Goal: Transaction & Acquisition: Purchase product/service

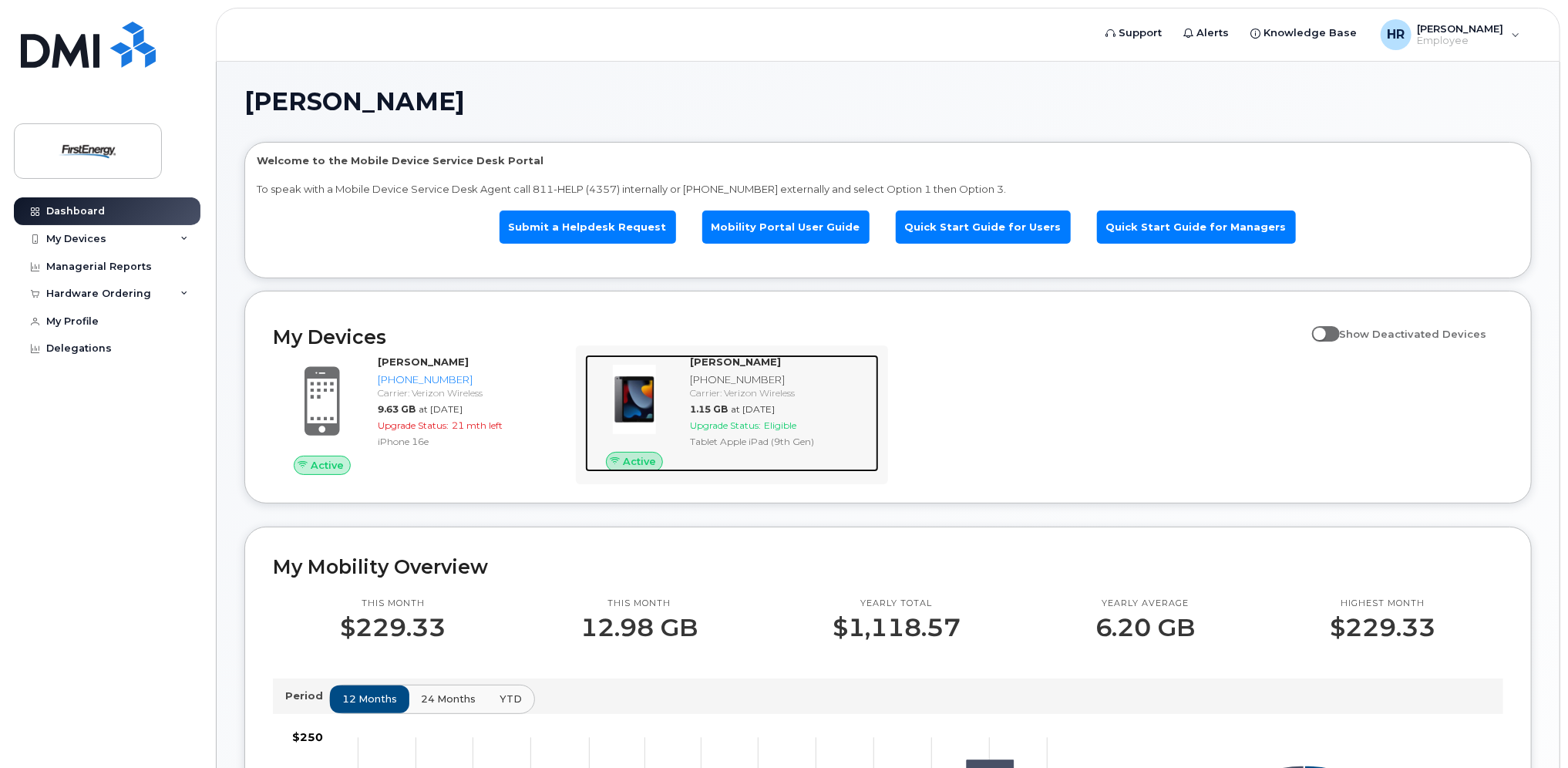
click at [727, 393] on div "Carrier: Verizon Wireless" at bounding box center [781, 393] width 183 height 13
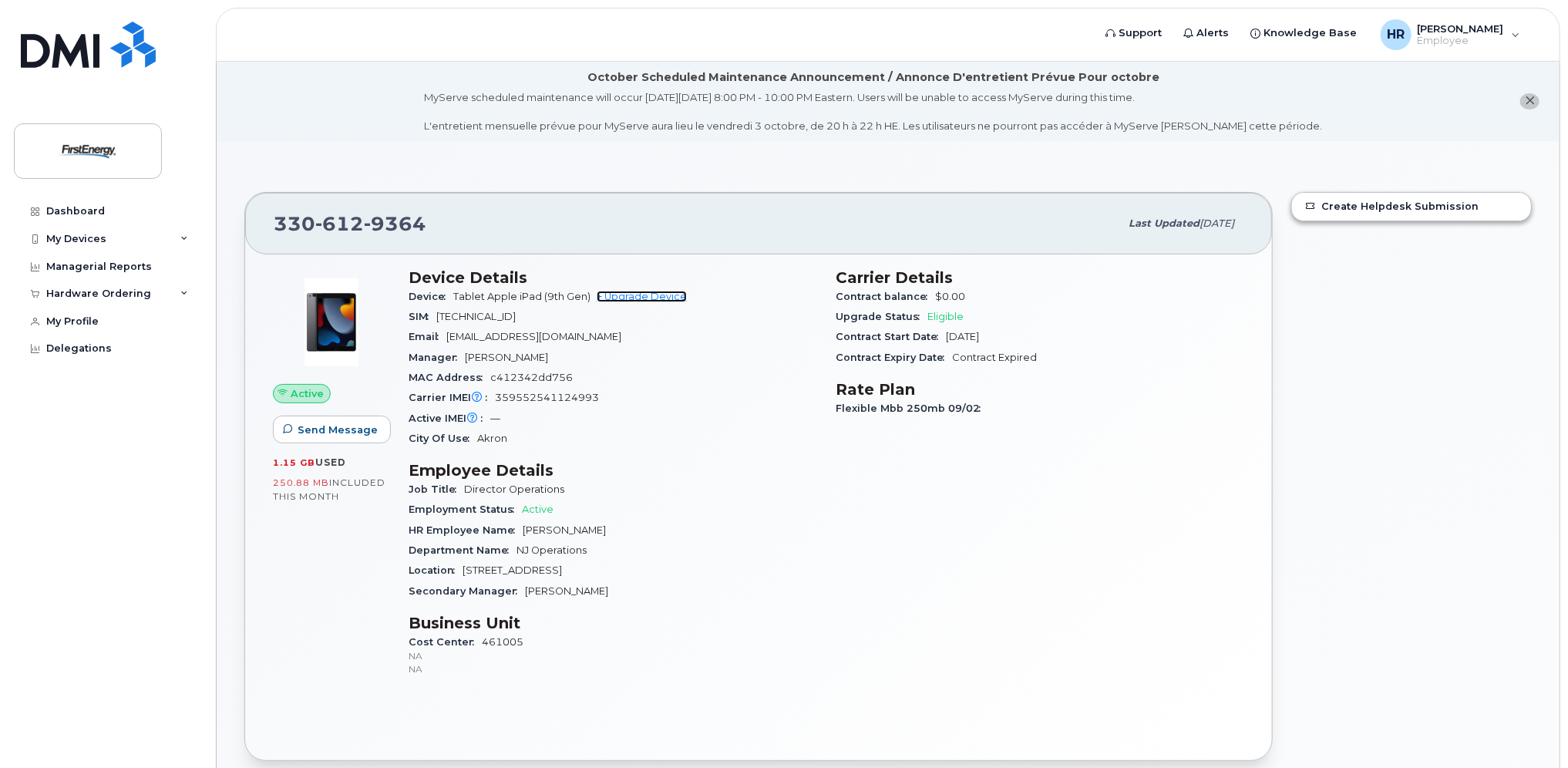
click at [665, 292] on link "+ Upgrade Device" at bounding box center [641, 297] width 90 height 11
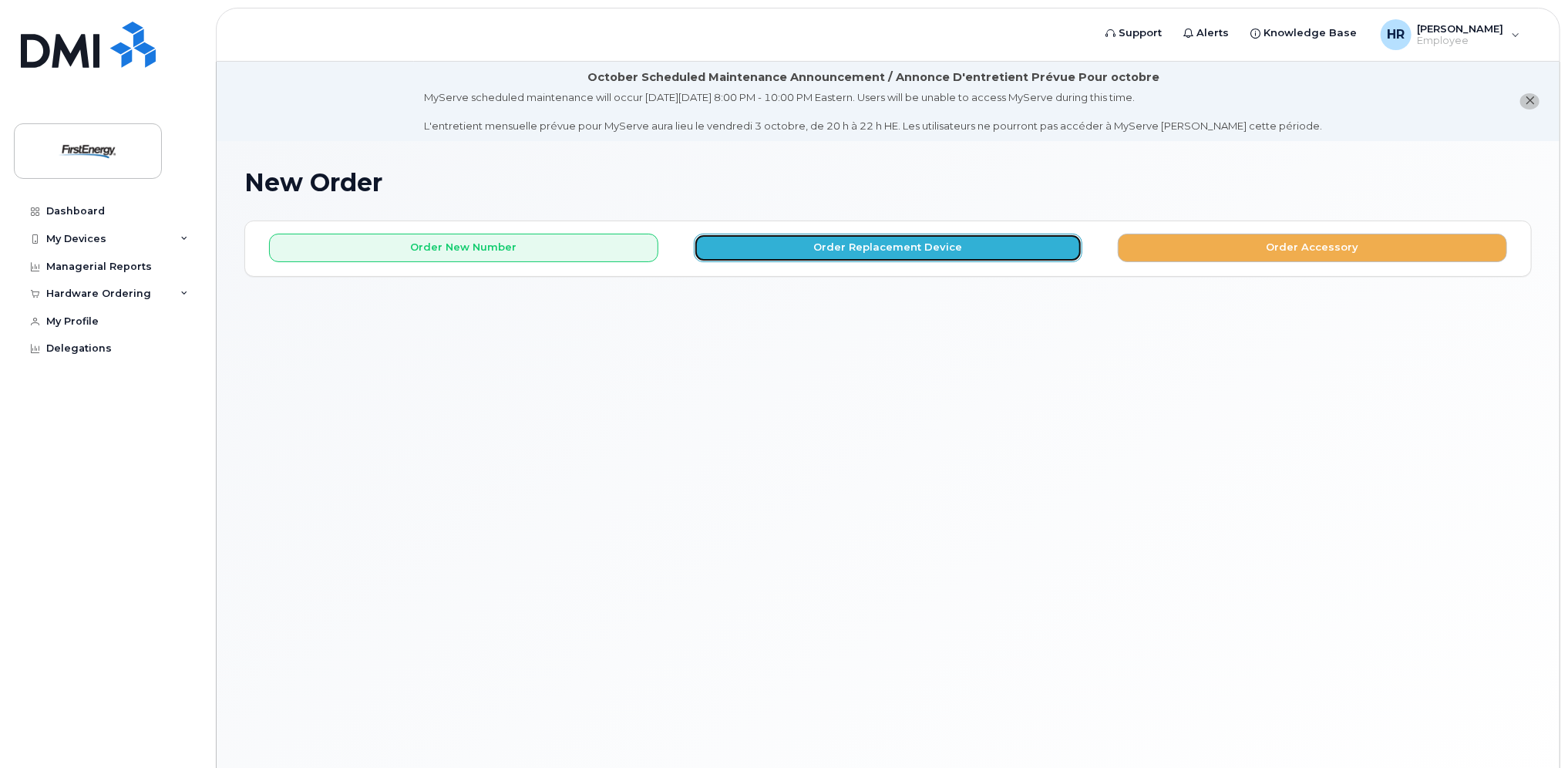
click at [771, 244] on button "Order Replacement Device" at bounding box center [888, 247] width 389 height 28
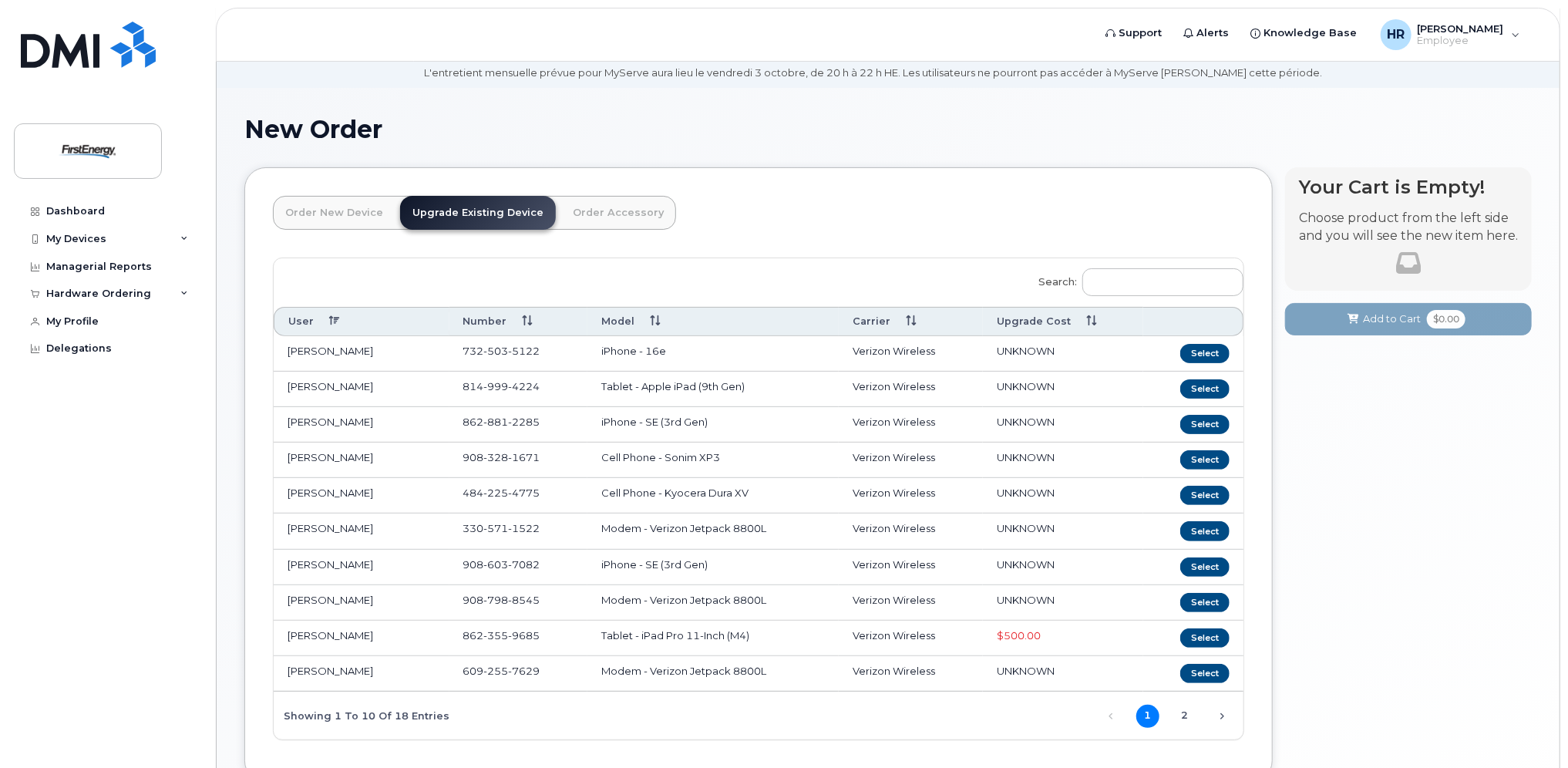
scroll to position [163, 0]
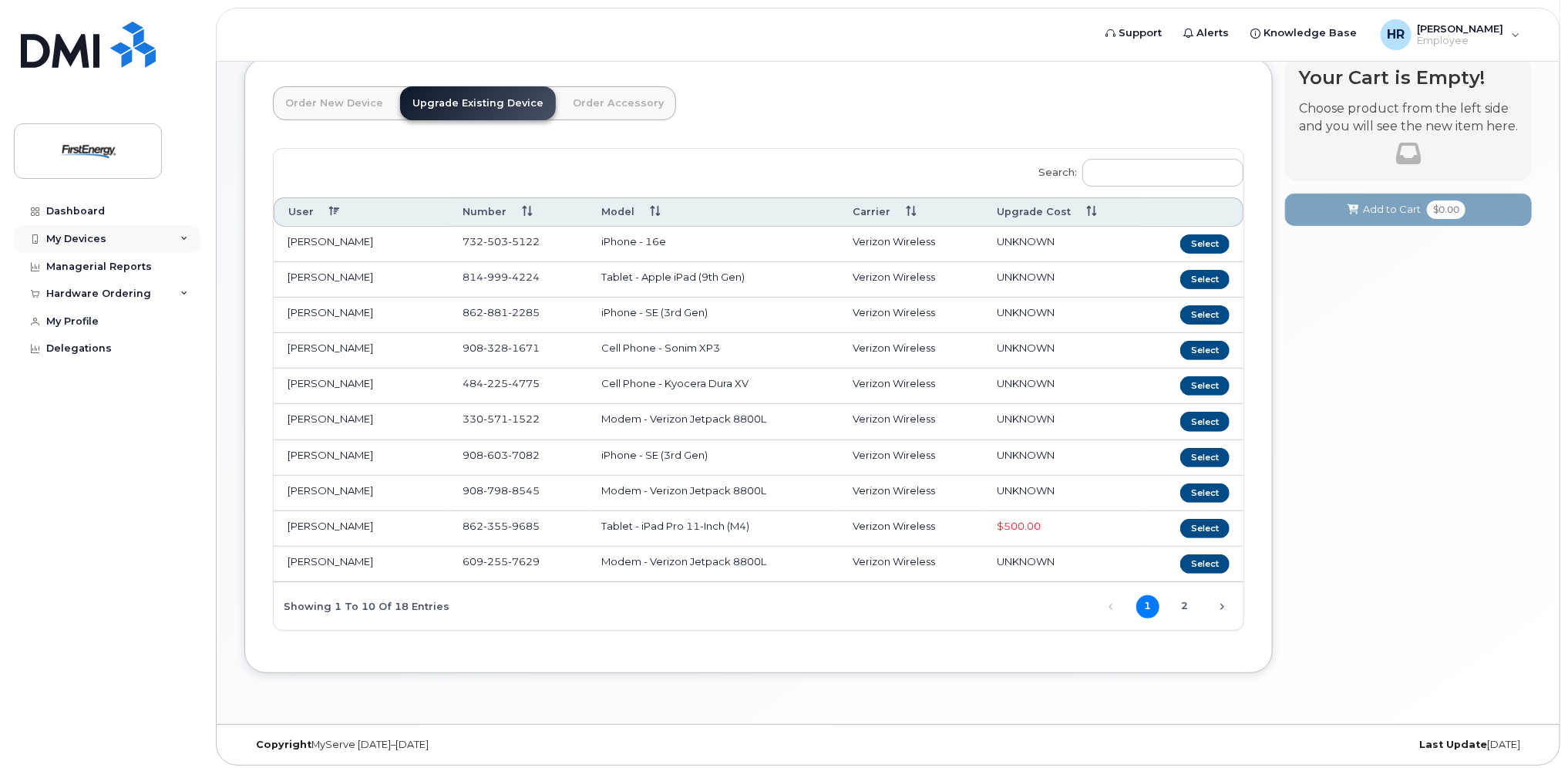
click at [176, 236] on div "My Devices" at bounding box center [107, 239] width 187 height 28
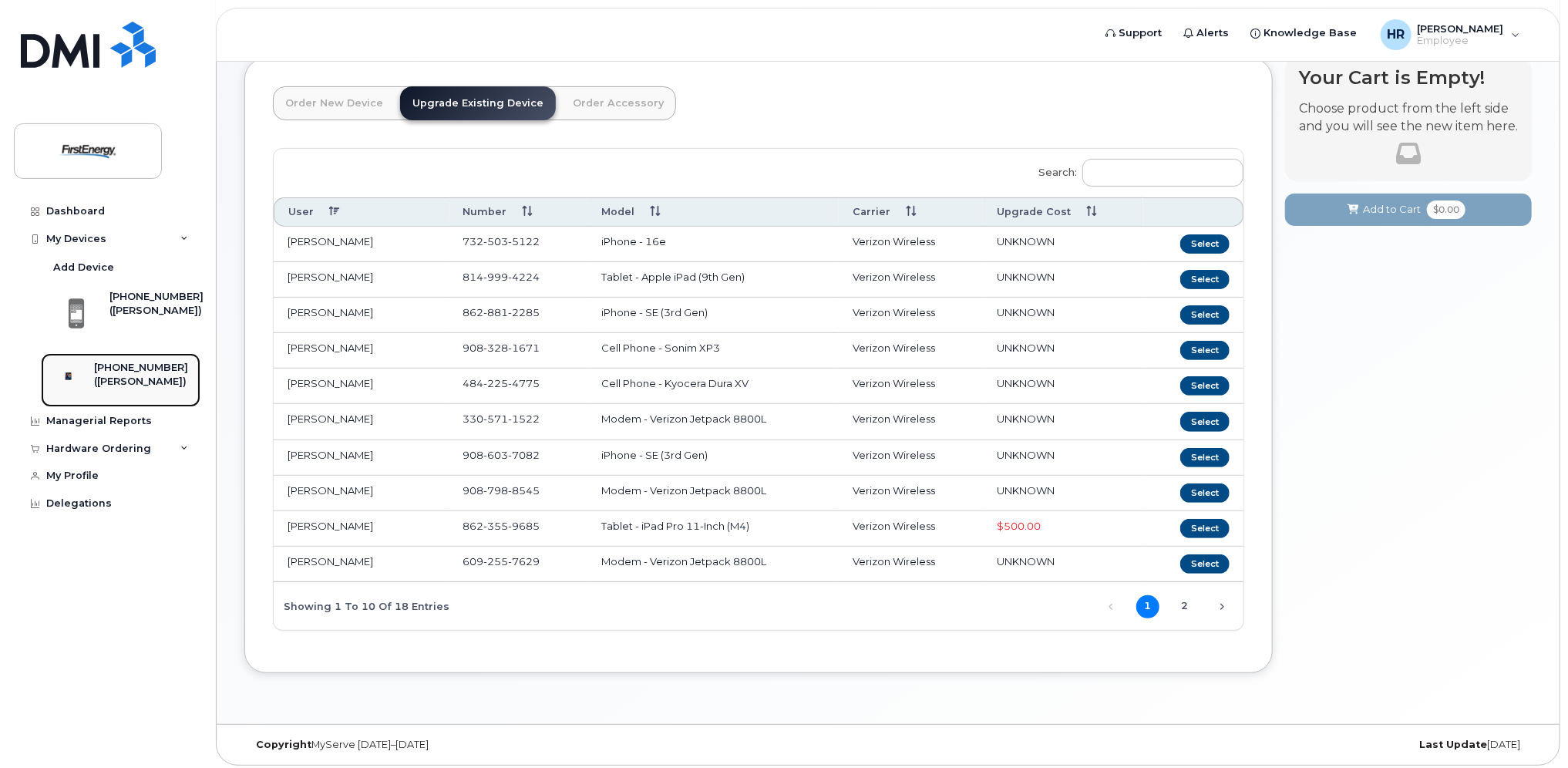
click at [124, 376] on div "([PERSON_NAME])" at bounding box center [141, 381] width 94 height 14
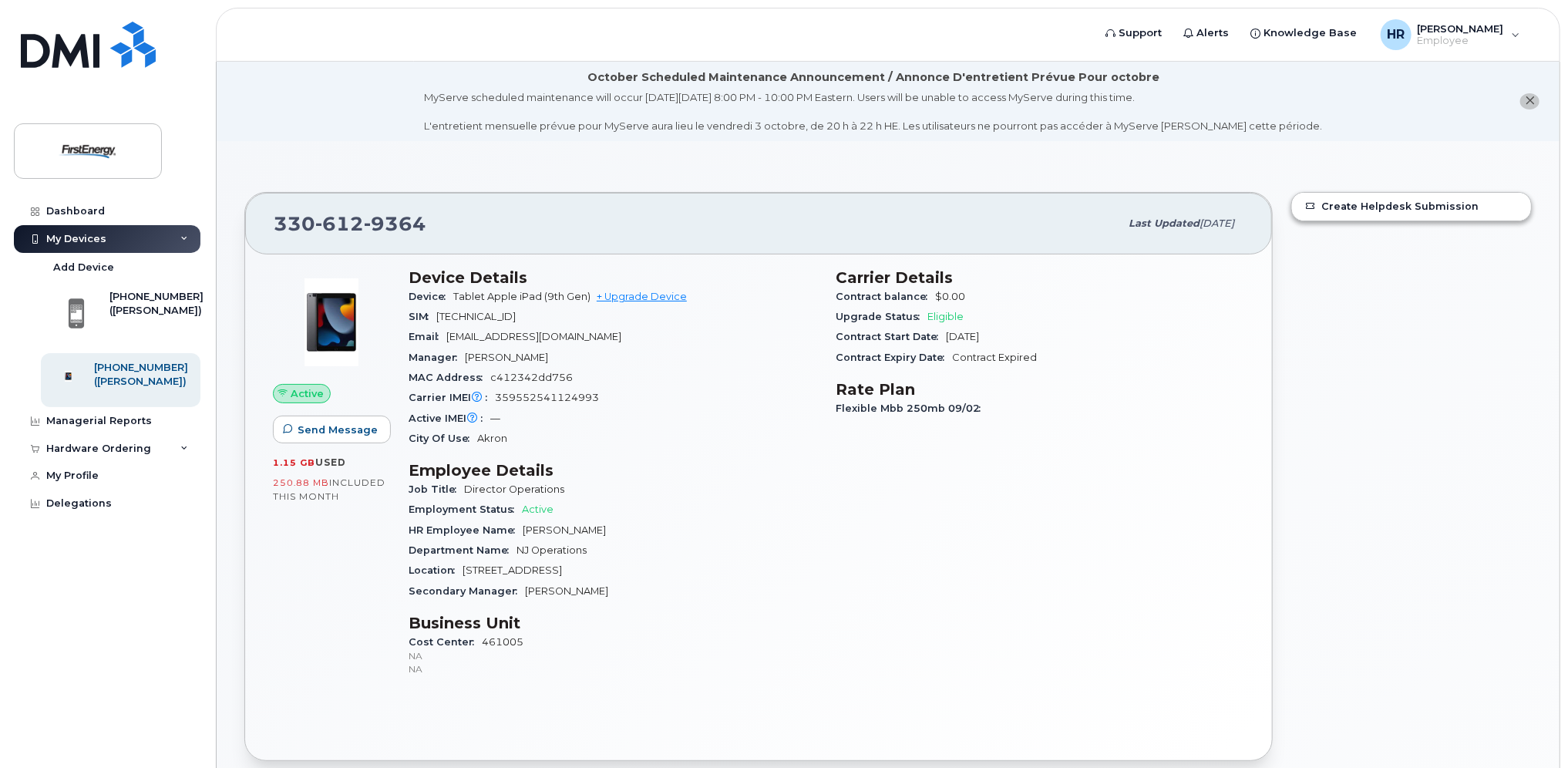
click at [640, 289] on div "Device Tablet Apple iPad (9th Gen) + Upgrade Device" at bounding box center [613, 297] width 409 height 20
click at [641, 293] on link "+ Upgrade Device" at bounding box center [641, 297] width 90 height 11
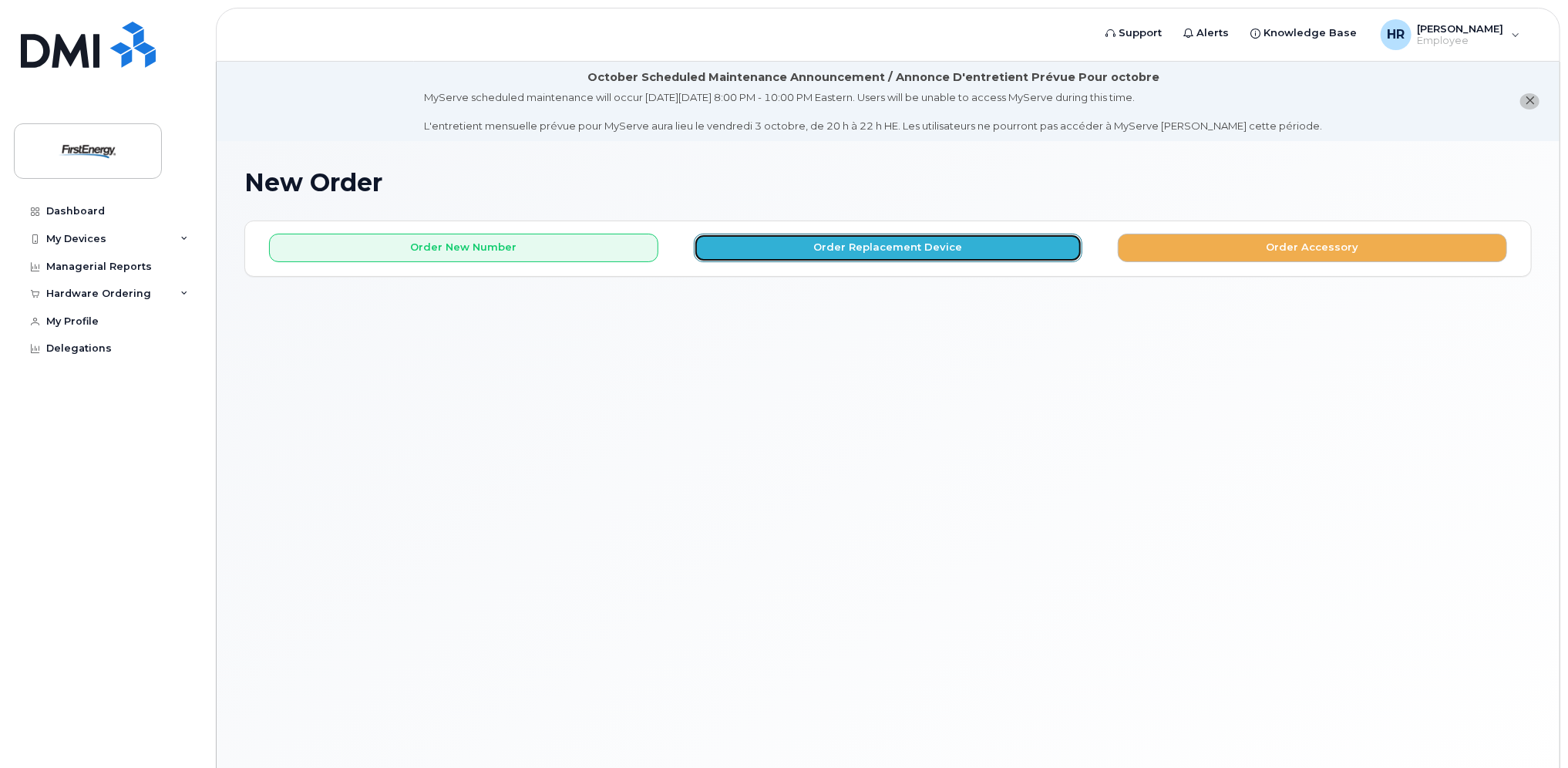
drag, startPoint x: 636, startPoint y: 260, endPoint x: 593, endPoint y: 263, distance: 43.1
click at [593, 263] on div "Order New Number Order Replacement Device Order Accessory Please choose the car…" at bounding box center [888, 248] width 1286 height 54
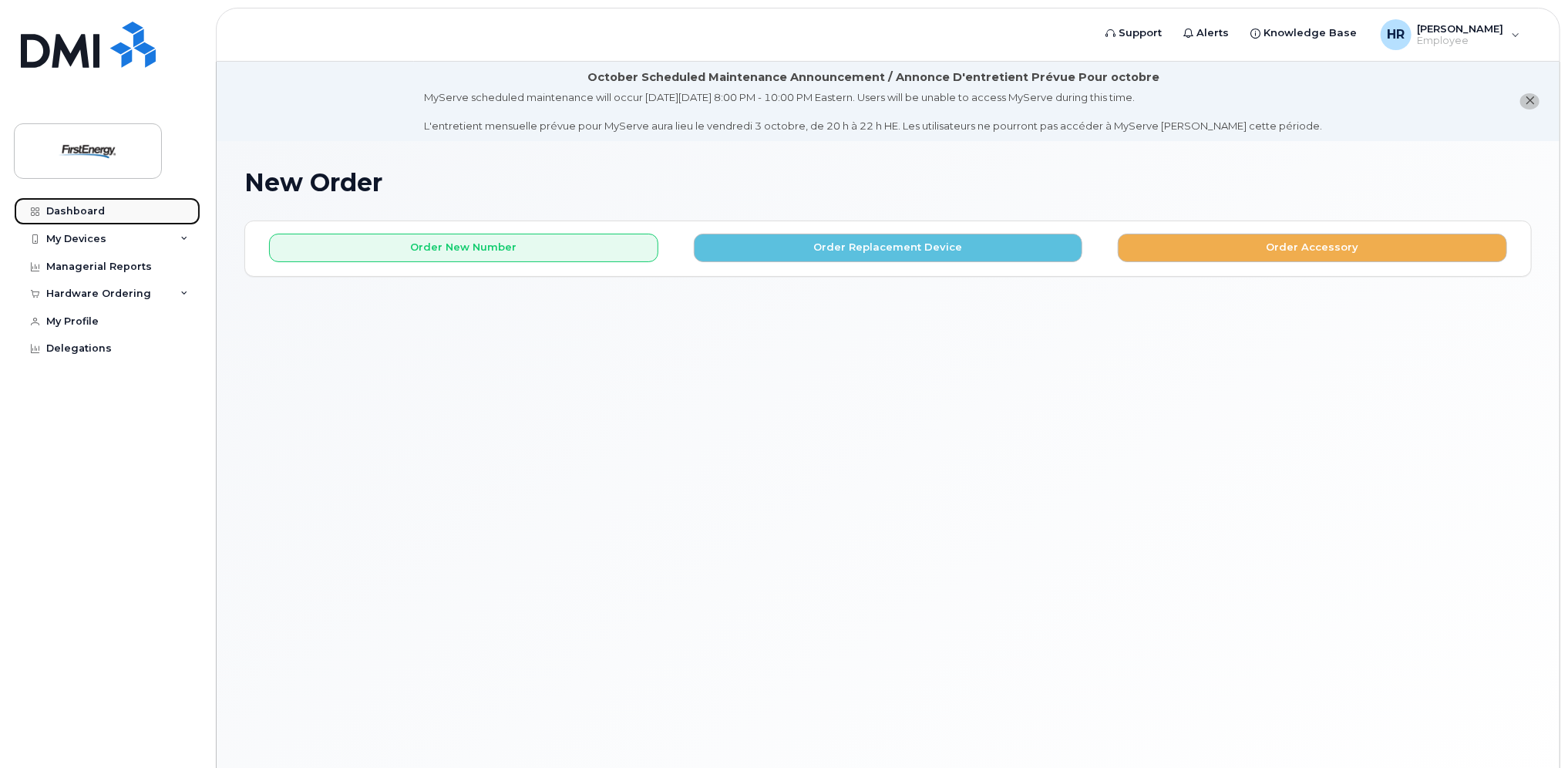
click at [54, 207] on div "Dashboard" at bounding box center [76, 210] width 59 height 12
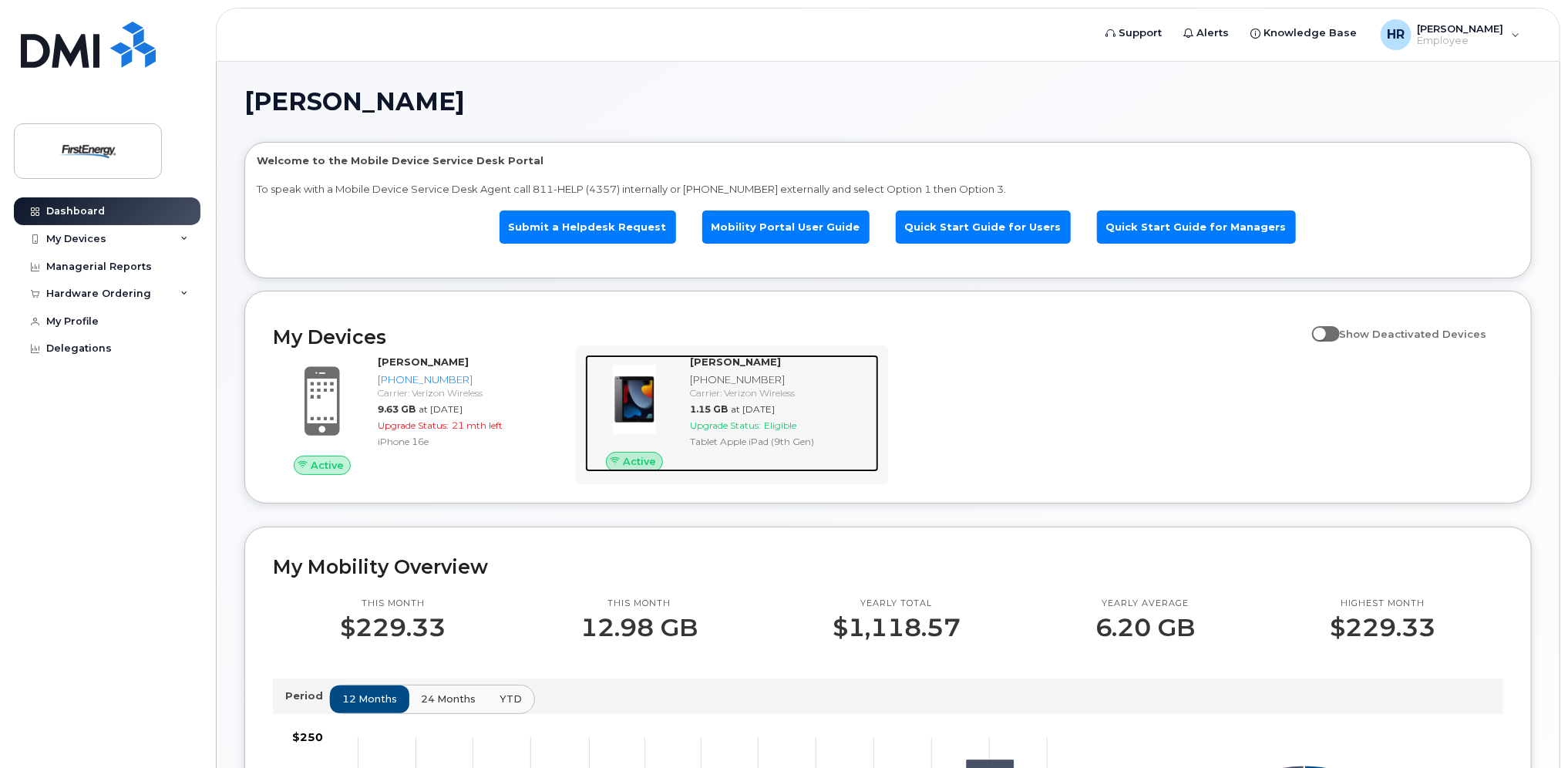
click at [717, 417] on div "RALPH C HILLMER 330-612-9364 Carrier: Verizon Wireless 1.15 GB at Sep 01, 2025 …" at bounding box center [781, 413] width 195 height 117
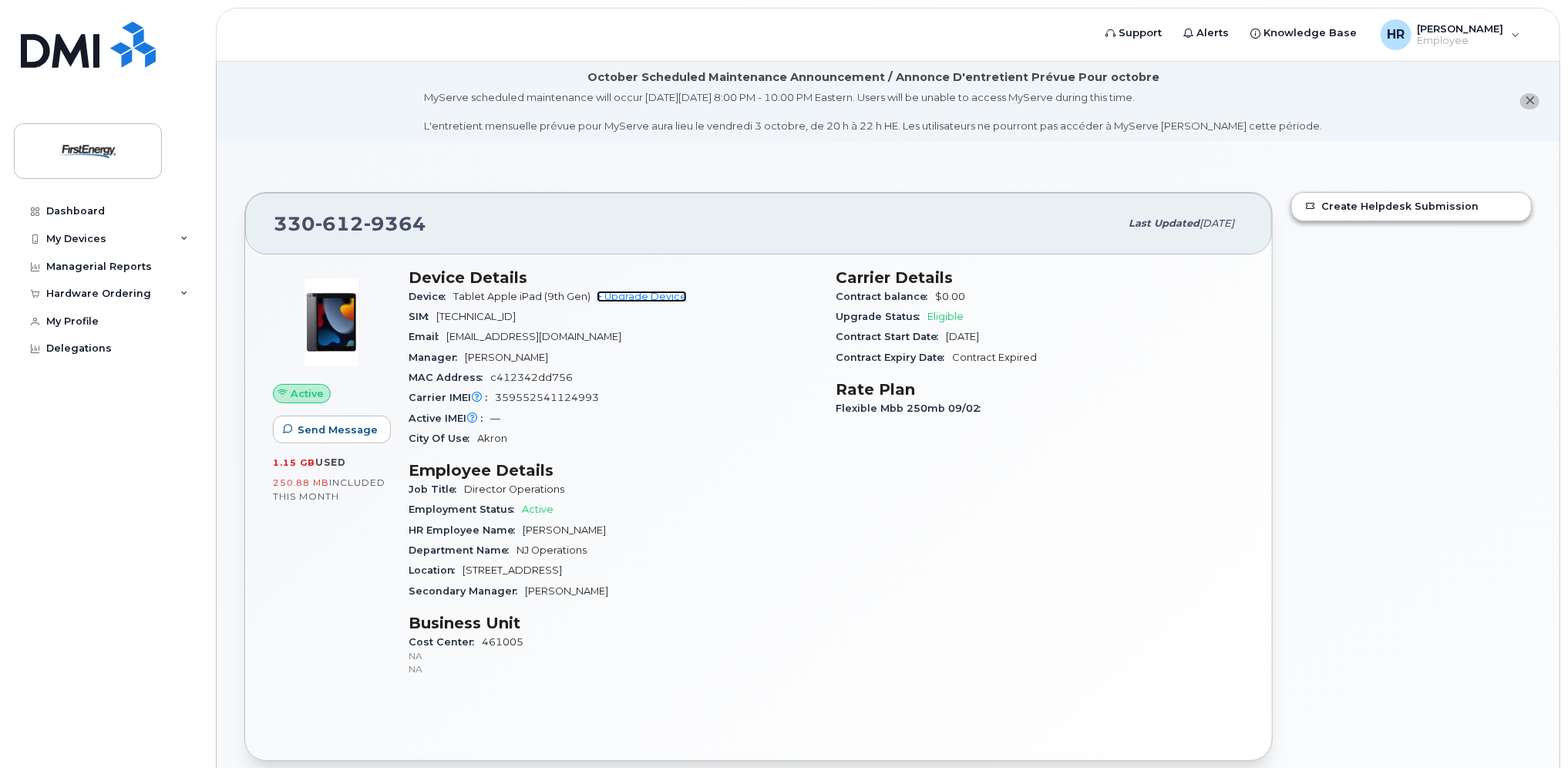
click at [660, 293] on link "+ Upgrade Device" at bounding box center [641, 297] width 90 height 11
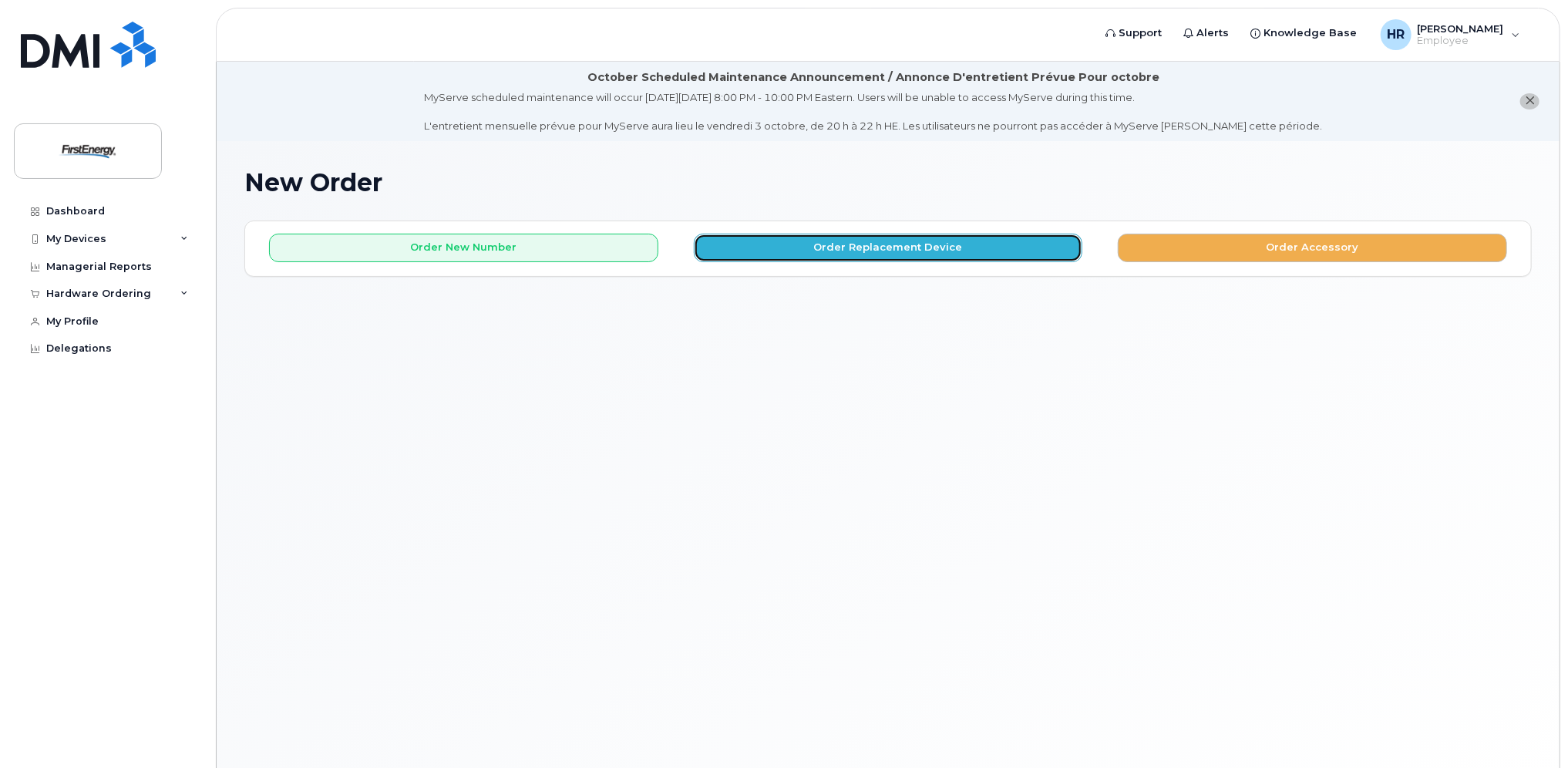
click at [838, 245] on button "Order Replacement Device" at bounding box center [888, 247] width 389 height 28
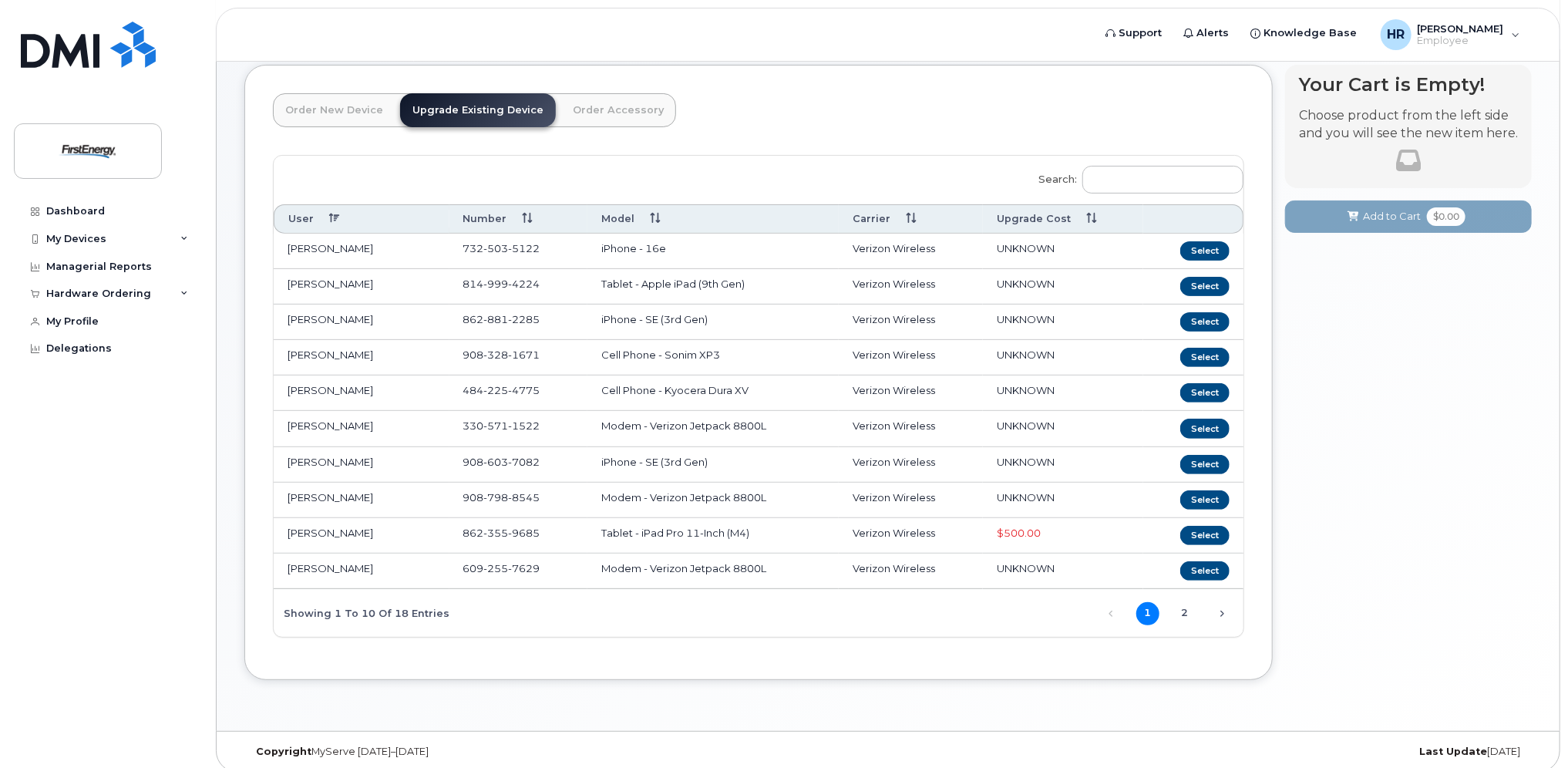
scroll to position [163, 0]
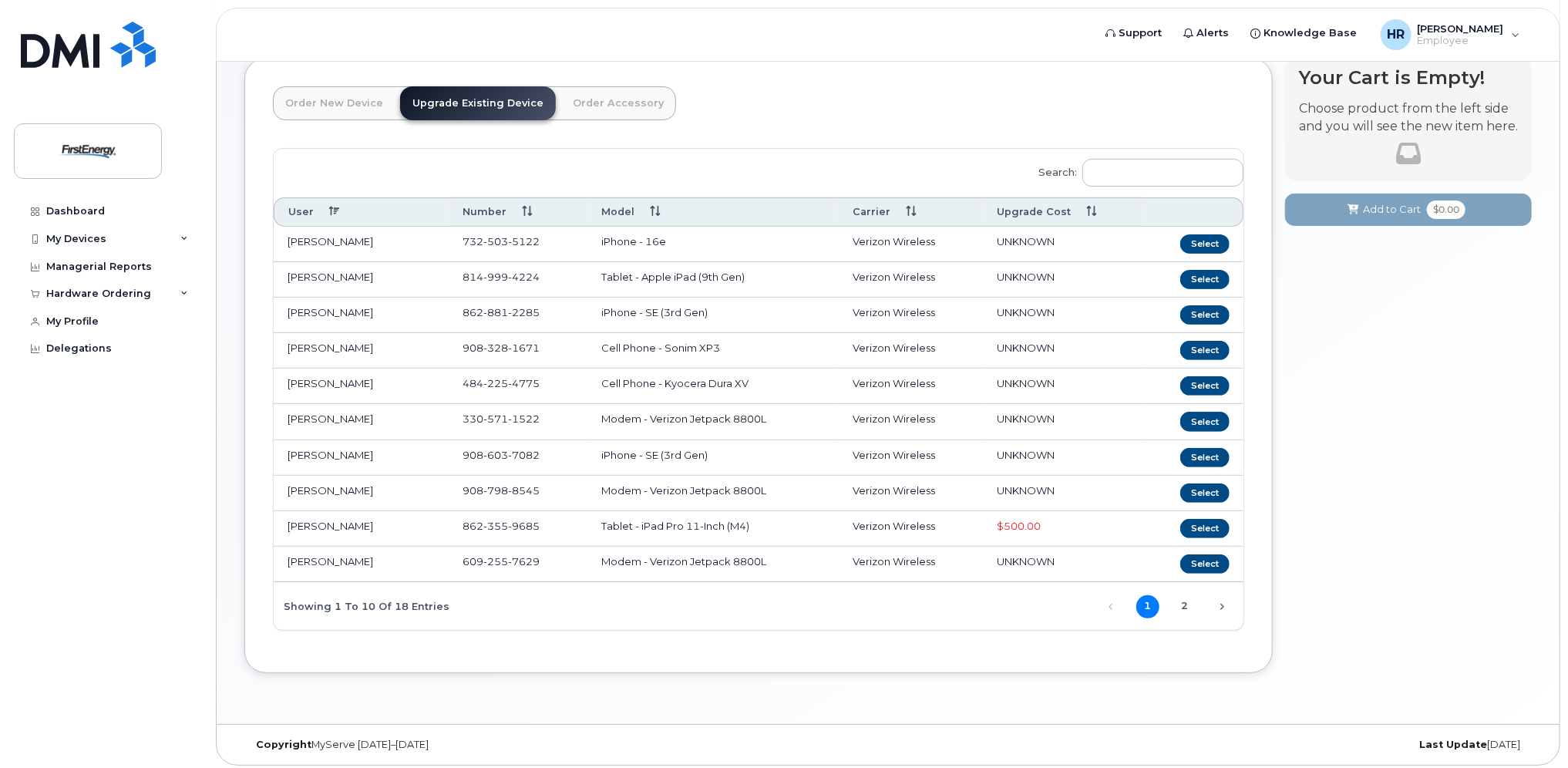
click at [1197, 600] on div "Previous 1 2 Next" at bounding box center [1165, 605] width 158 height 26
click at [1188, 599] on link "2" at bounding box center [1185, 606] width 23 height 23
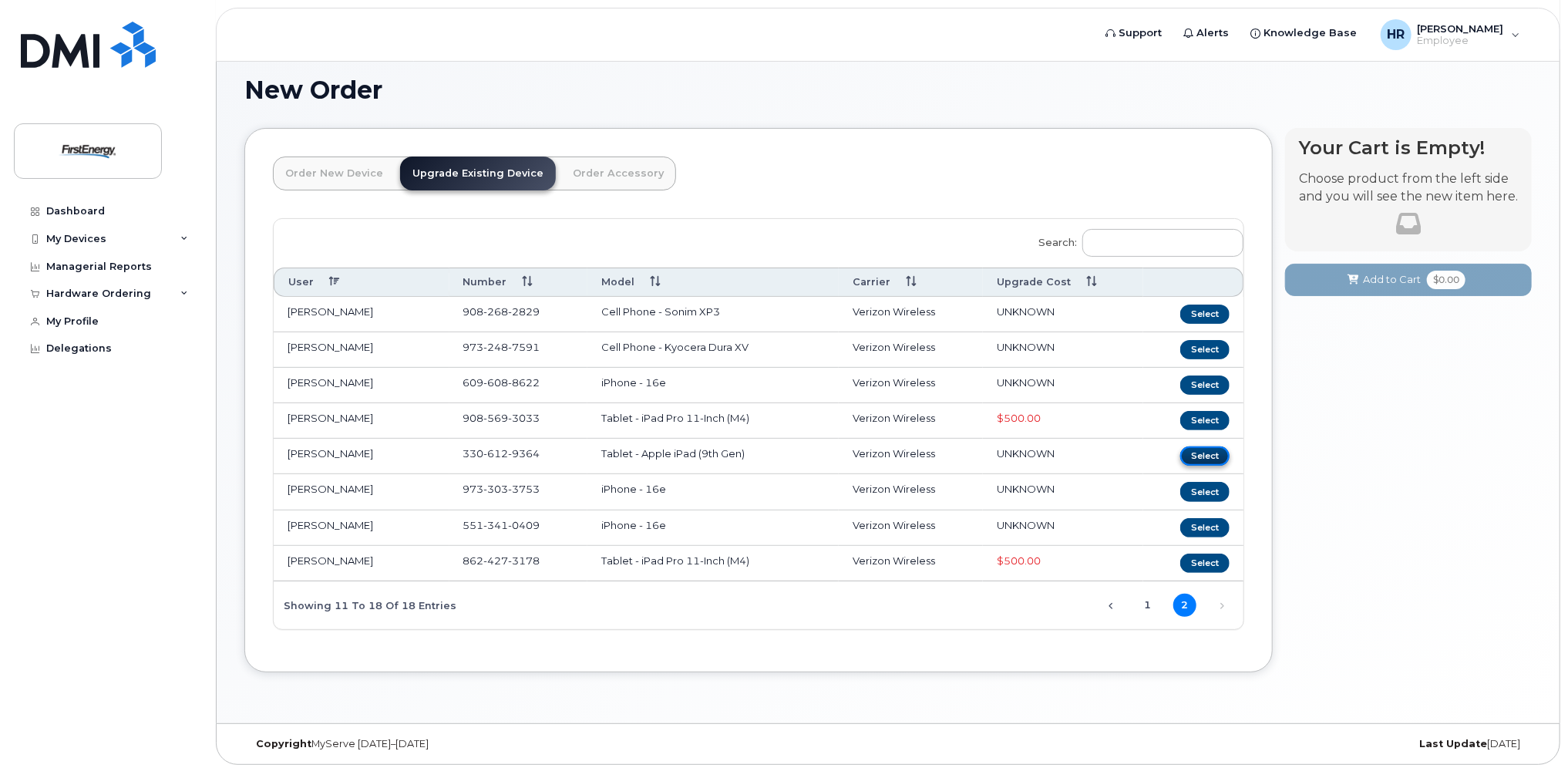
click at [1199, 449] on button "Select" at bounding box center [1205, 456] width 50 height 20
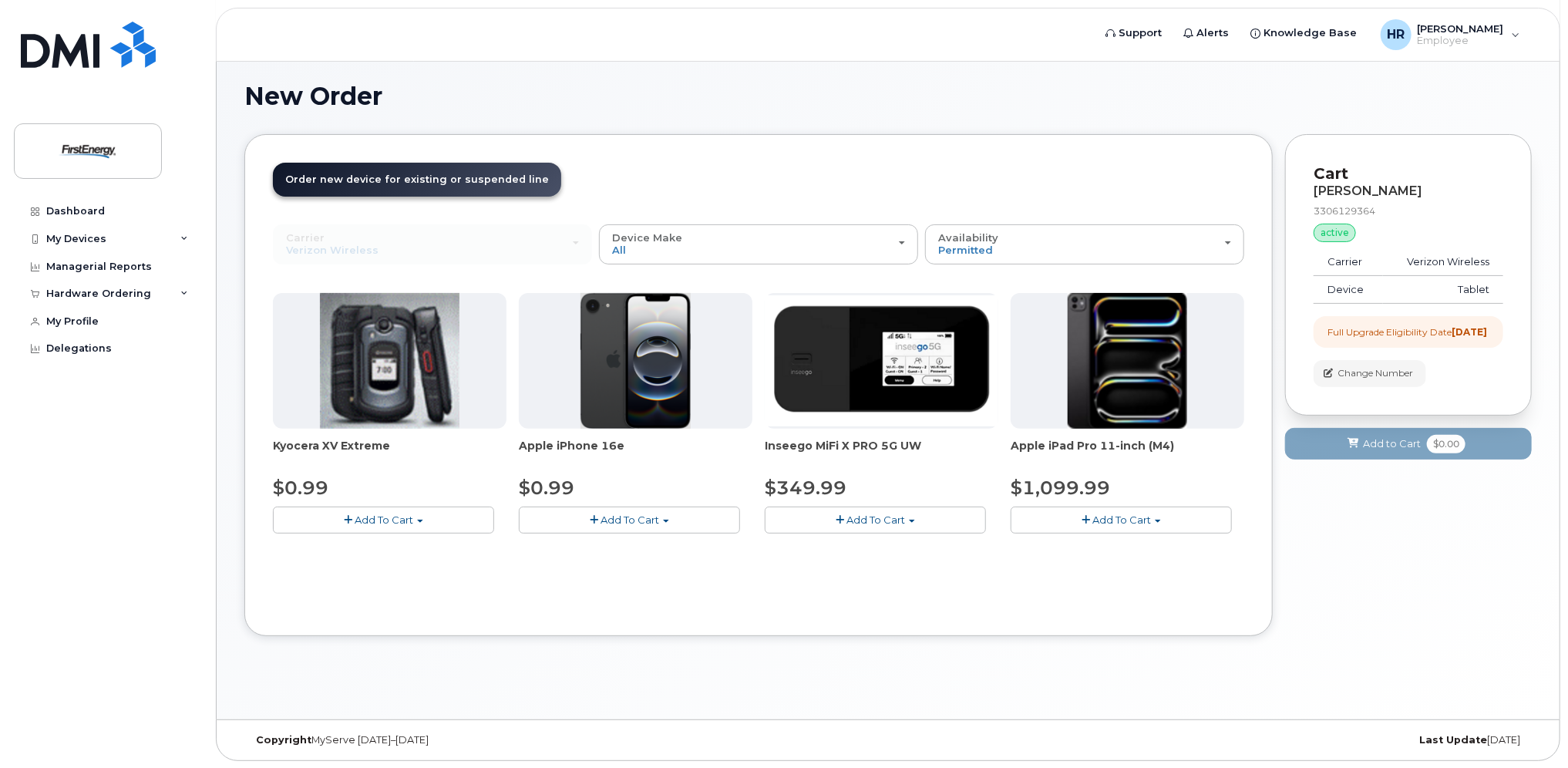
click at [1119, 341] on img at bounding box center [1127, 360] width 119 height 136
click at [1118, 518] on span "Add To Cart" at bounding box center [1122, 519] width 59 height 12
click at [1157, 512] on button "Add To Cart" at bounding box center [1122, 519] width 221 height 27
click at [76, 206] on div "Dashboard" at bounding box center [76, 210] width 59 height 12
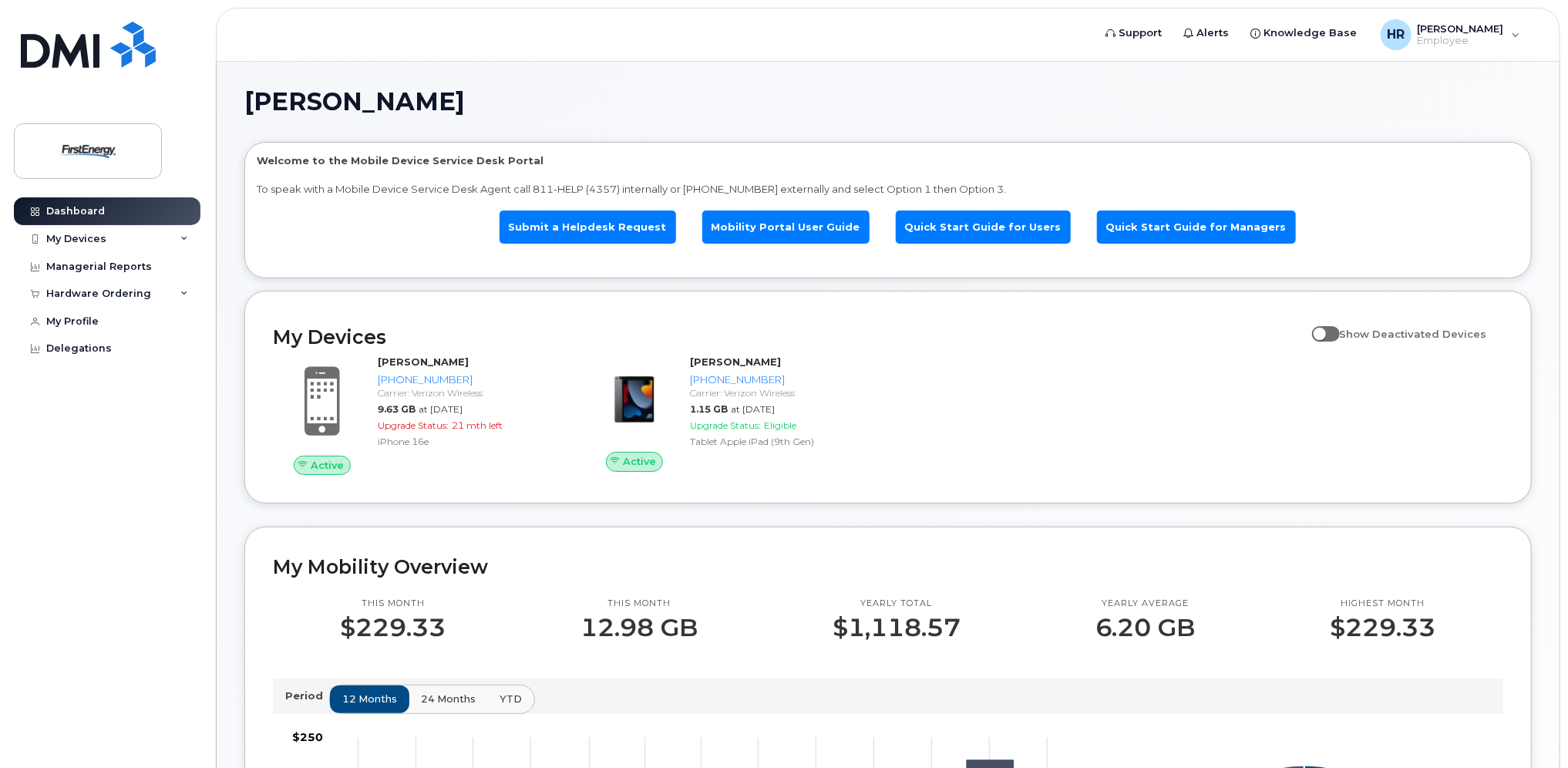
click at [1340, 330] on span at bounding box center [1326, 333] width 28 height 15
click at [1325, 330] on input "Show Deactivated Devices" at bounding box center [1318, 325] width 12 height 12
click at [1339, 327] on span at bounding box center [1326, 333] width 28 height 15
click at [1325, 327] on input "Show Deactivated Devices" at bounding box center [1318, 325] width 12 height 12
checkbox input "false"
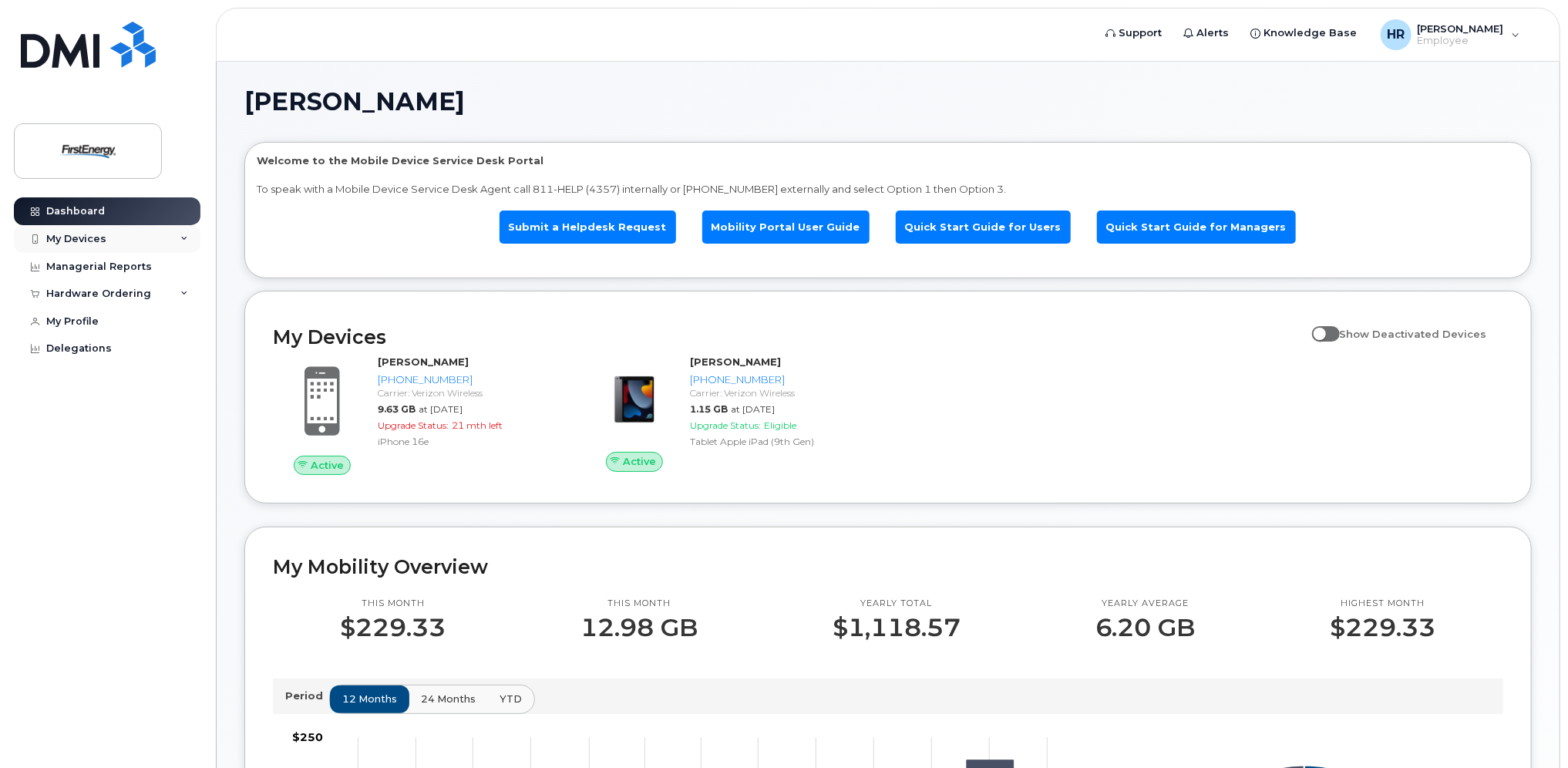
click at [89, 232] on div "My Devices" at bounding box center [107, 239] width 187 height 28
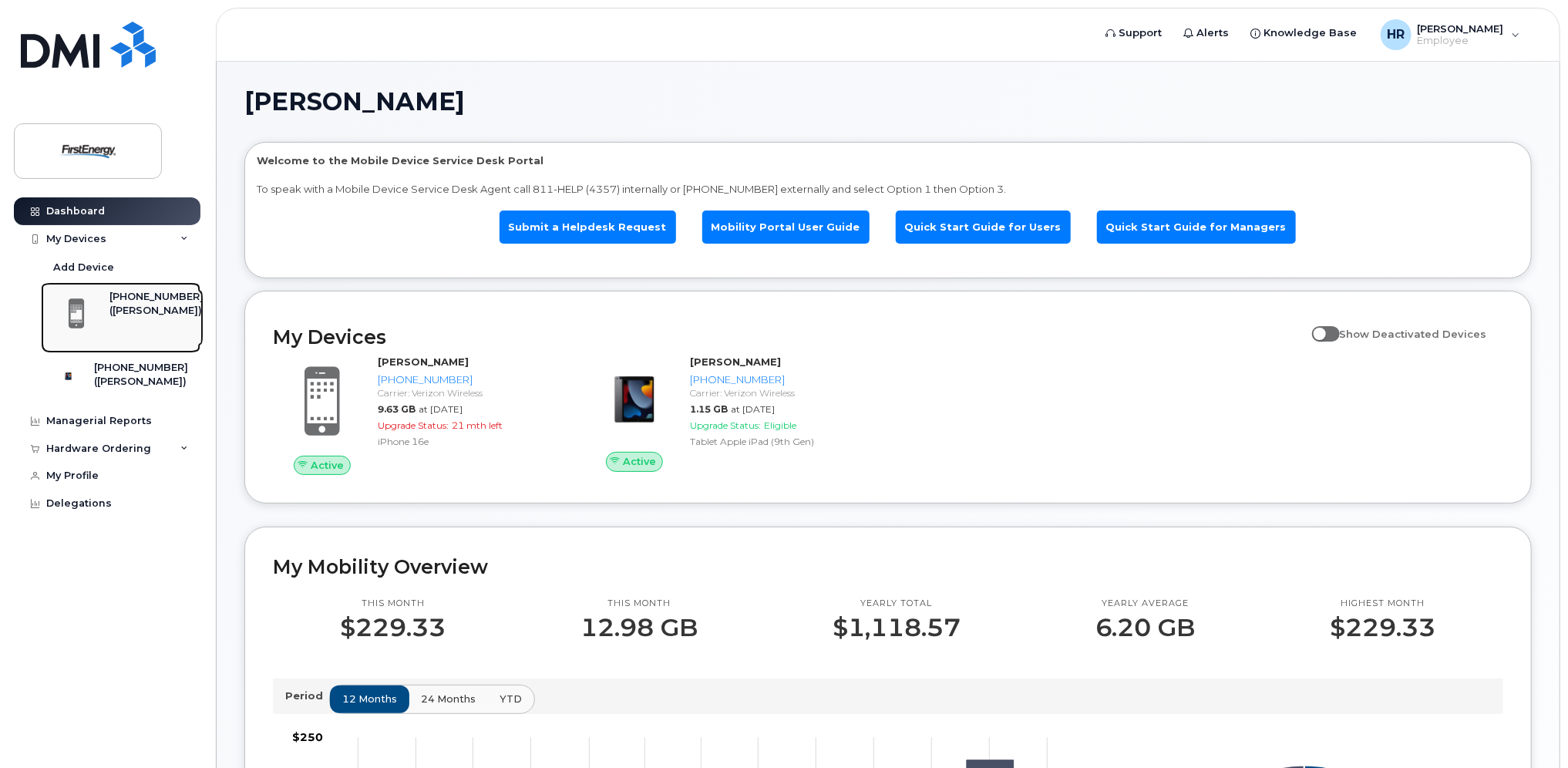
click at [127, 304] on div "([PERSON_NAME])" at bounding box center [157, 310] width 94 height 14
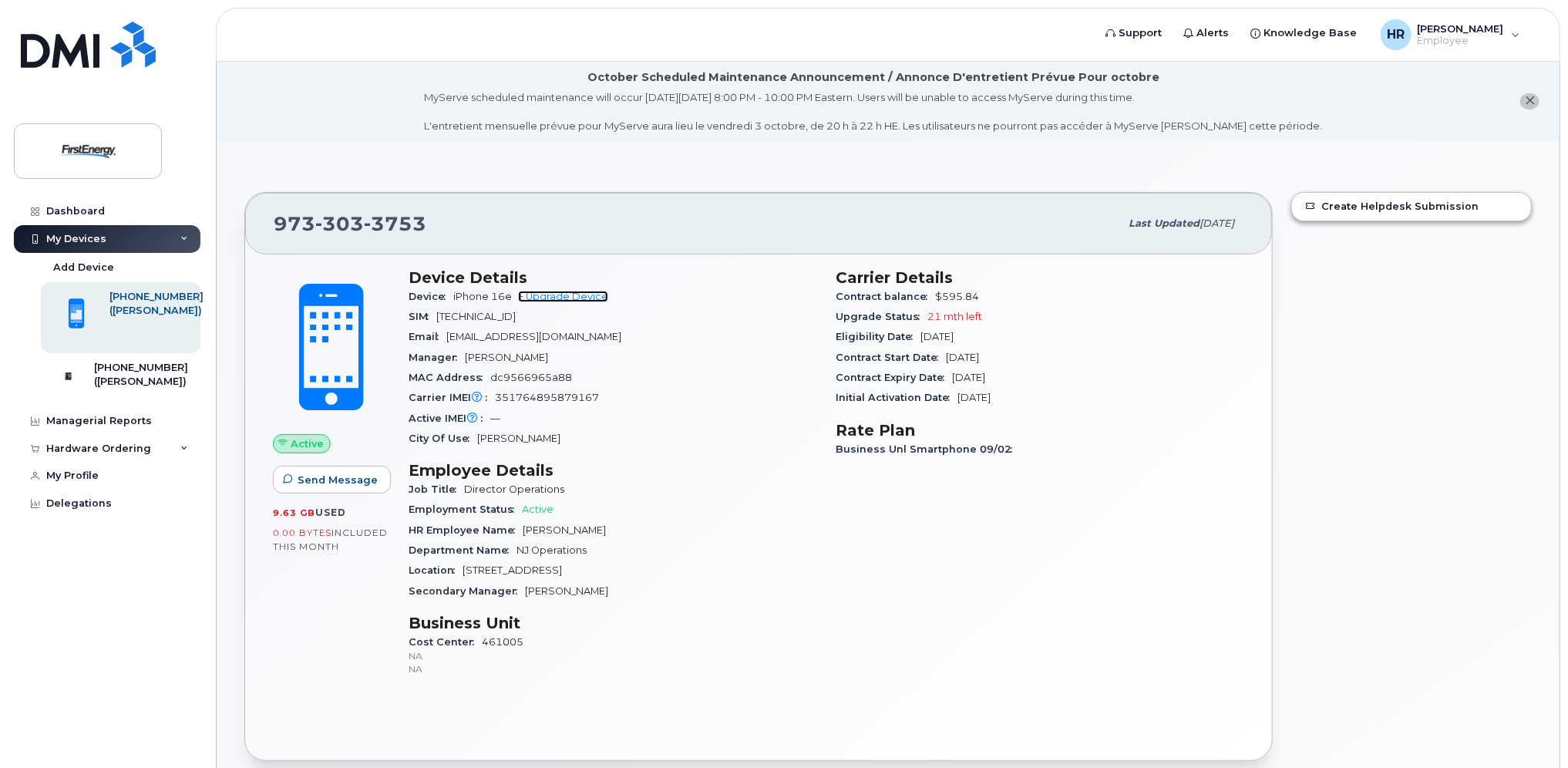
click at [562, 291] on link "+ Upgrade Device" at bounding box center [562, 297] width 90 height 11
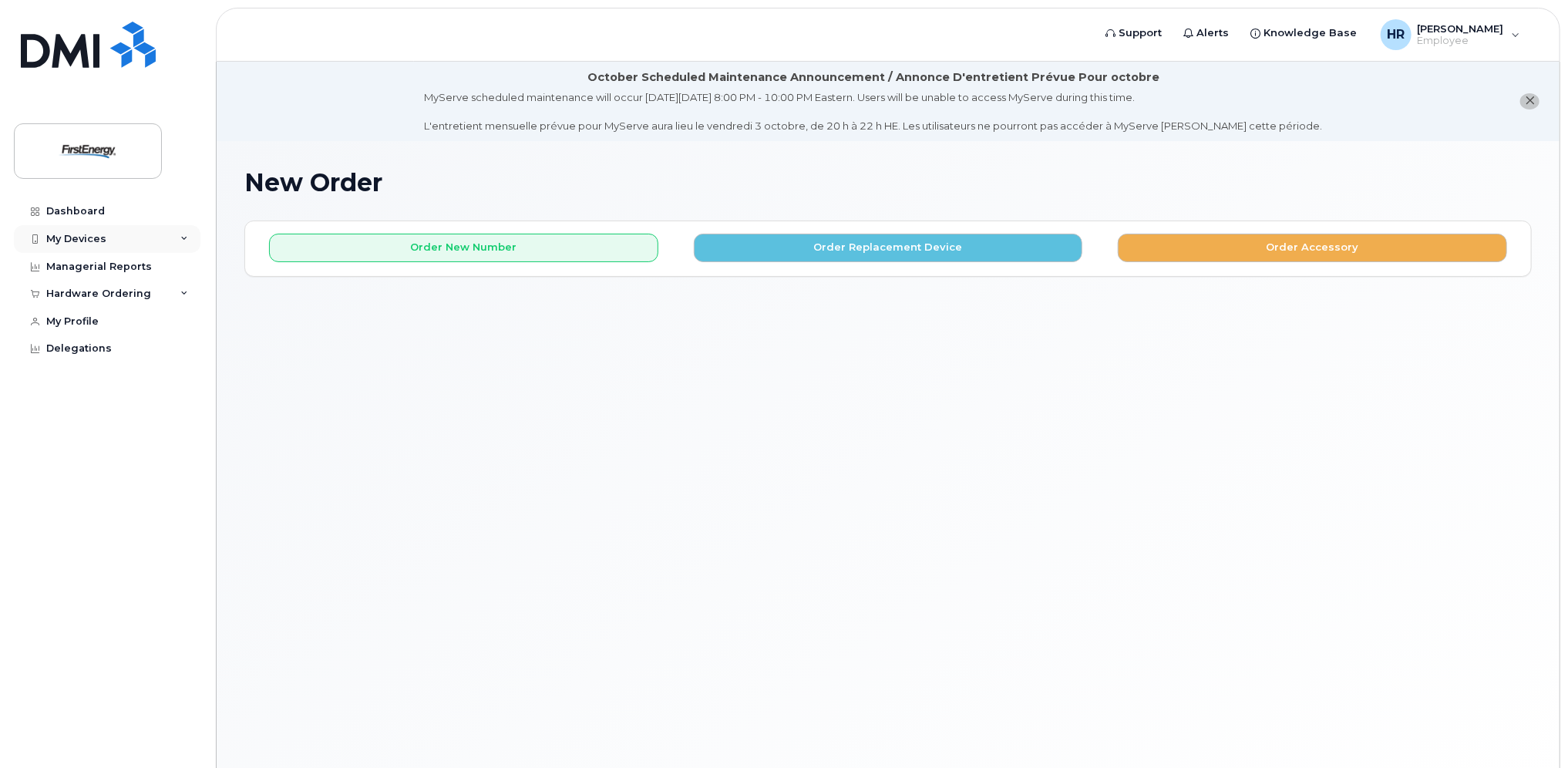
click at [90, 235] on div "My Devices" at bounding box center [76, 238] width 60 height 12
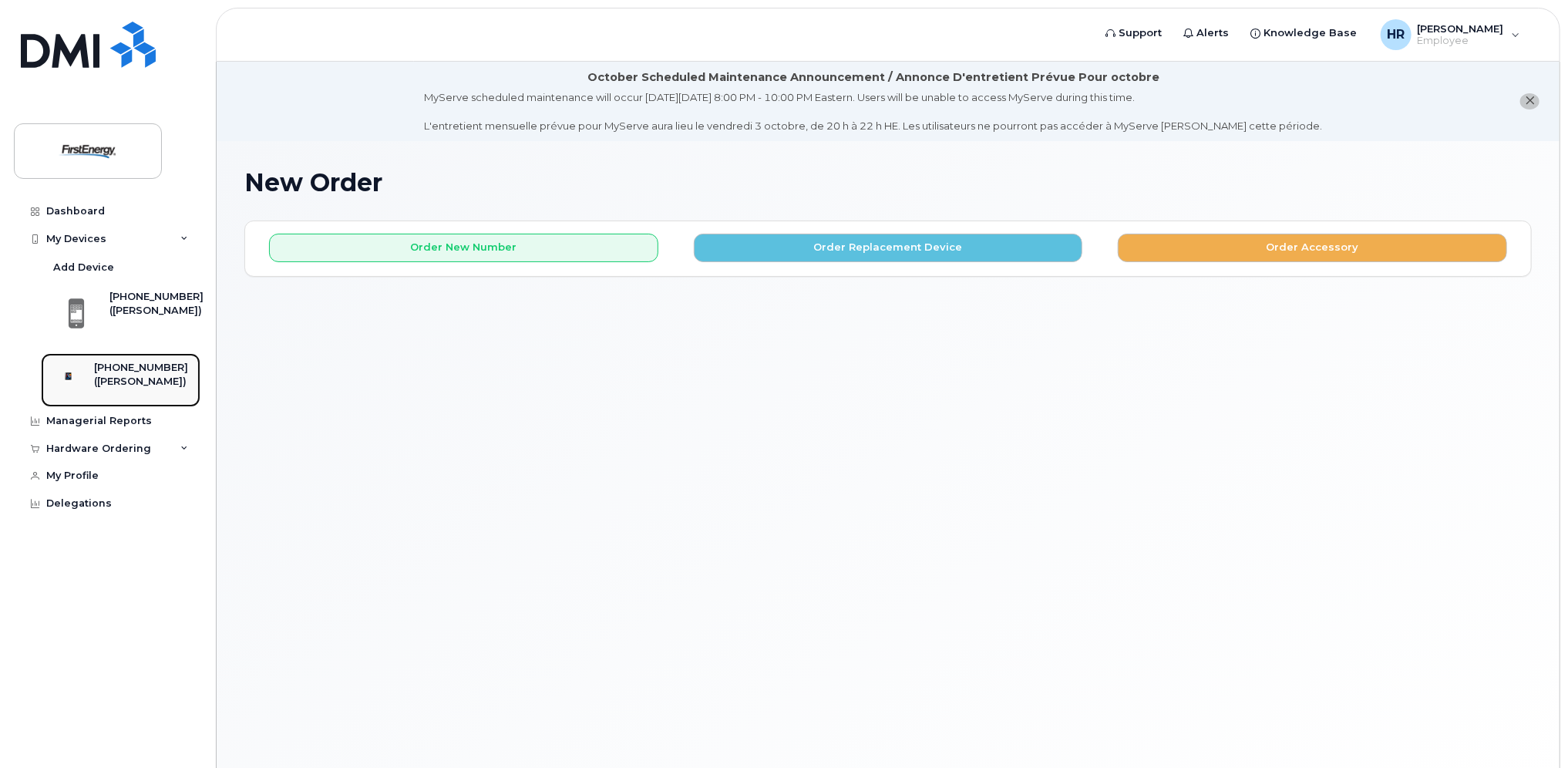
click at [111, 370] on div "[PHONE_NUMBER]" at bounding box center [141, 367] width 94 height 14
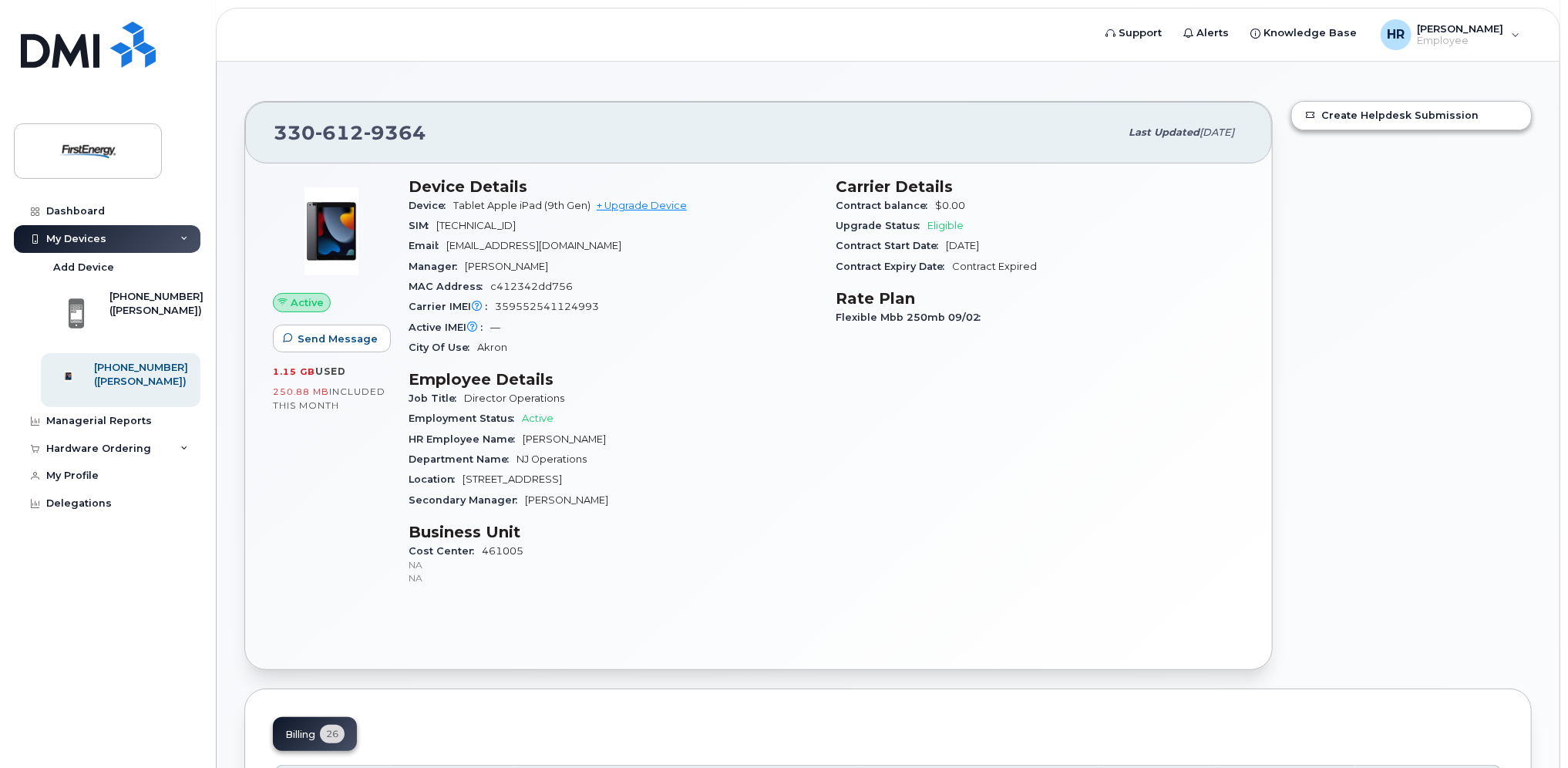
scroll to position [77, 0]
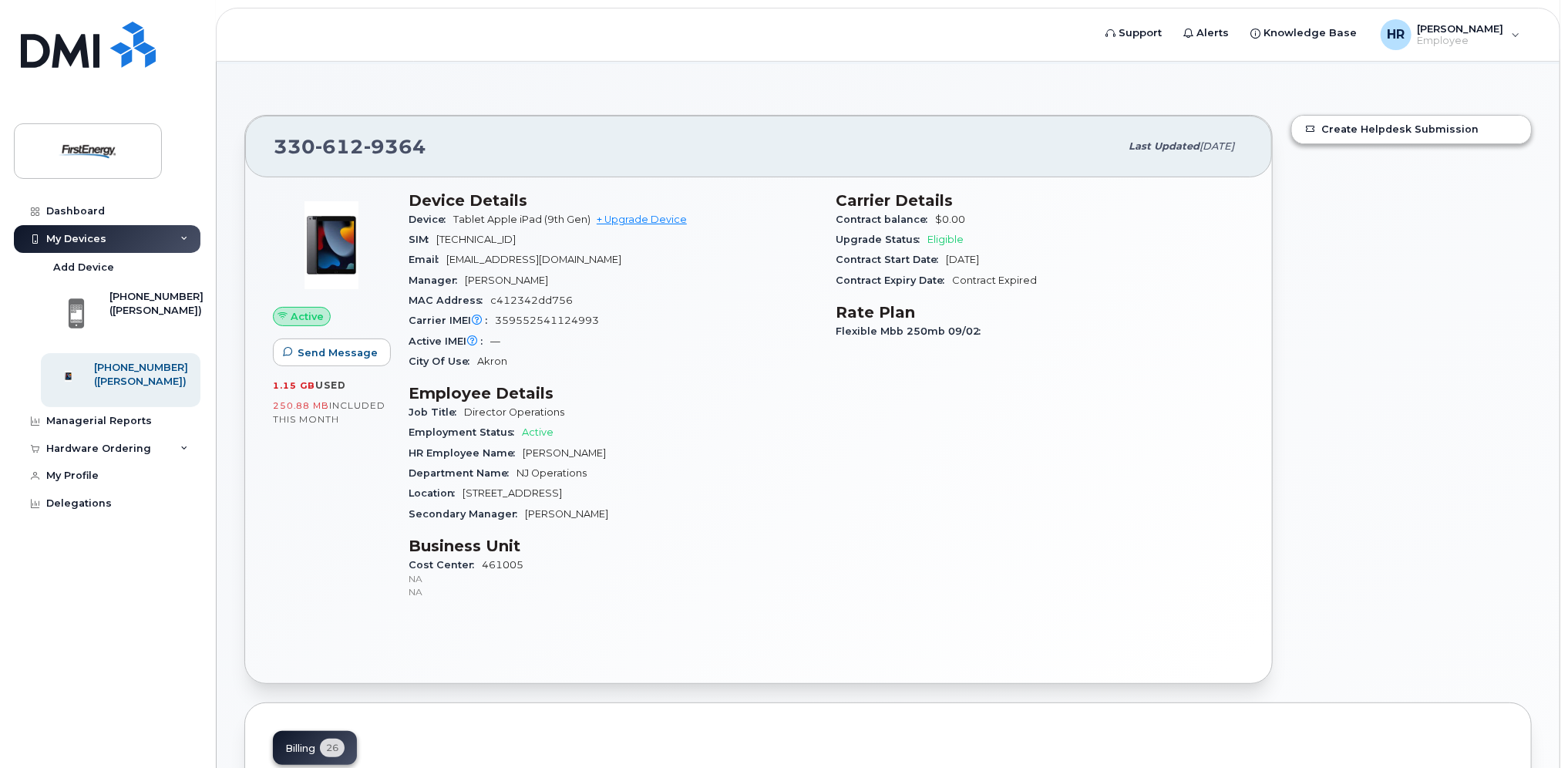
click at [332, 239] on img at bounding box center [332, 245] width 93 height 93
click at [636, 219] on link "+ Upgrade Device" at bounding box center [641, 219] width 90 height 11
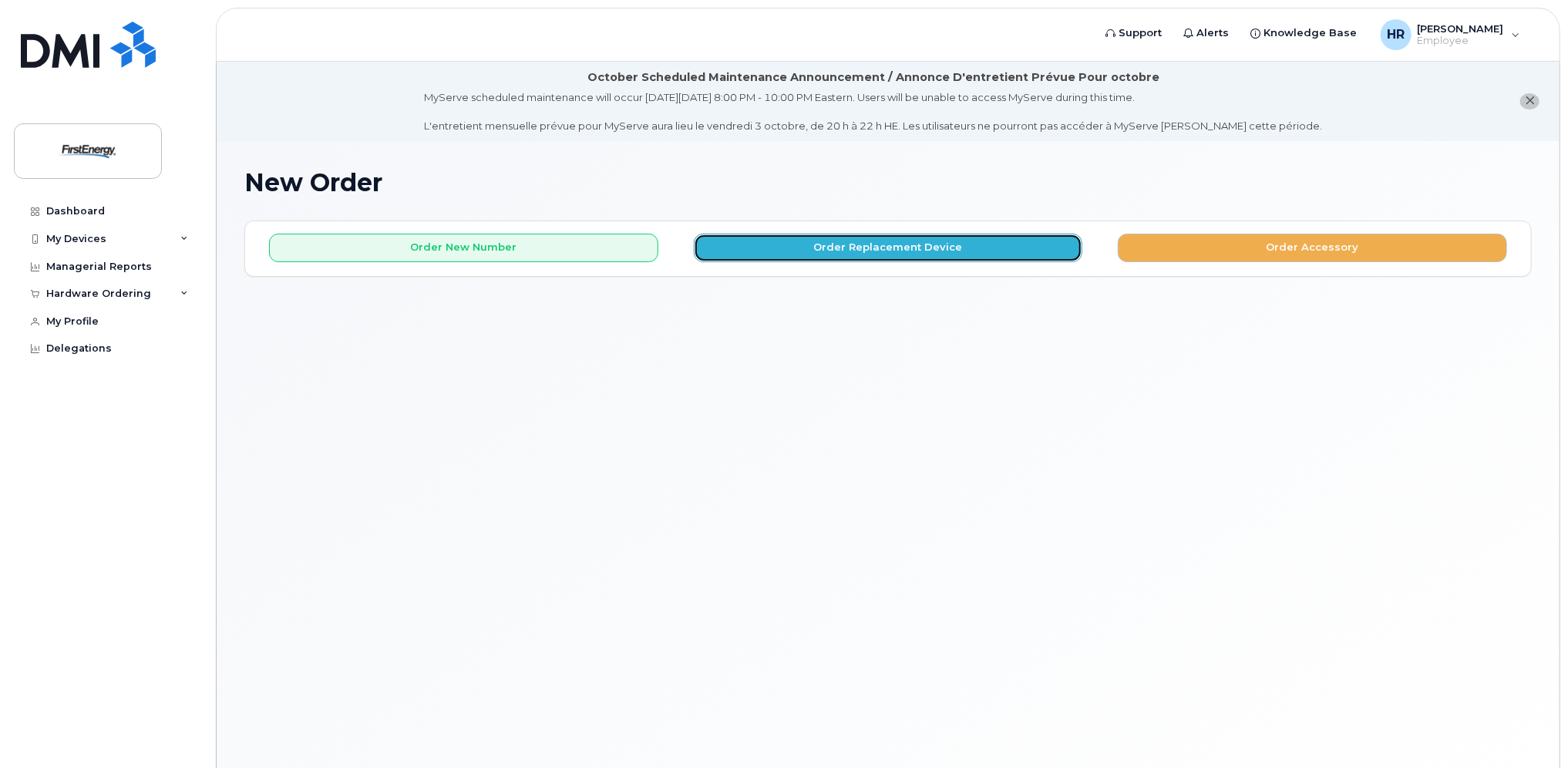
click at [852, 238] on button "Order Replacement Device" at bounding box center [888, 247] width 389 height 28
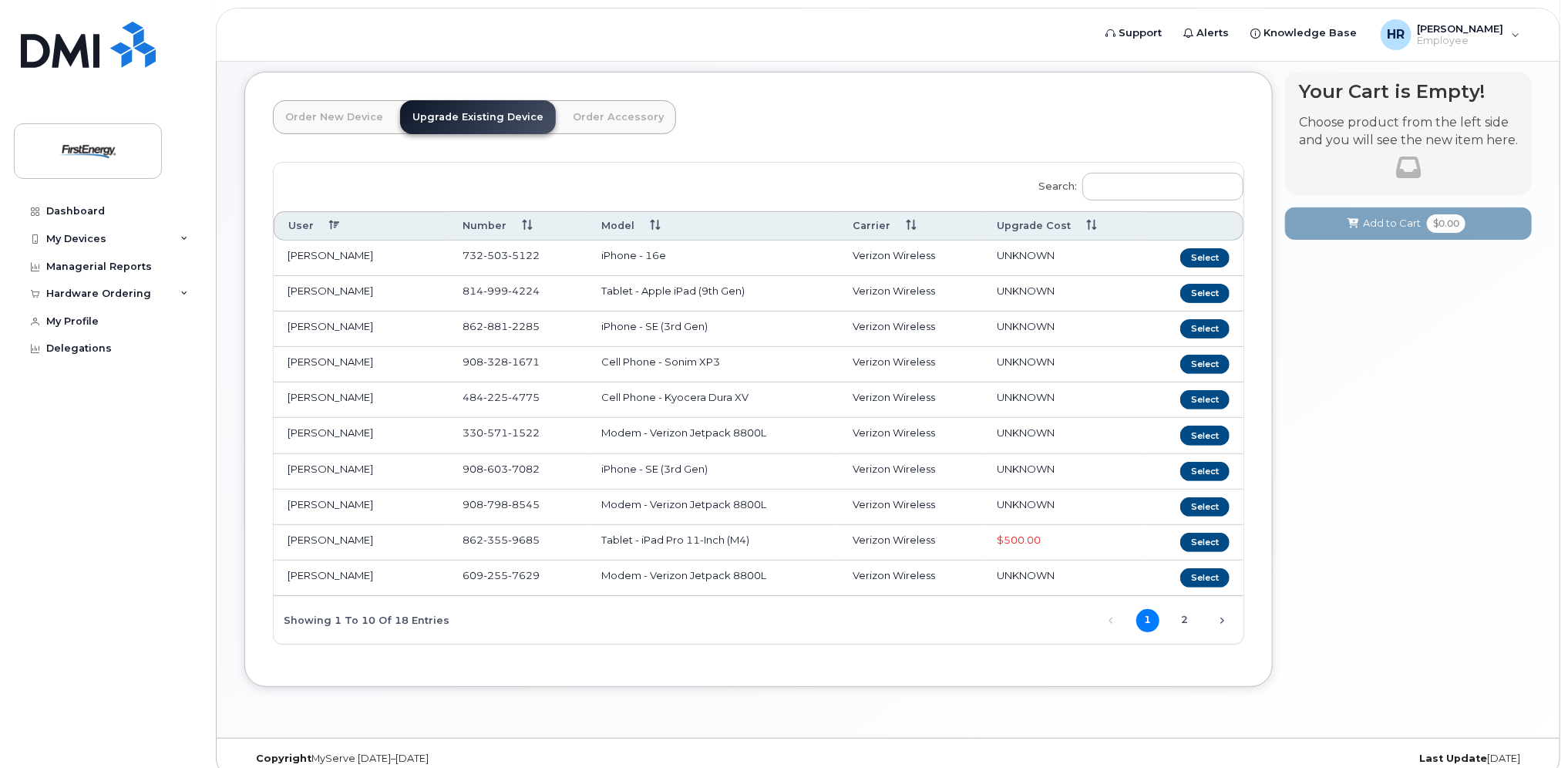
scroll to position [163, 0]
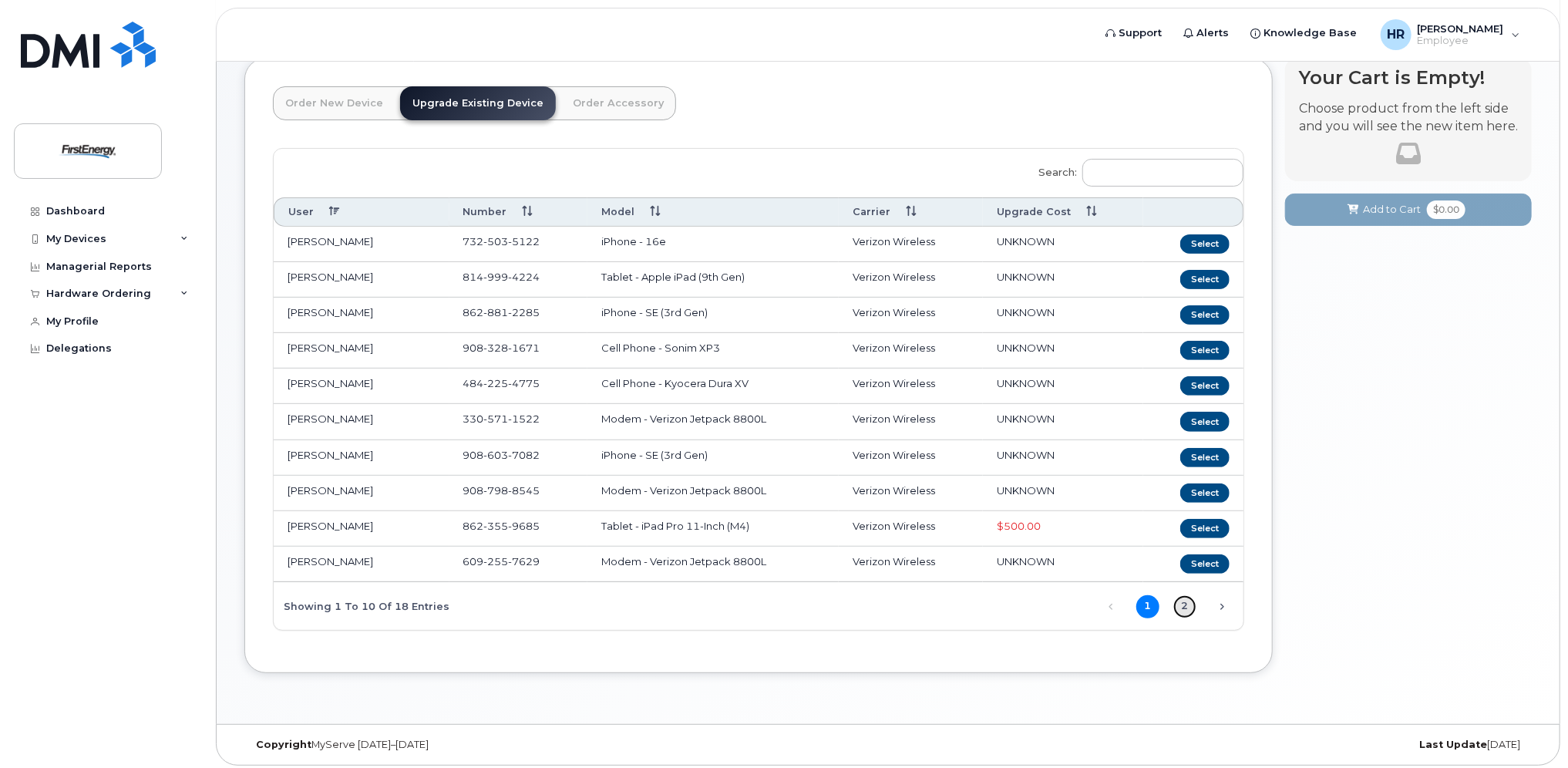
click at [1188, 597] on link "2" at bounding box center [1185, 606] width 23 height 23
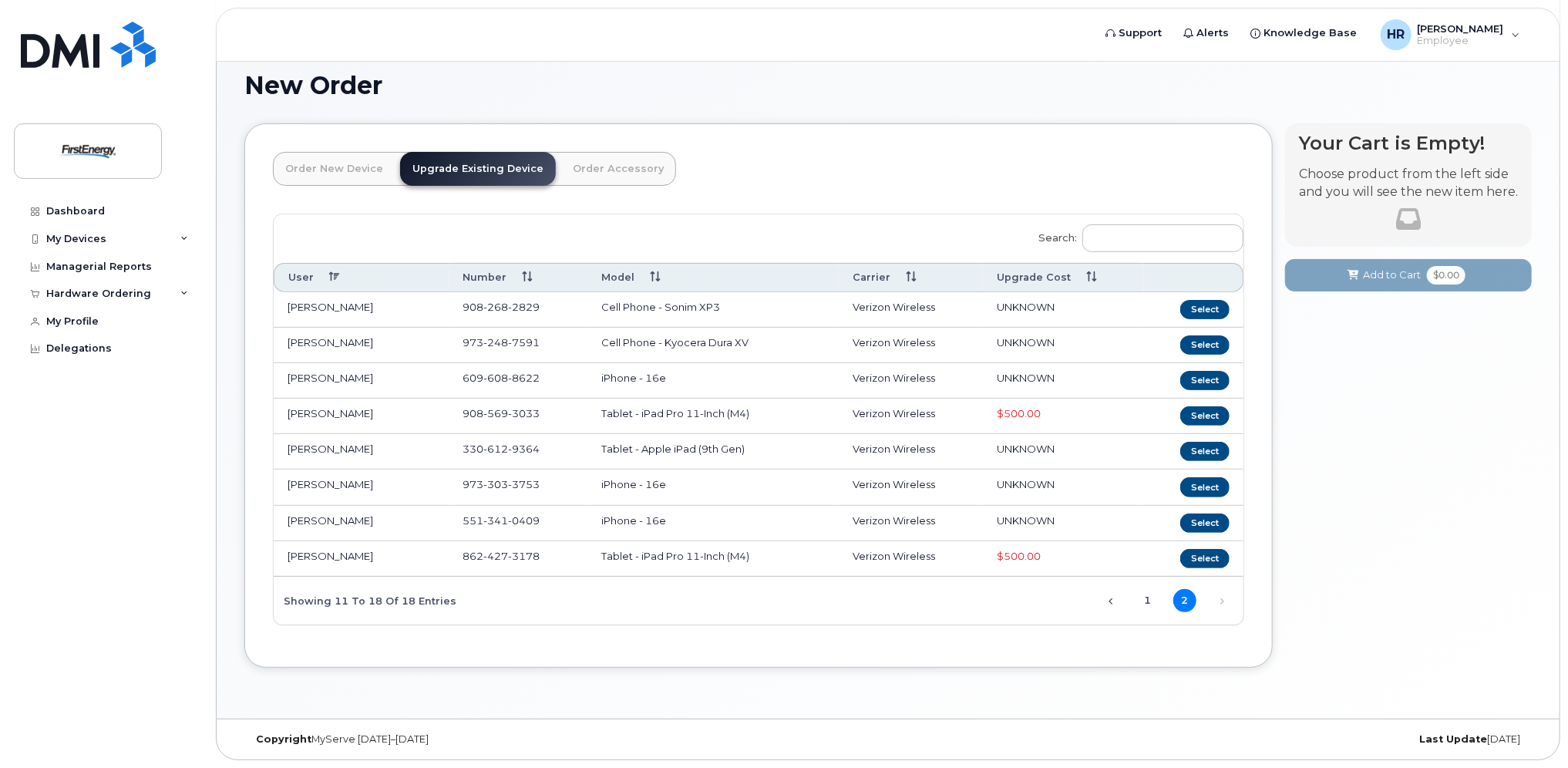
scroll to position [93, 0]
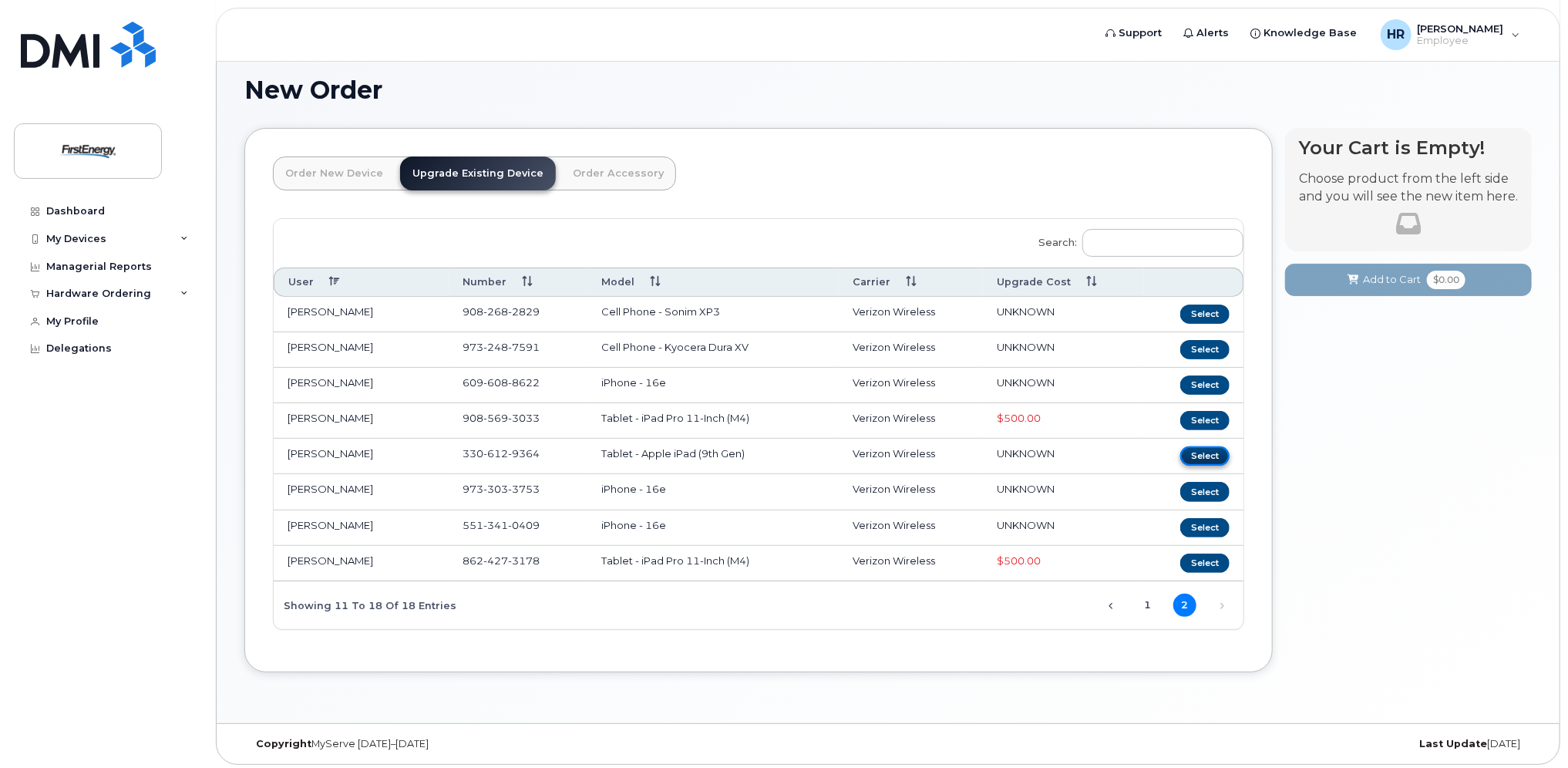
click at [1218, 449] on button "Select" at bounding box center [1205, 456] width 50 height 20
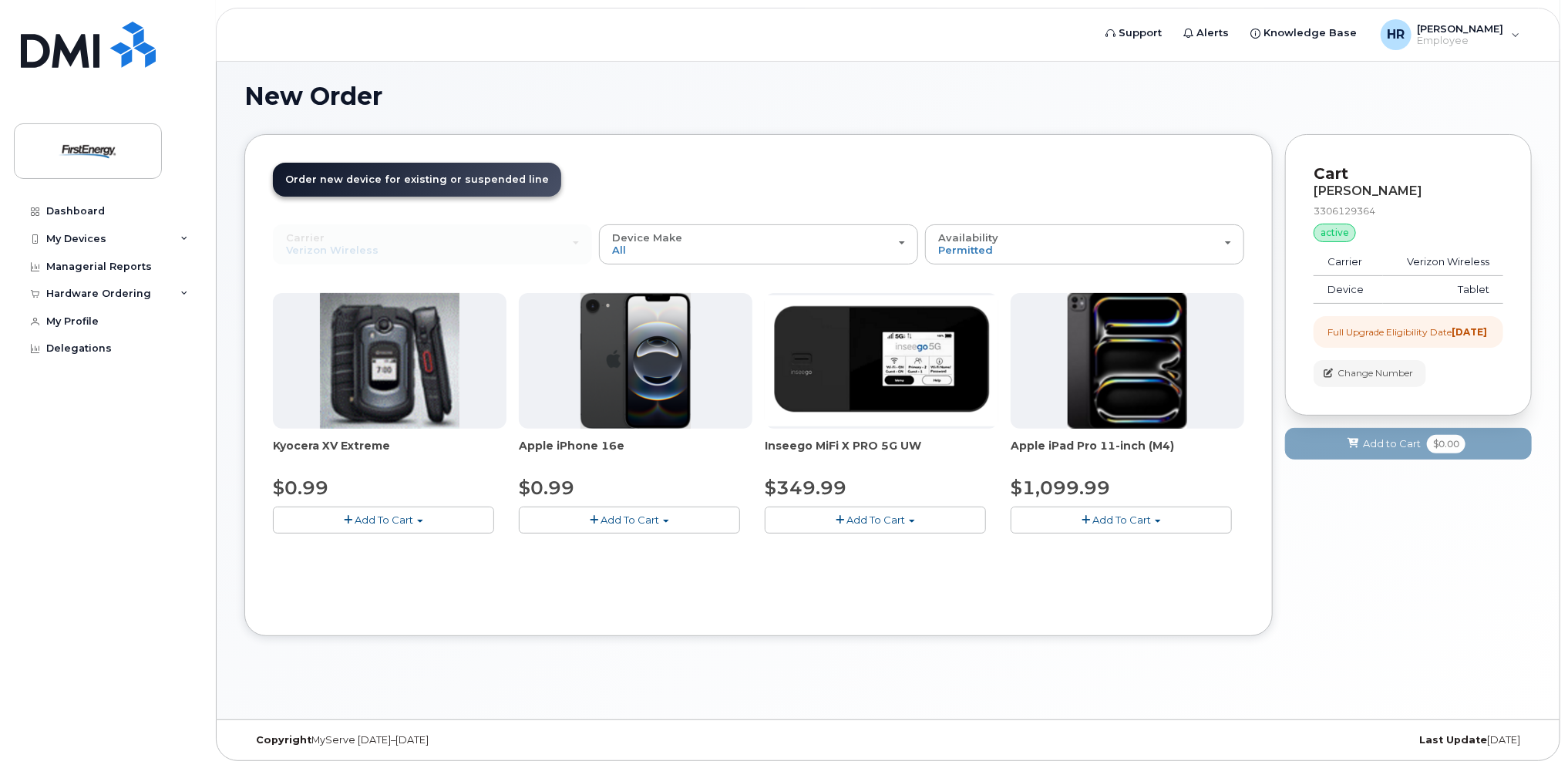
click at [1094, 514] on span "Add To Cart" at bounding box center [1122, 519] width 59 height 12
click at [1320, 524] on div "Your Cart is Empty! Choose product from the left side and you will see the new …" at bounding box center [1409, 397] width 247 height 526
click at [906, 238] on button "Device Make All Cell Phone iPhone Modem Tablet" at bounding box center [758, 244] width 319 height 40
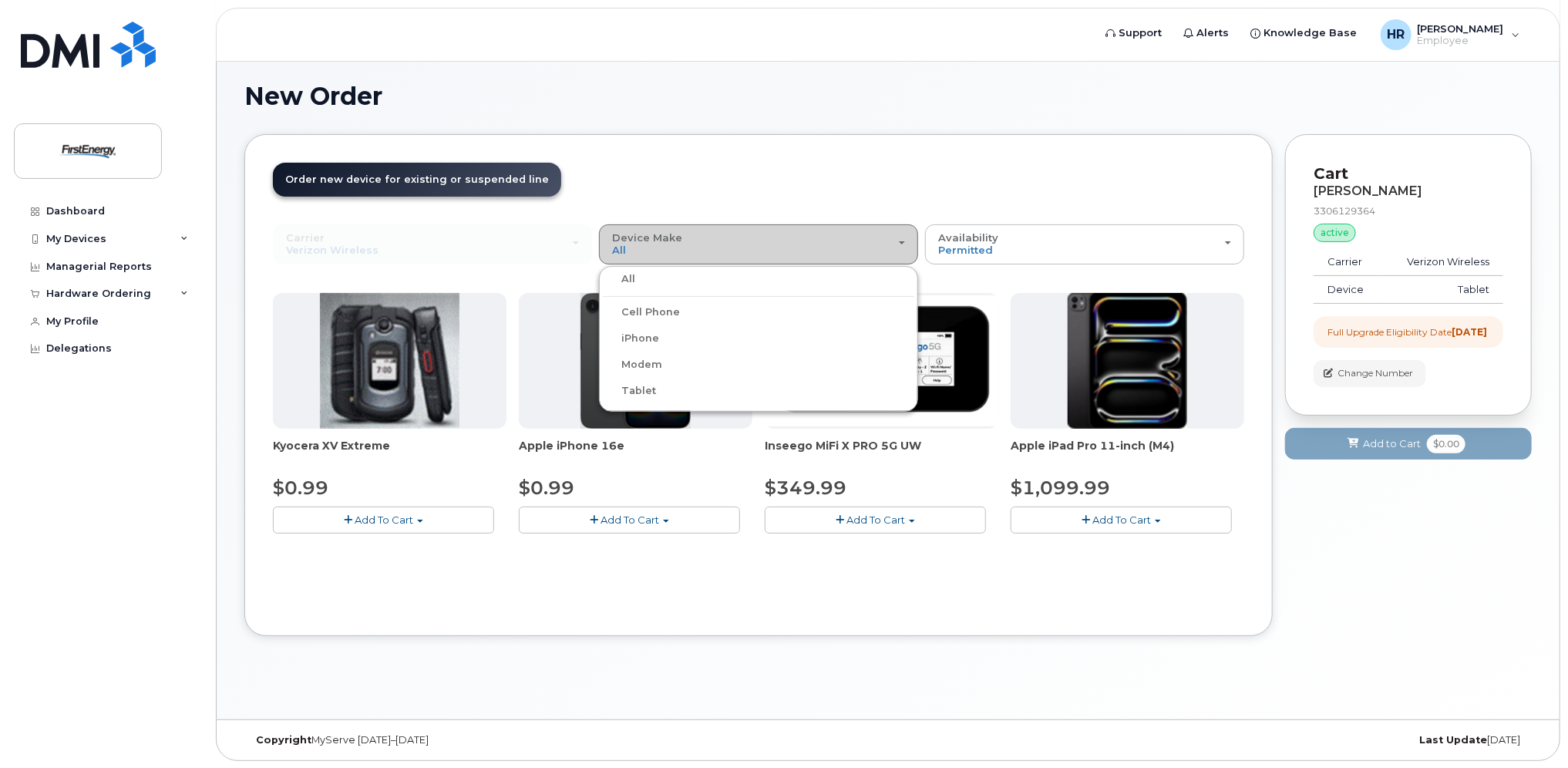
click at [833, 234] on div "Device Make All Cell Phone iPhone Modem Tablet" at bounding box center [758, 244] width 293 height 24
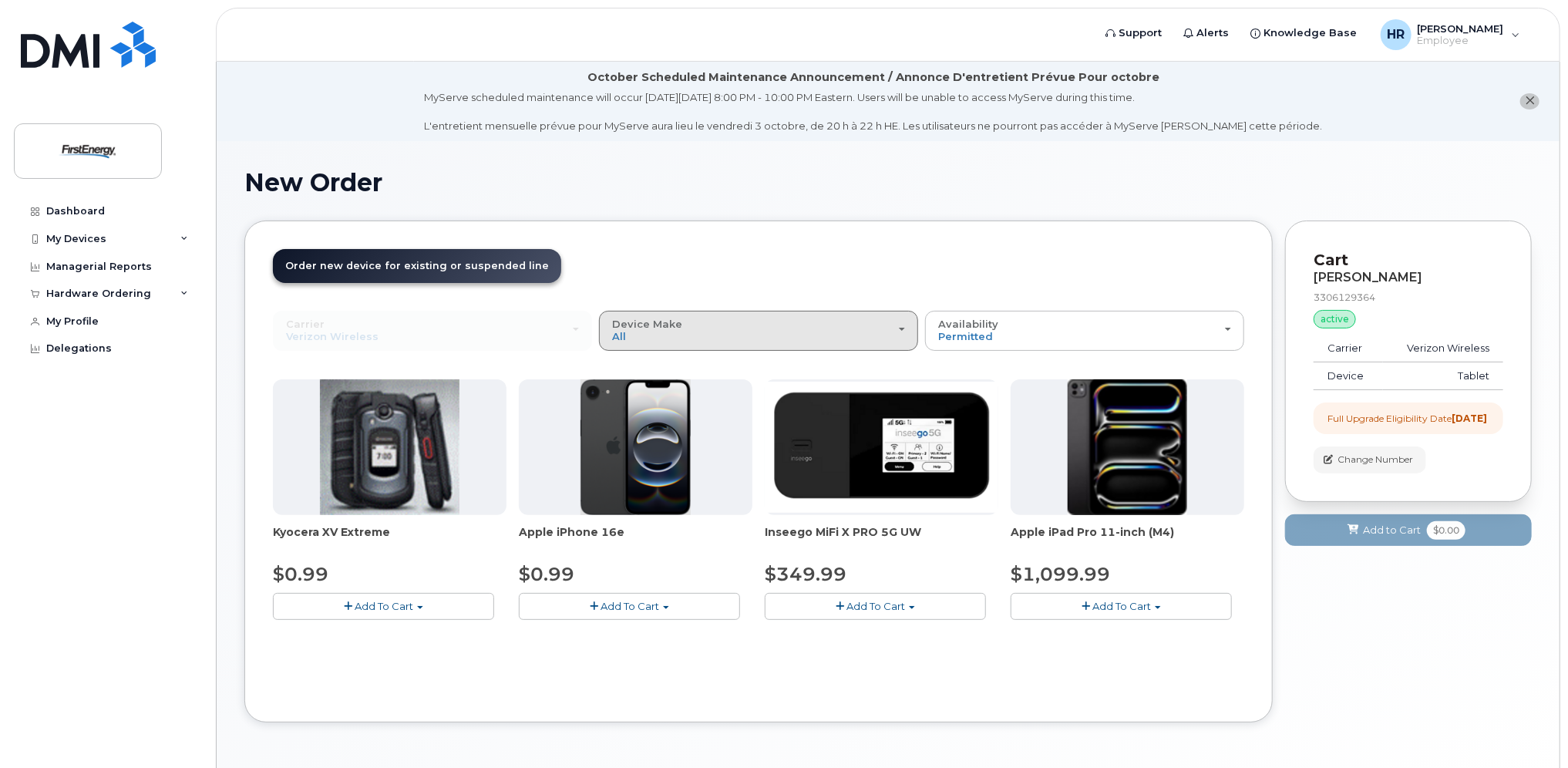
scroll to position [0, 0]
click at [181, 291] on icon at bounding box center [184, 293] width 7 height 7
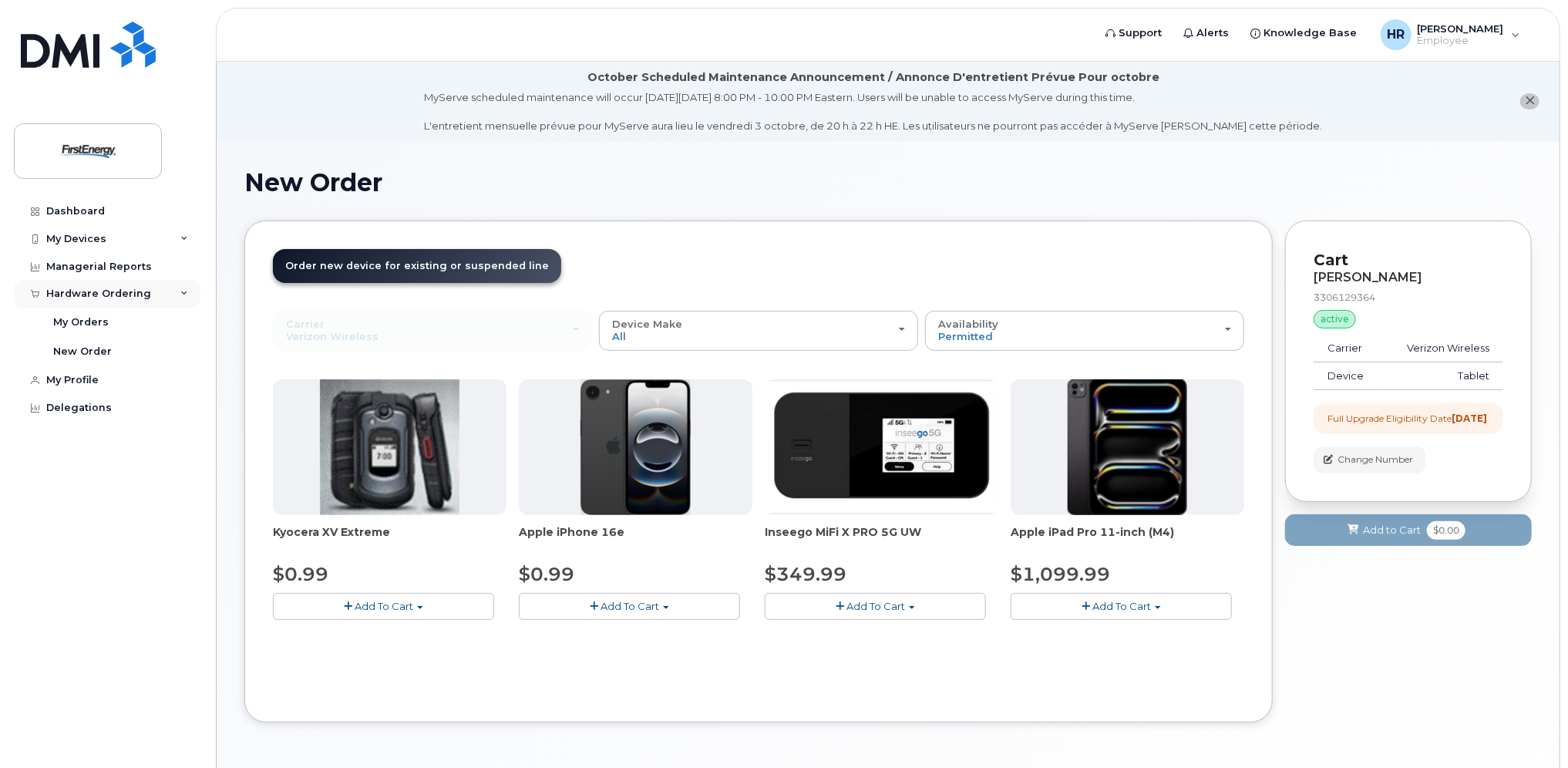
click at [181, 291] on icon at bounding box center [184, 293] width 7 height 7
click at [180, 231] on div "My Devices" at bounding box center [107, 239] width 187 height 28
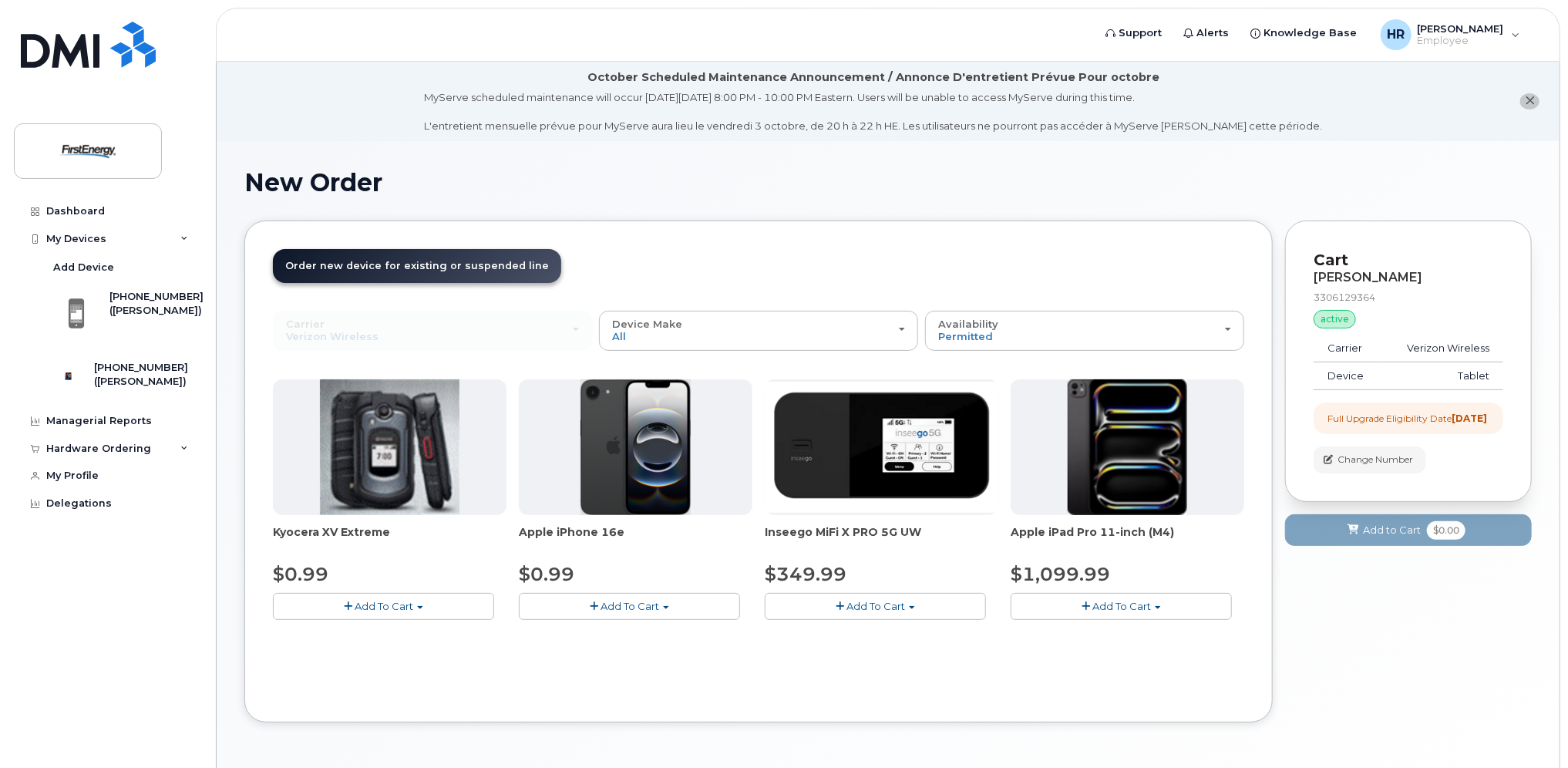
click at [1090, 605] on button "Add To Cart" at bounding box center [1122, 605] width 221 height 27
click at [1097, 600] on span "Add To Cart" at bounding box center [1122, 605] width 59 height 12
click at [185, 462] on div "Hardware Ordering" at bounding box center [107, 449] width 187 height 28
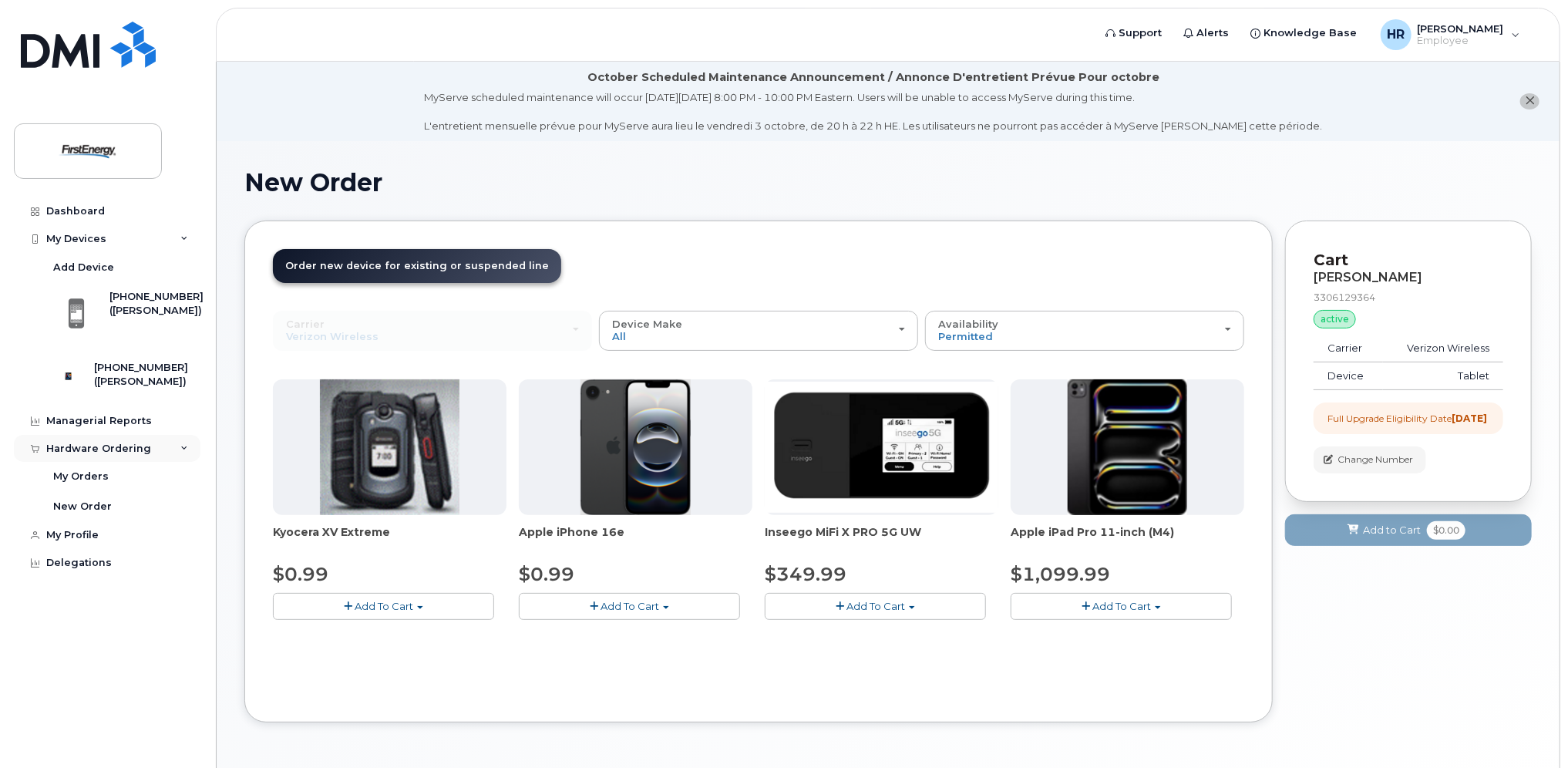
click at [185, 462] on div "Hardware Ordering" at bounding box center [107, 449] width 187 height 28
click at [137, 375] on div "([PERSON_NAME])" at bounding box center [141, 381] width 94 height 14
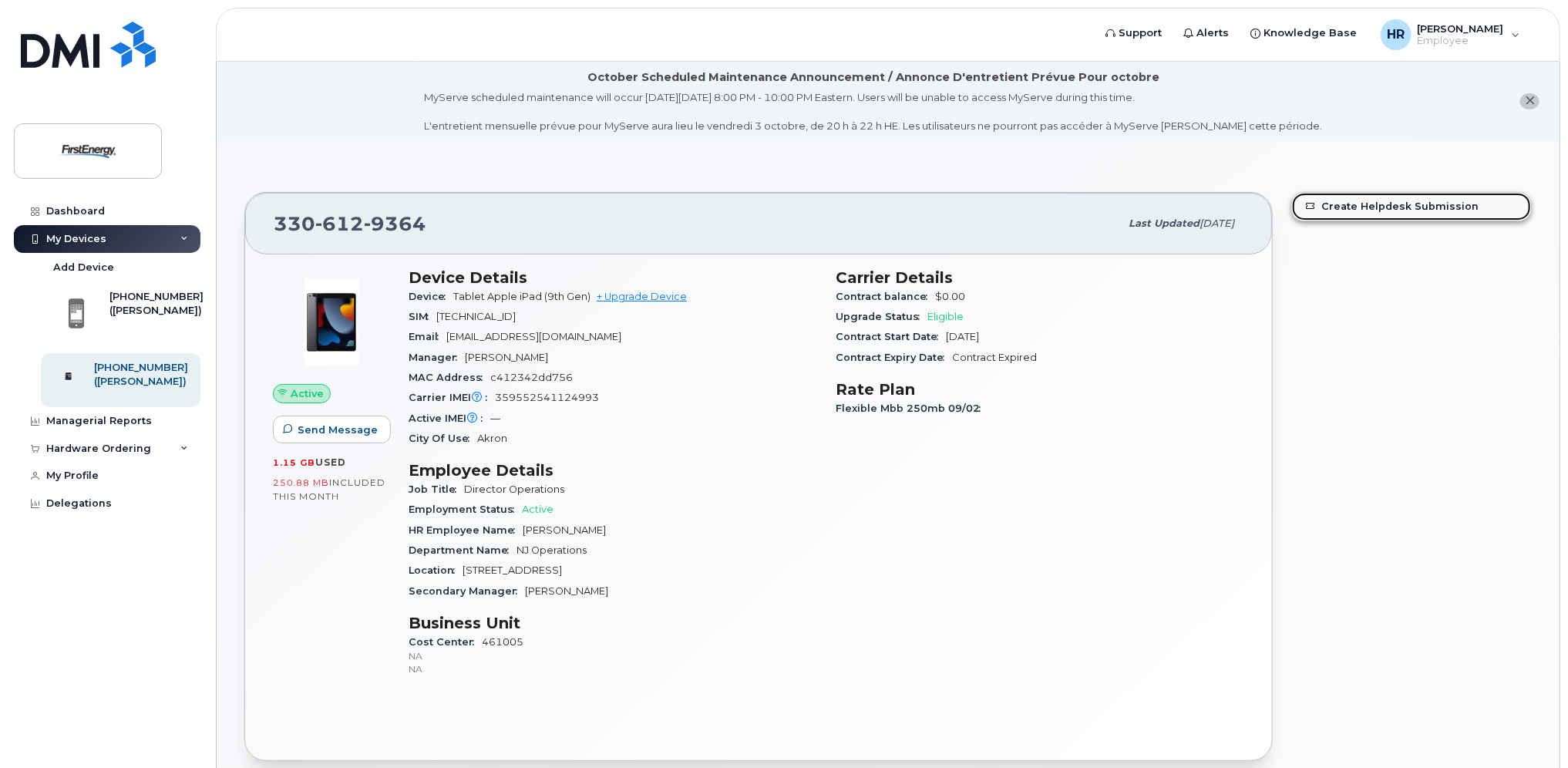
click at [1363, 201] on link "Create Helpdesk Submission" at bounding box center [1412, 206] width 239 height 28
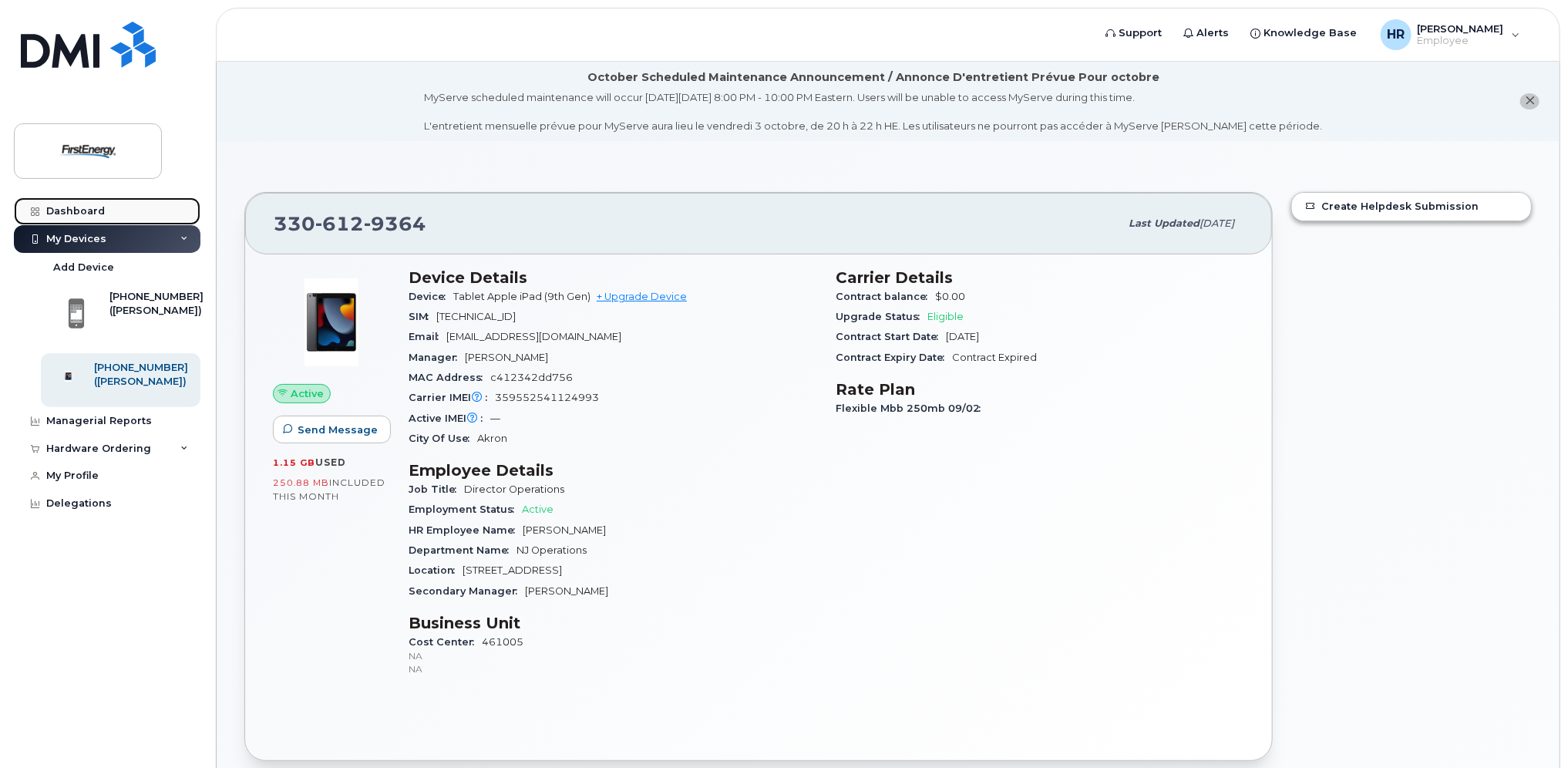
click at [75, 207] on div "Dashboard" at bounding box center [76, 210] width 59 height 12
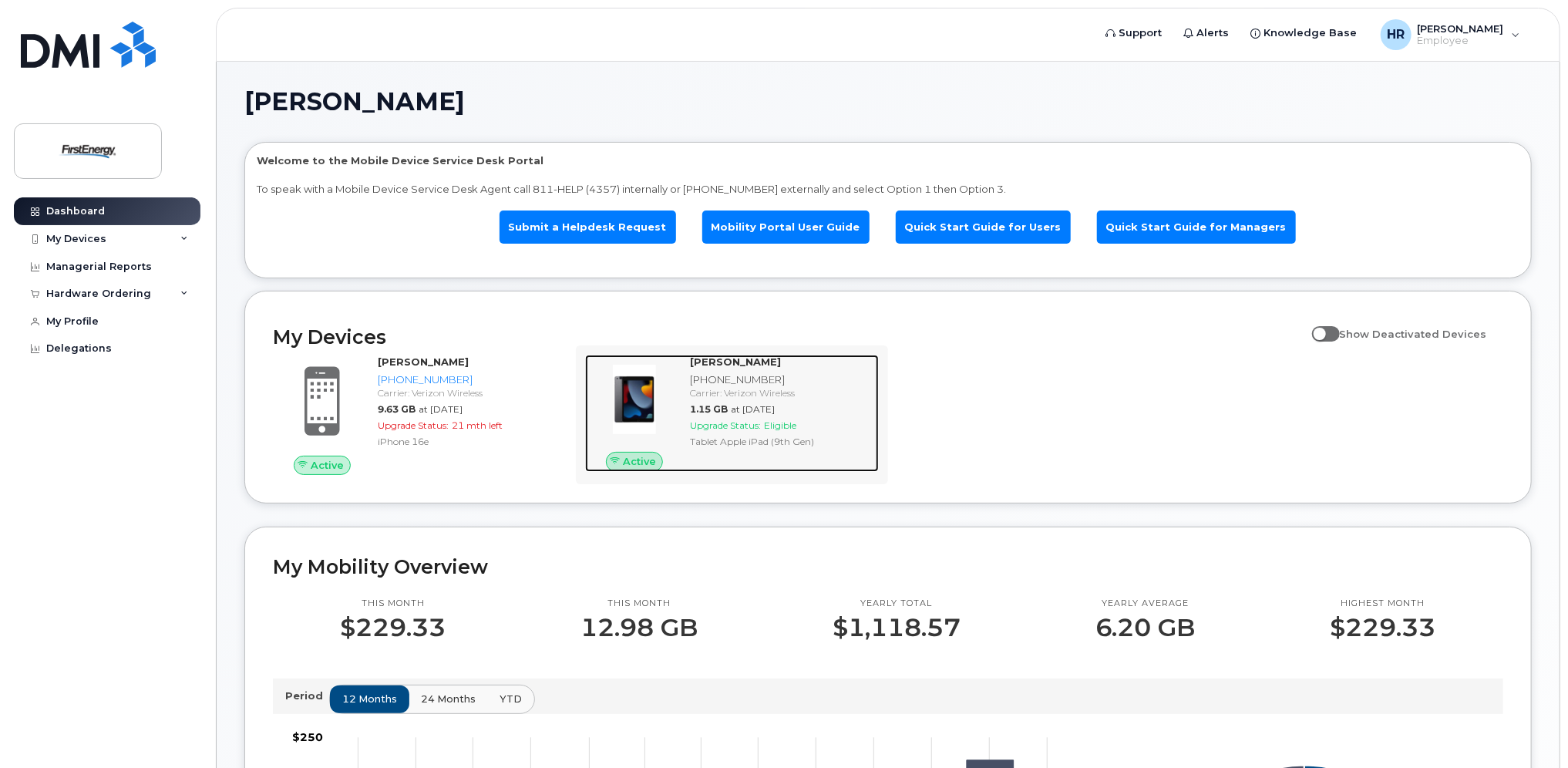
click at [741, 392] on div "Carrier: Verizon Wireless" at bounding box center [781, 393] width 183 height 13
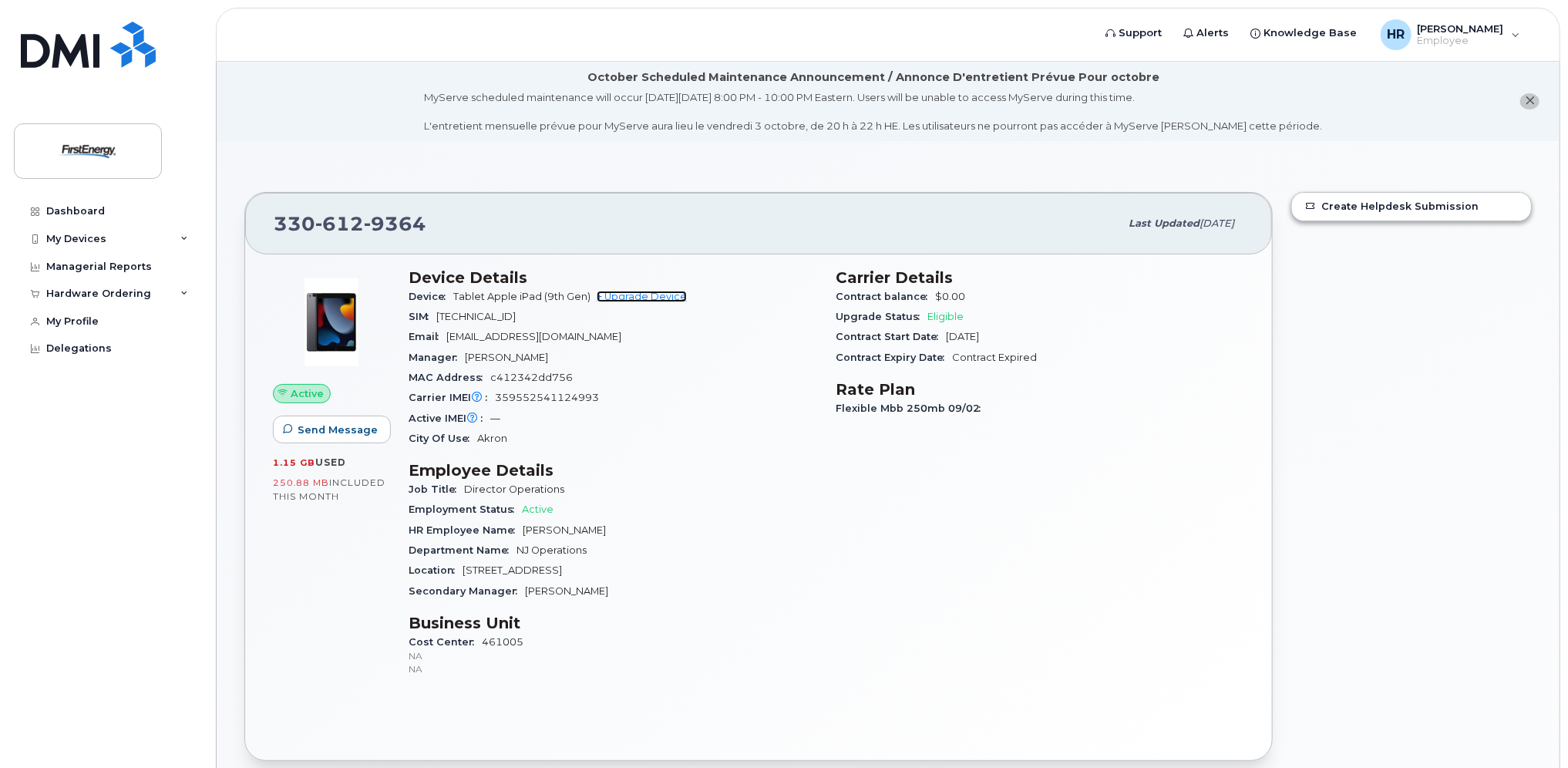
click at [626, 291] on link "+ Upgrade Device" at bounding box center [641, 297] width 90 height 11
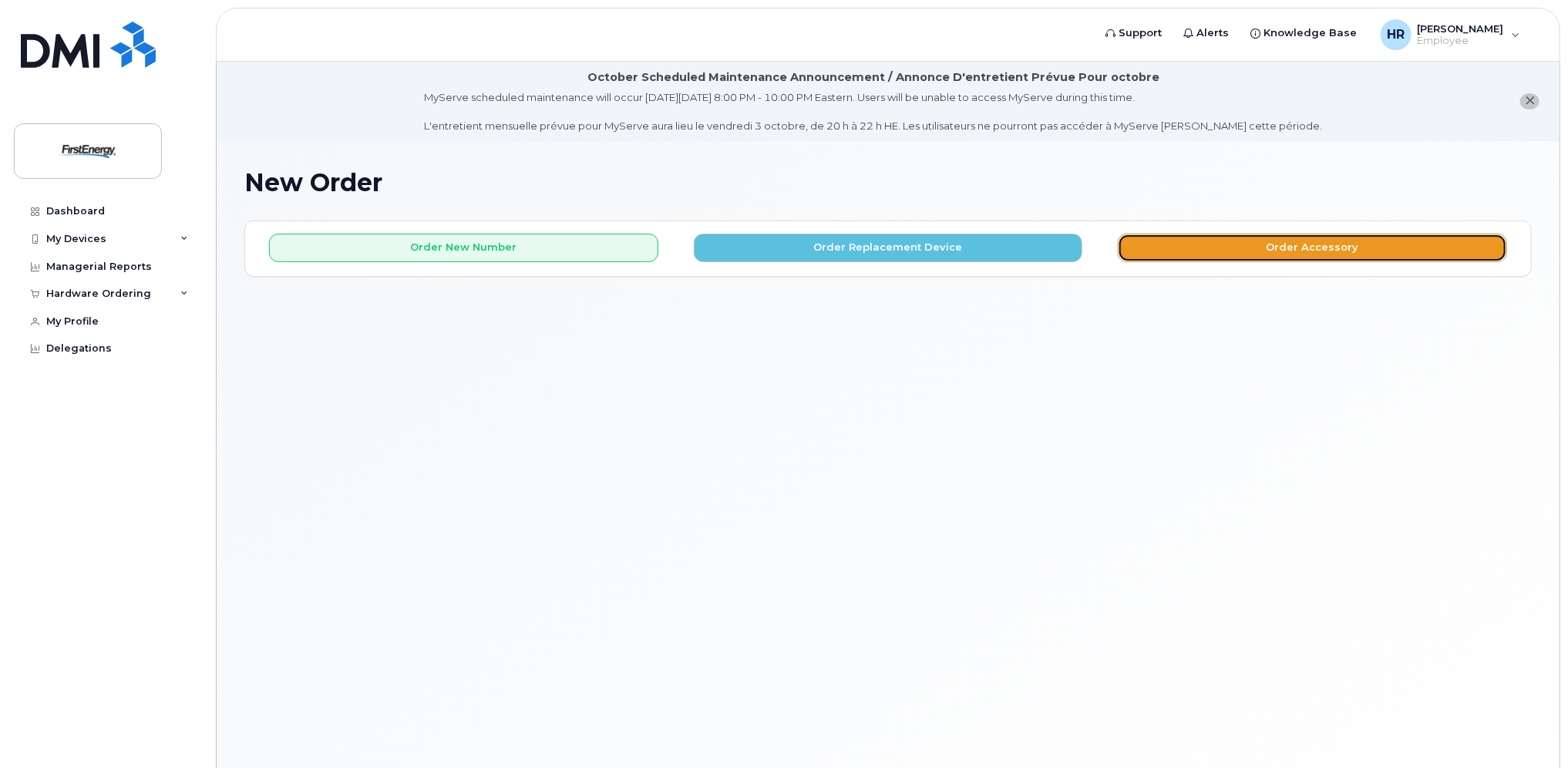
click at [1279, 243] on button "Order Accessory" at bounding box center [1312, 247] width 389 height 28
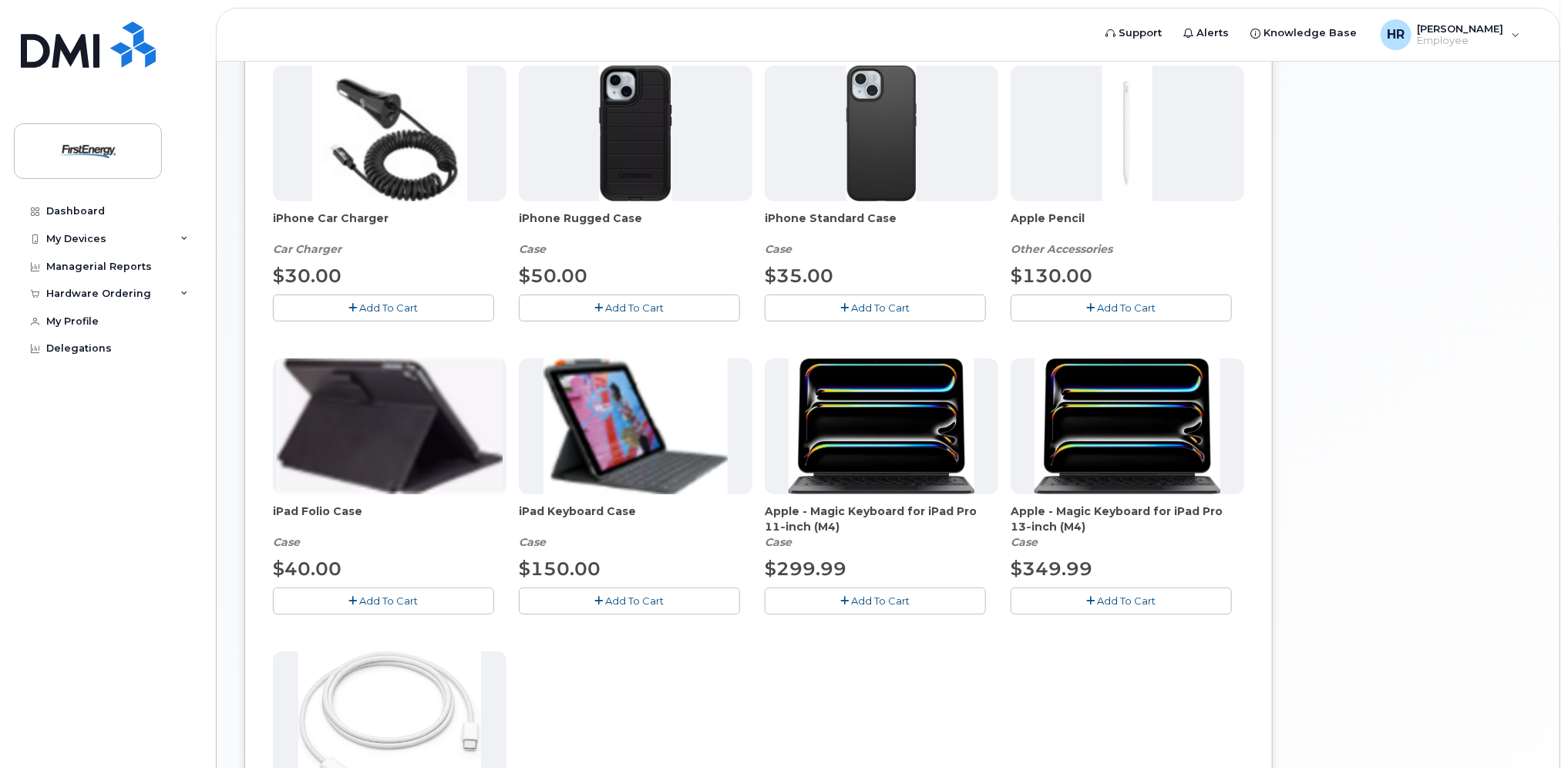
scroll to position [385, 0]
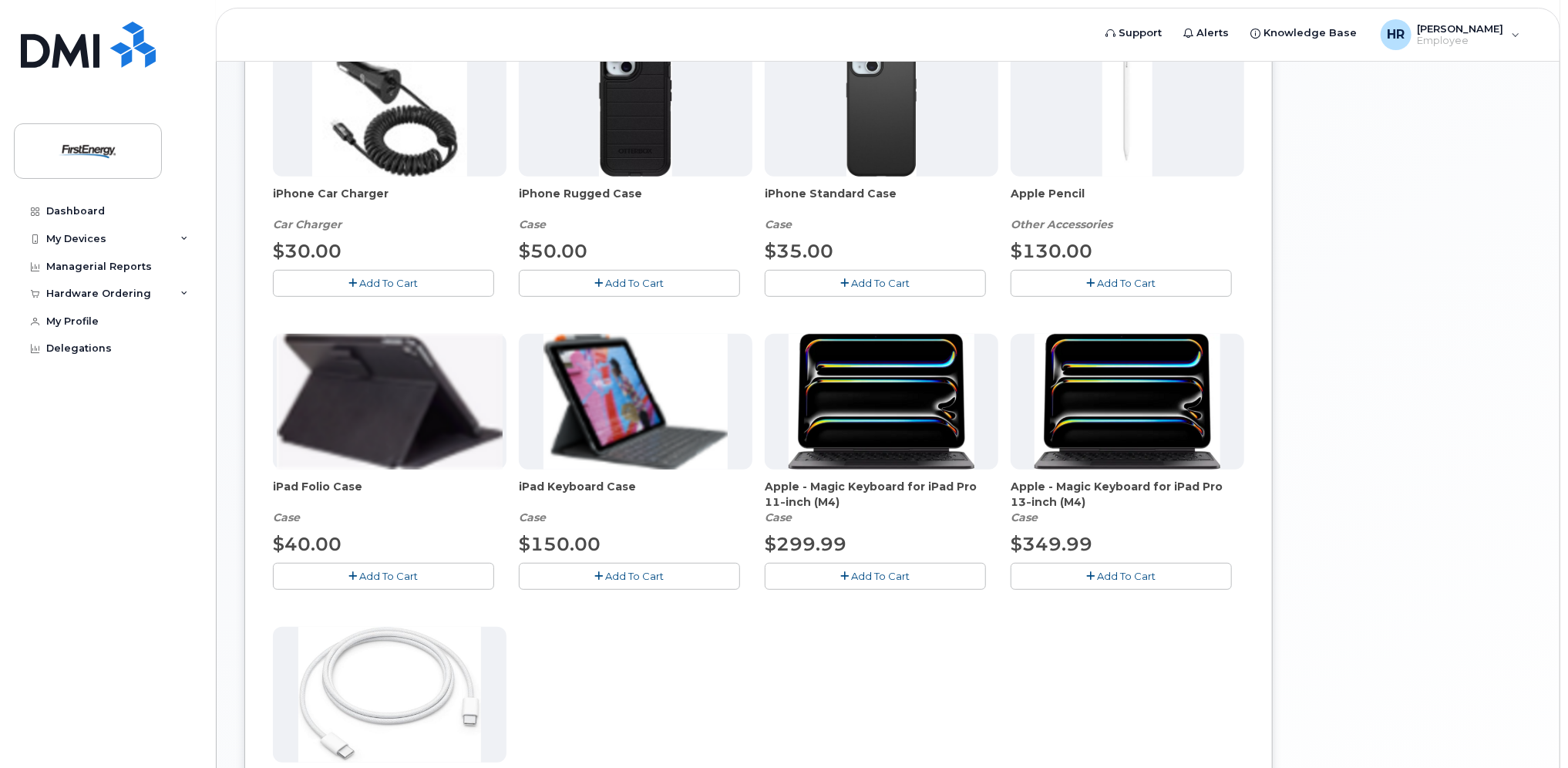
click at [859, 577] on span "Add To Cart" at bounding box center [881, 575] width 59 height 12
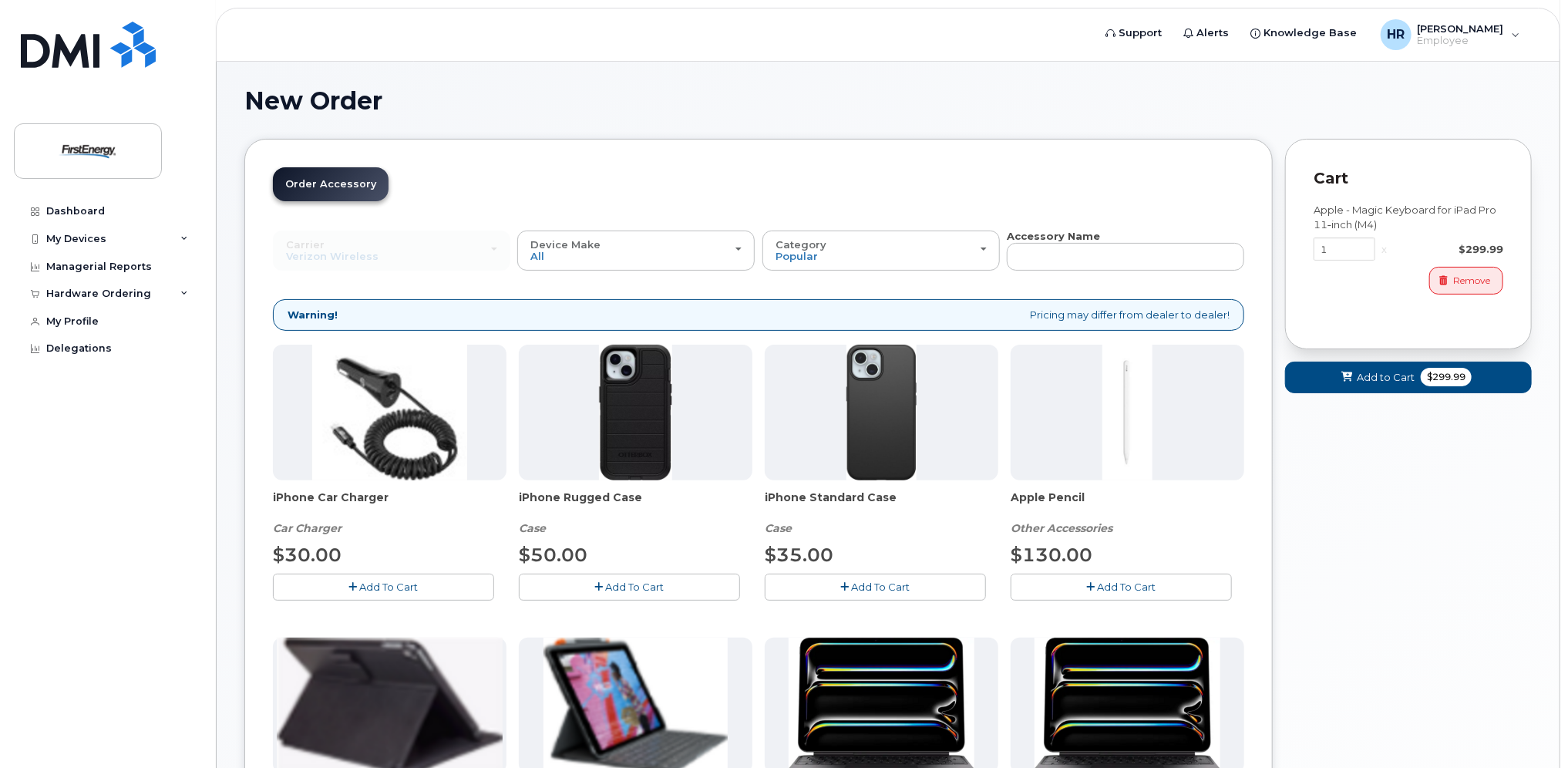
scroll to position [77, 0]
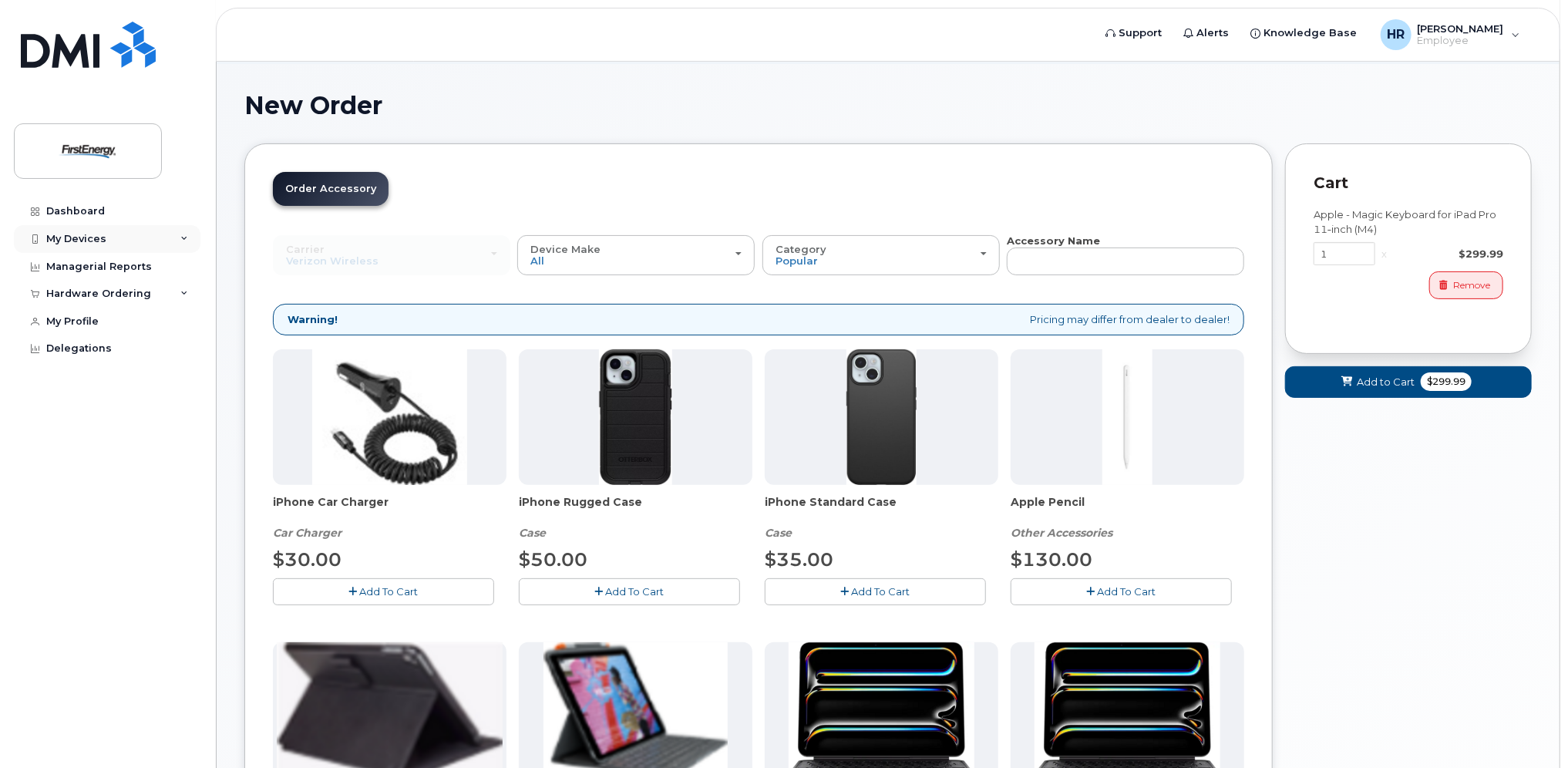
click at [150, 238] on div "My Devices" at bounding box center [107, 239] width 187 height 28
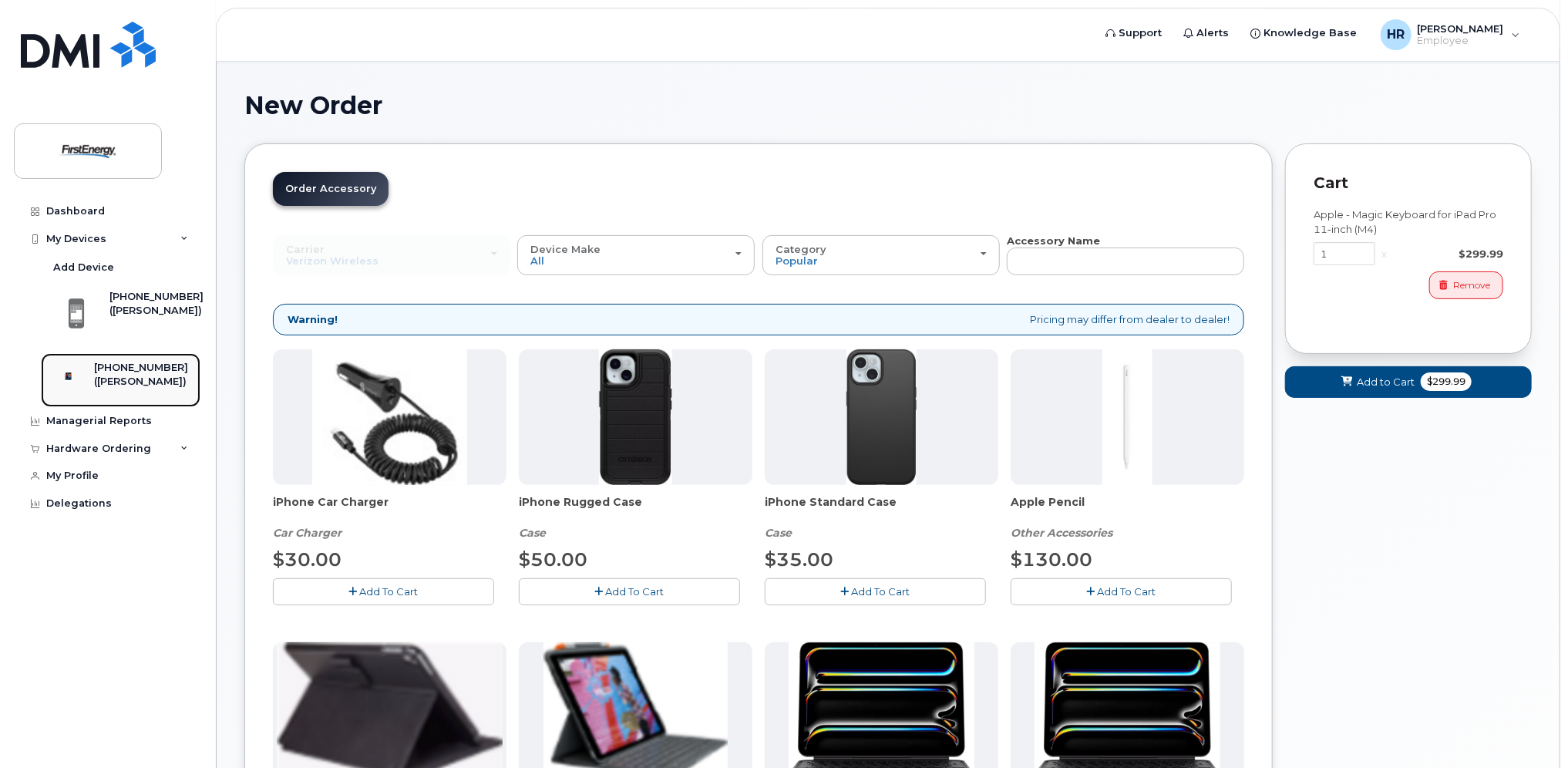
click at [142, 370] on div "[PHONE_NUMBER]" at bounding box center [141, 367] width 94 height 14
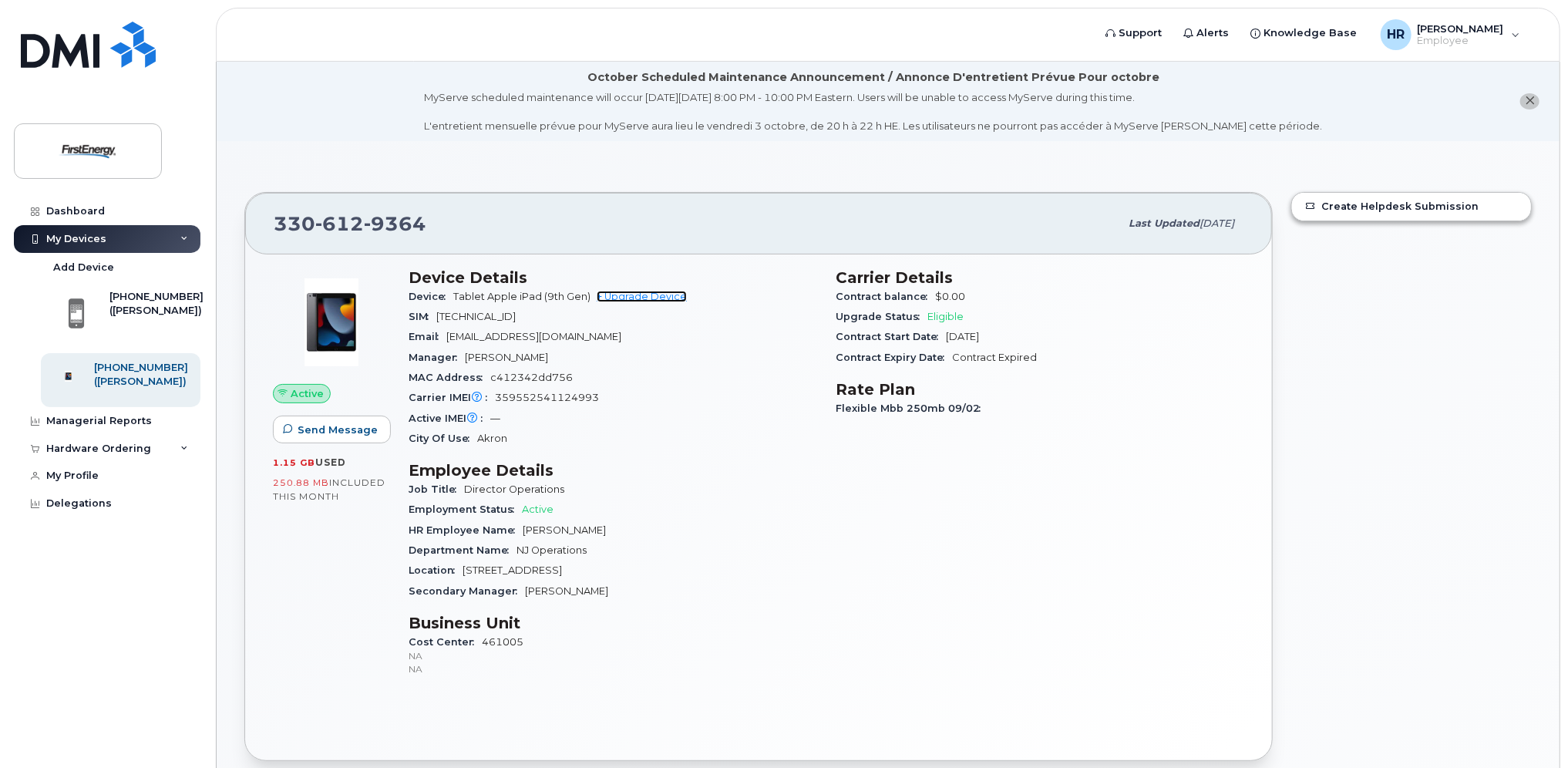
click at [644, 293] on link "+ Upgrade Device" at bounding box center [641, 297] width 90 height 11
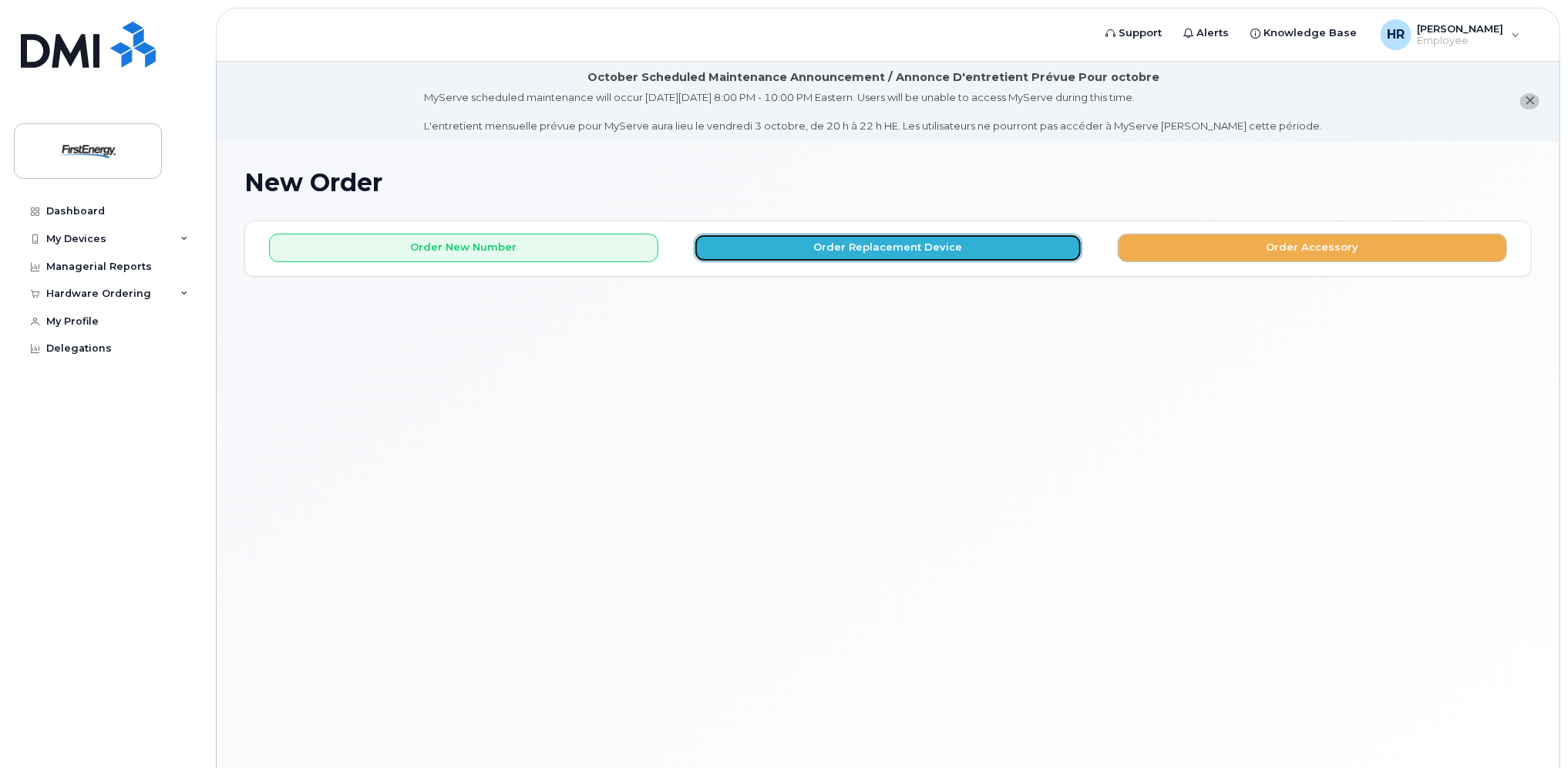
click at [875, 241] on button "Order Replacement Device" at bounding box center [888, 247] width 389 height 28
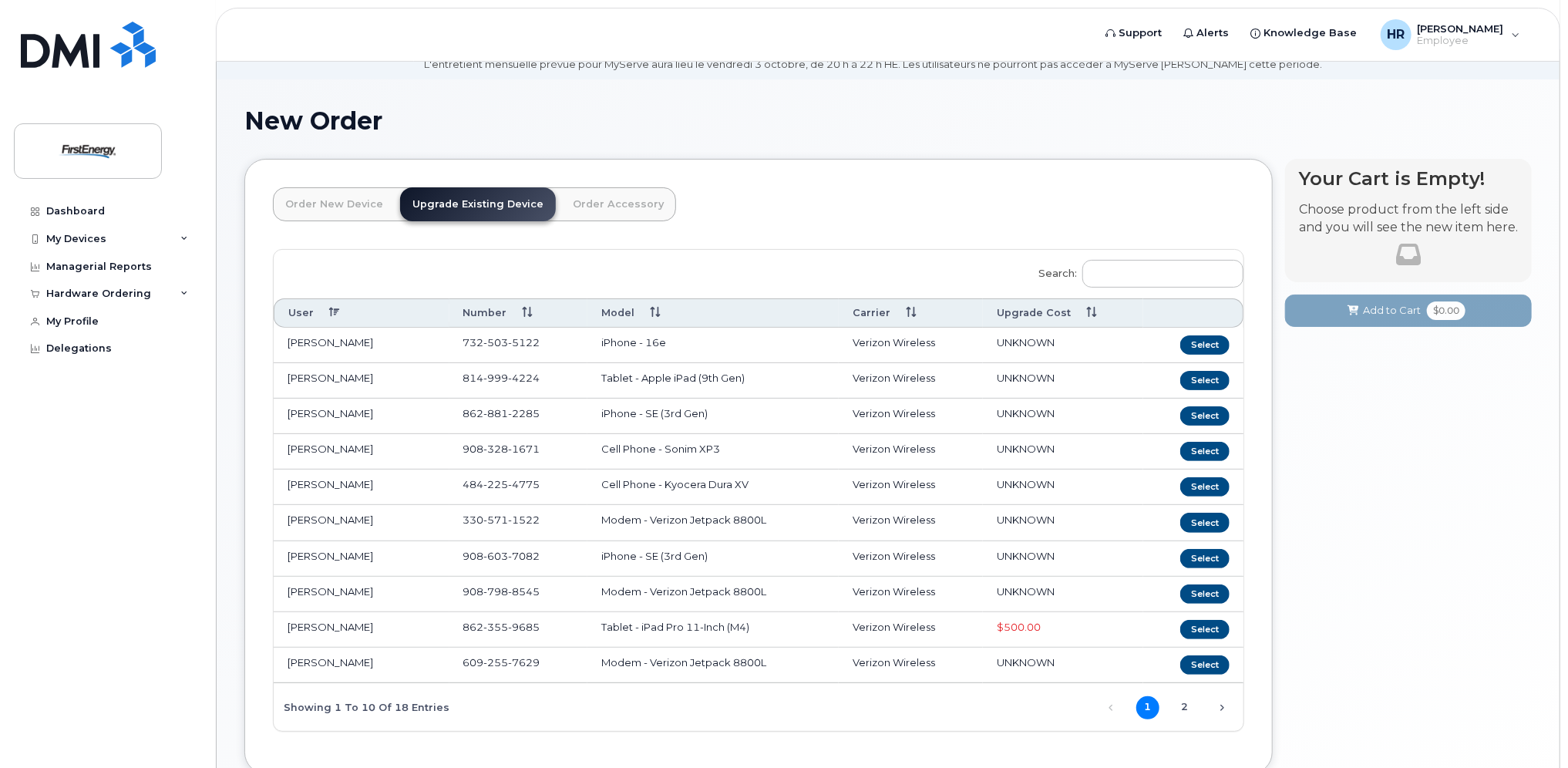
scroll to position [163, 0]
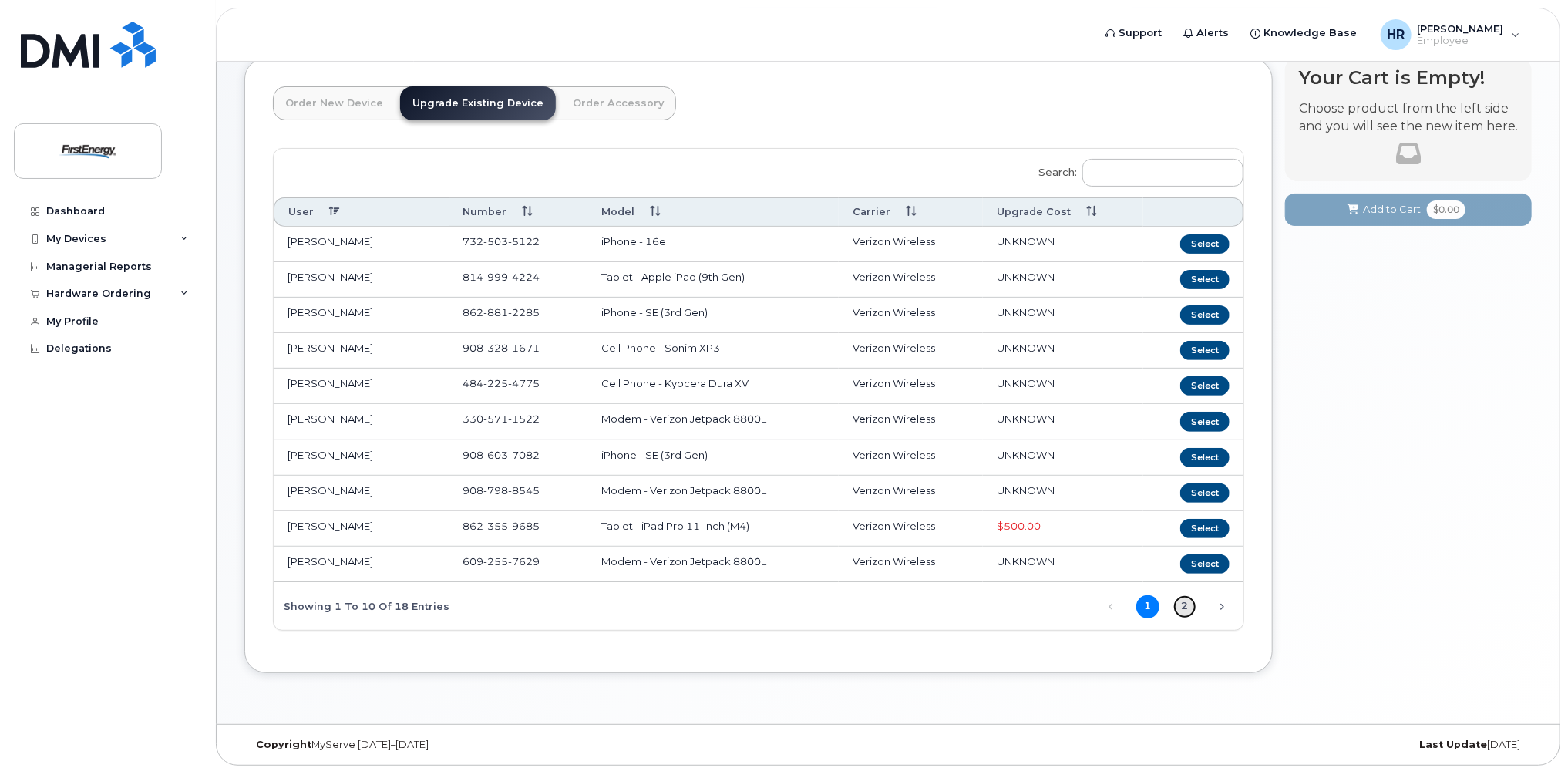
click at [1185, 597] on link "2" at bounding box center [1185, 606] width 23 height 23
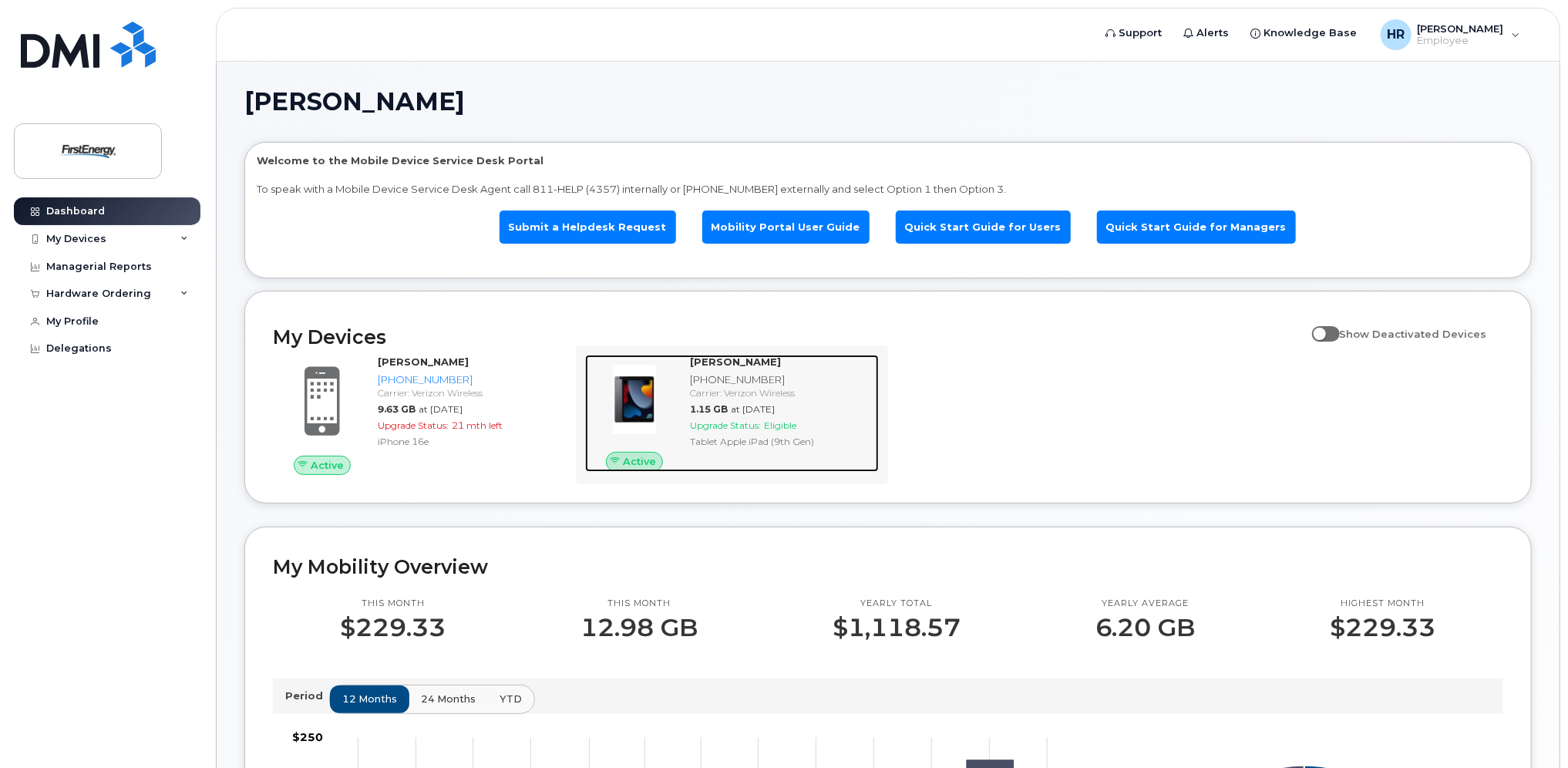
click at [643, 395] on img at bounding box center [634, 399] width 74 height 74
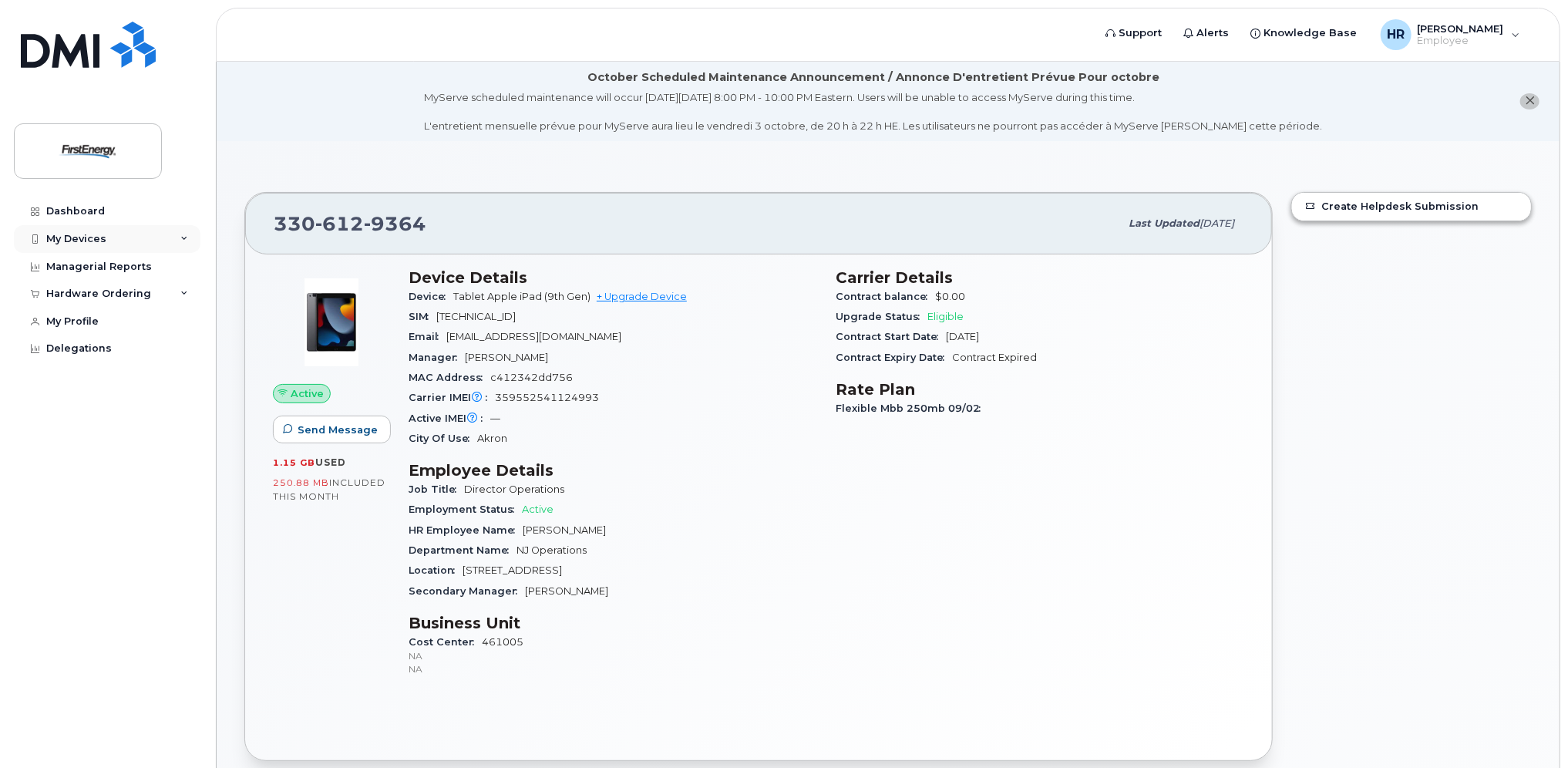
click at [187, 235] on icon at bounding box center [184, 238] width 7 height 7
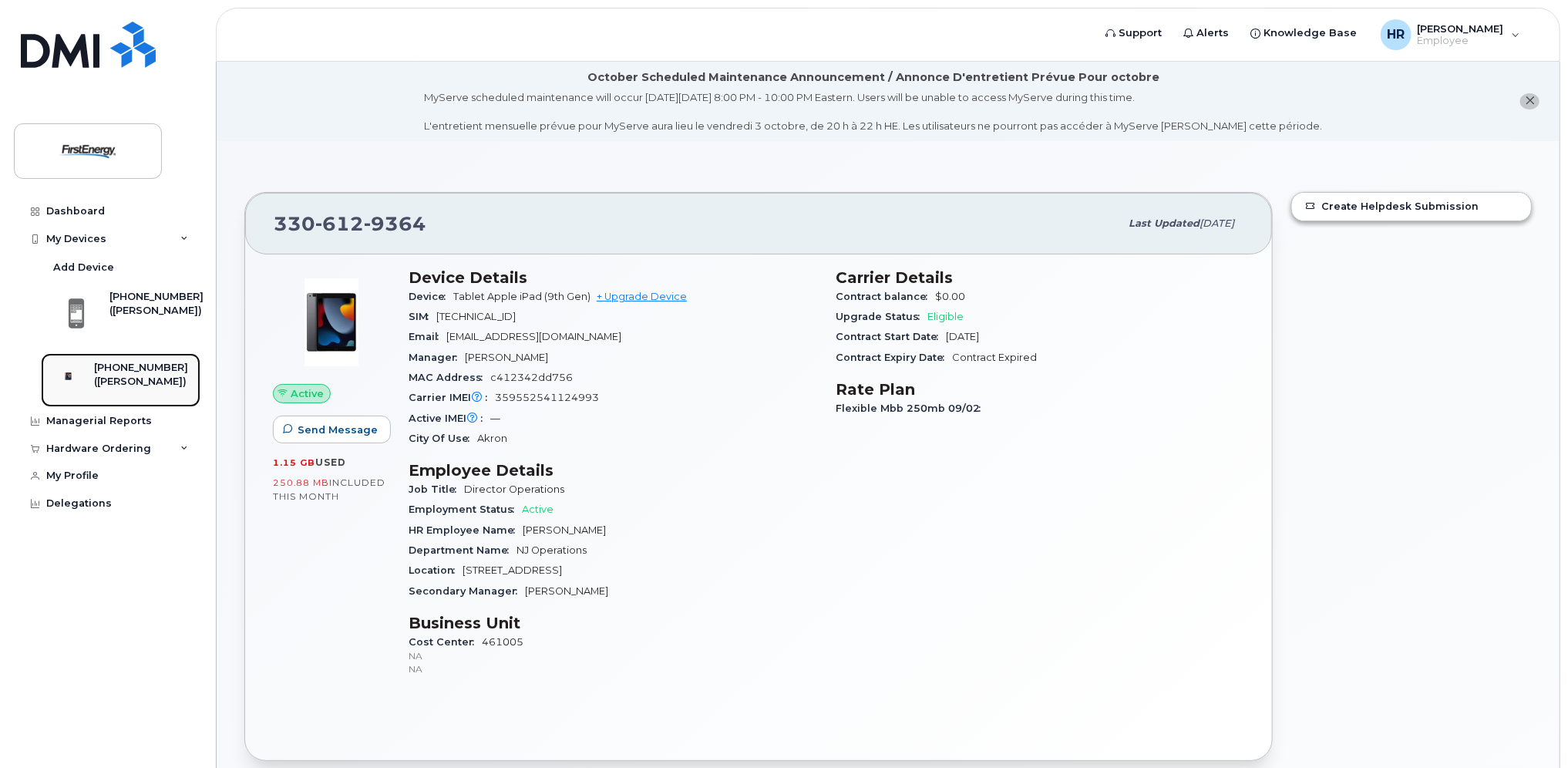
click at [144, 376] on div "([PERSON_NAME])" at bounding box center [141, 381] width 94 height 14
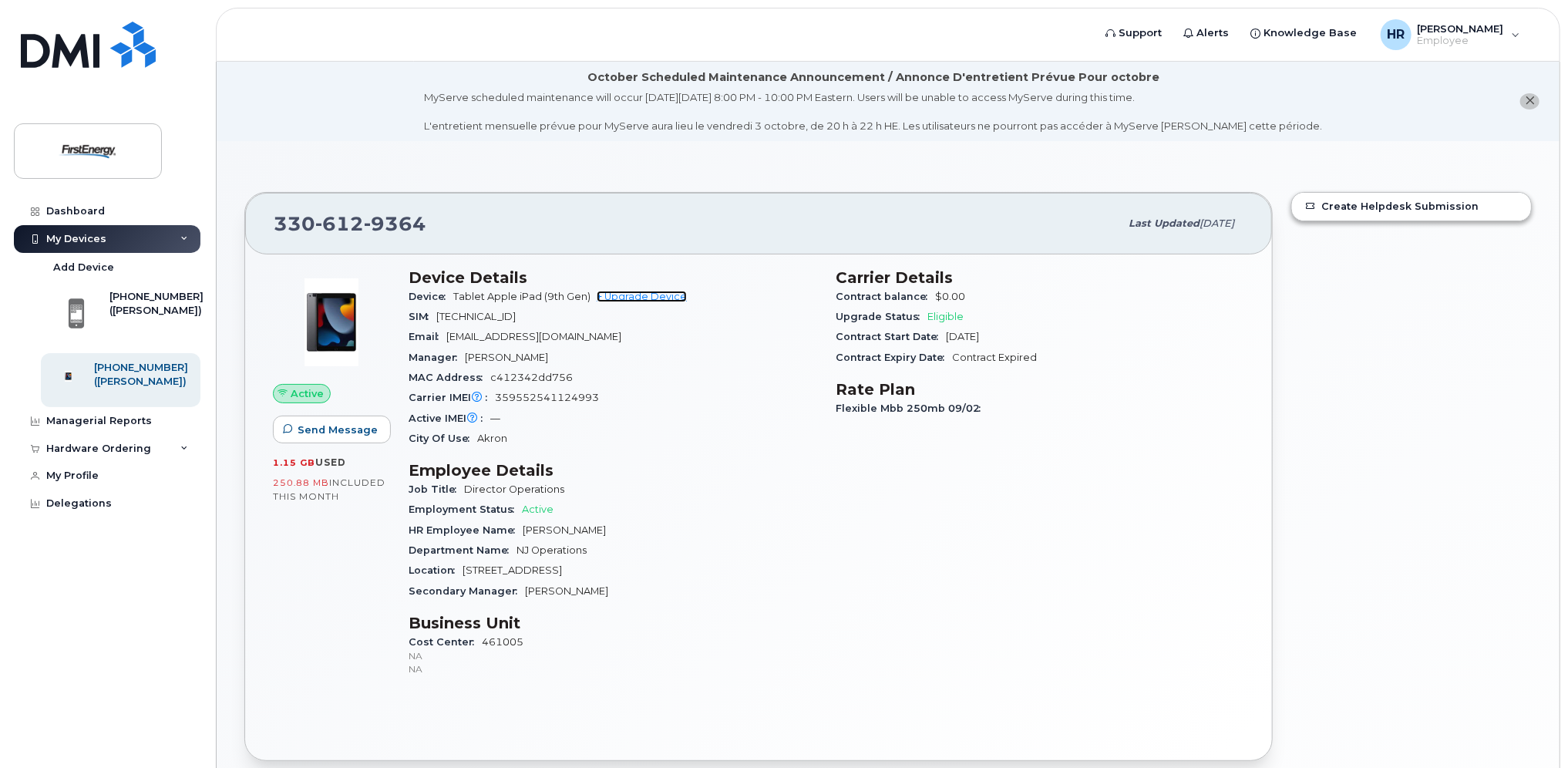
click at [641, 293] on link "+ Upgrade Device" at bounding box center [641, 297] width 90 height 11
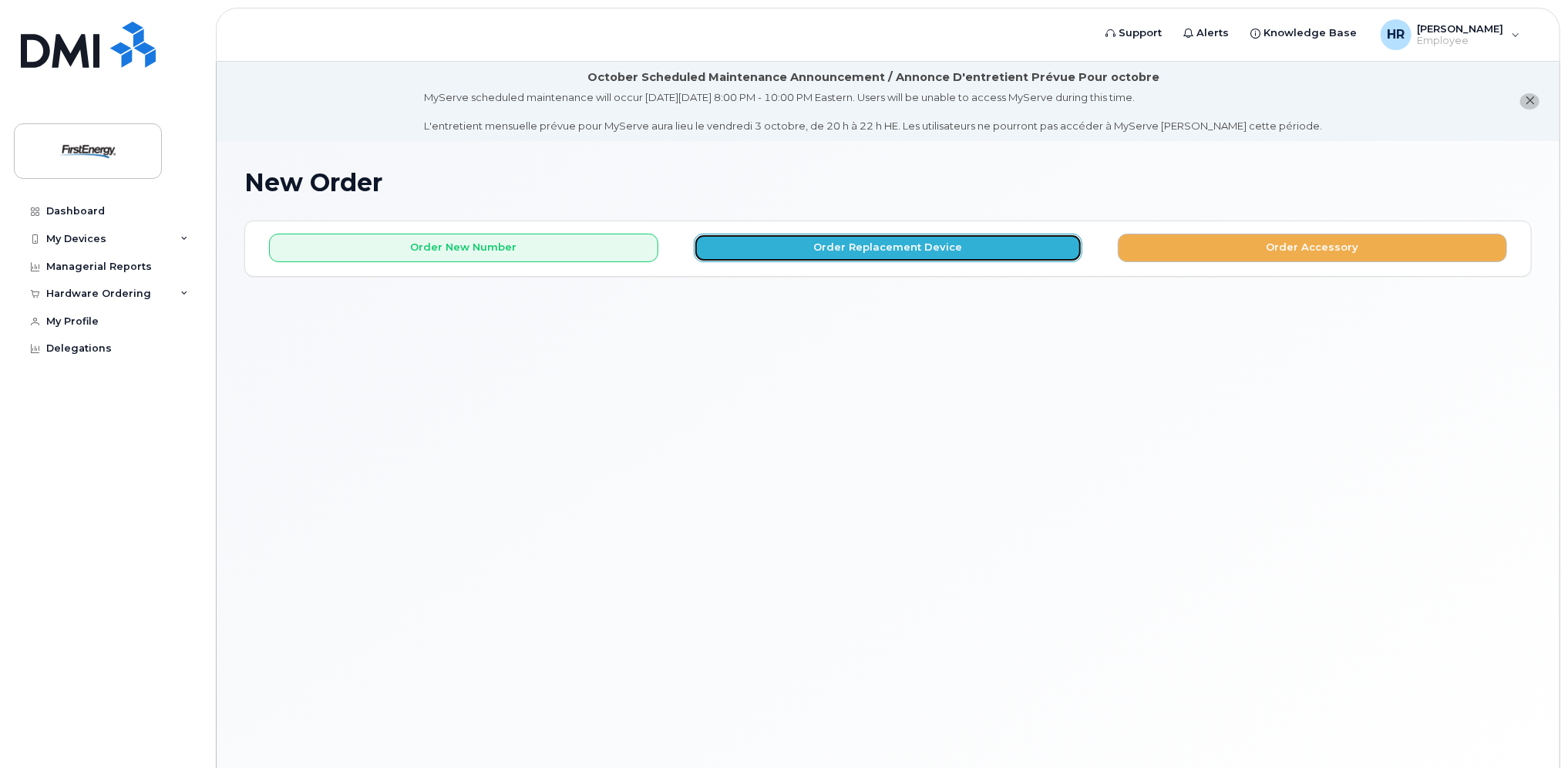
click at [896, 241] on button "Order Replacement Device" at bounding box center [888, 247] width 389 height 28
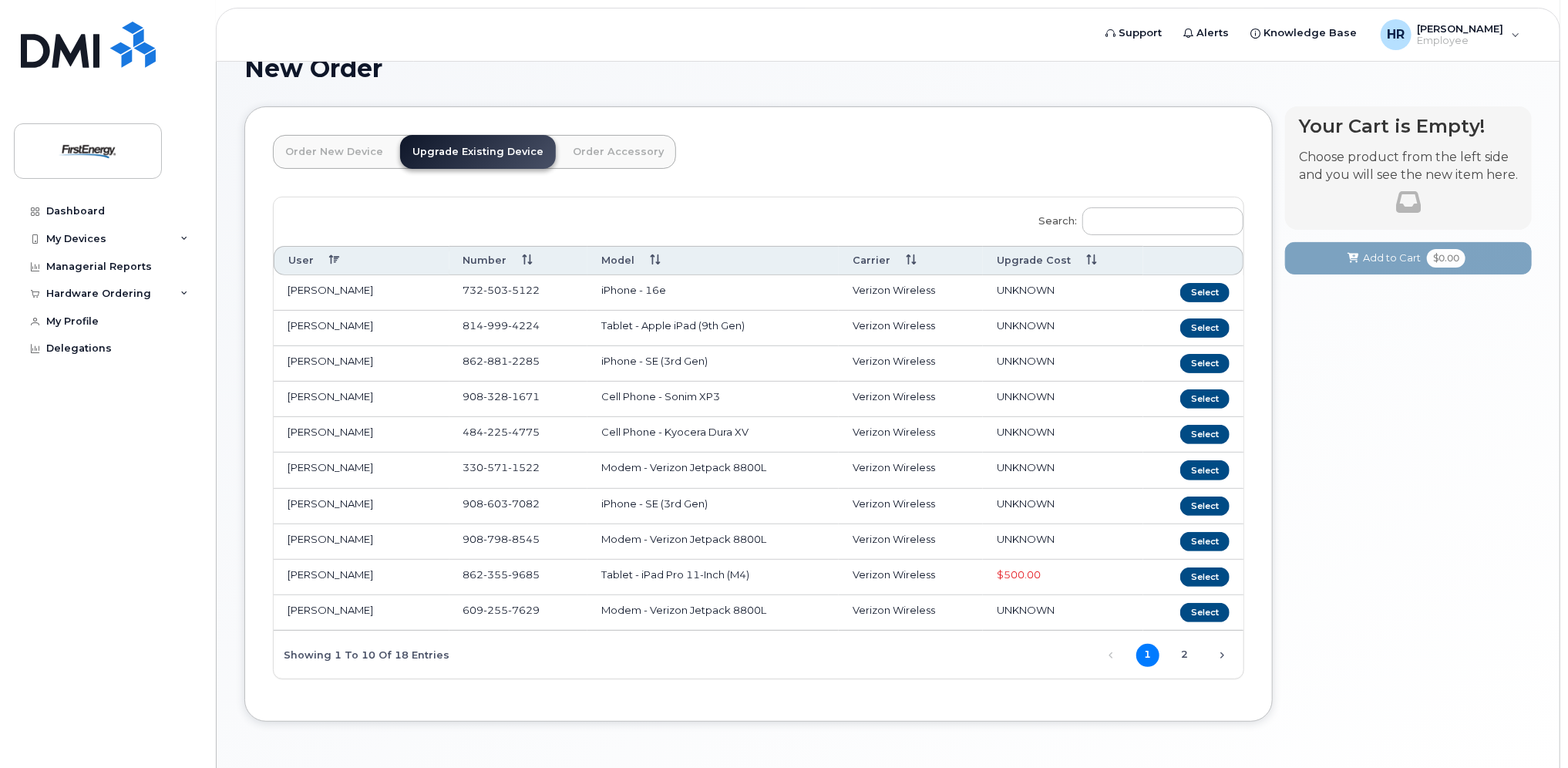
scroll to position [163, 0]
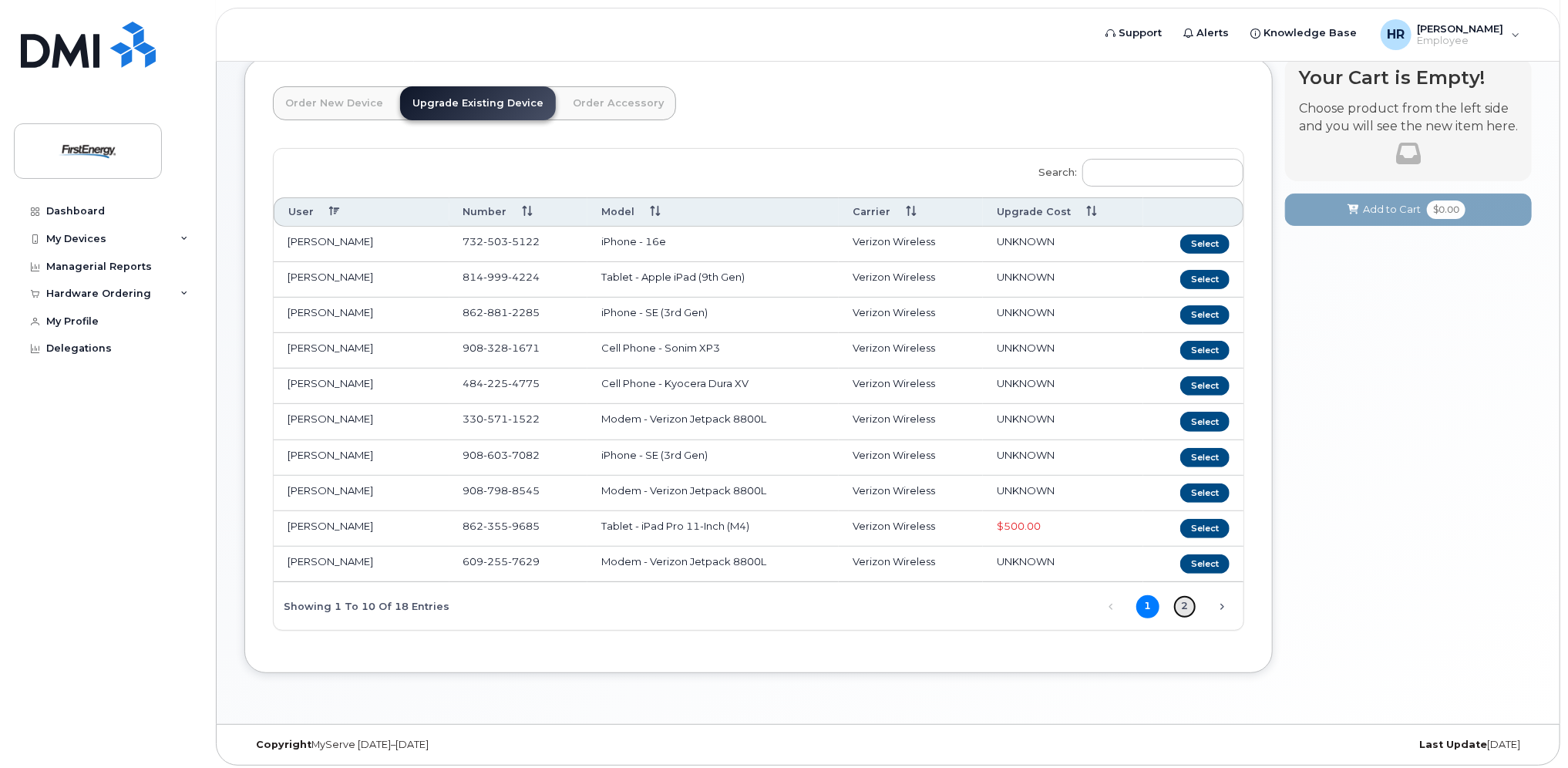
click at [1182, 598] on link "2" at bounding box center [1185, 606] width 23 height 23
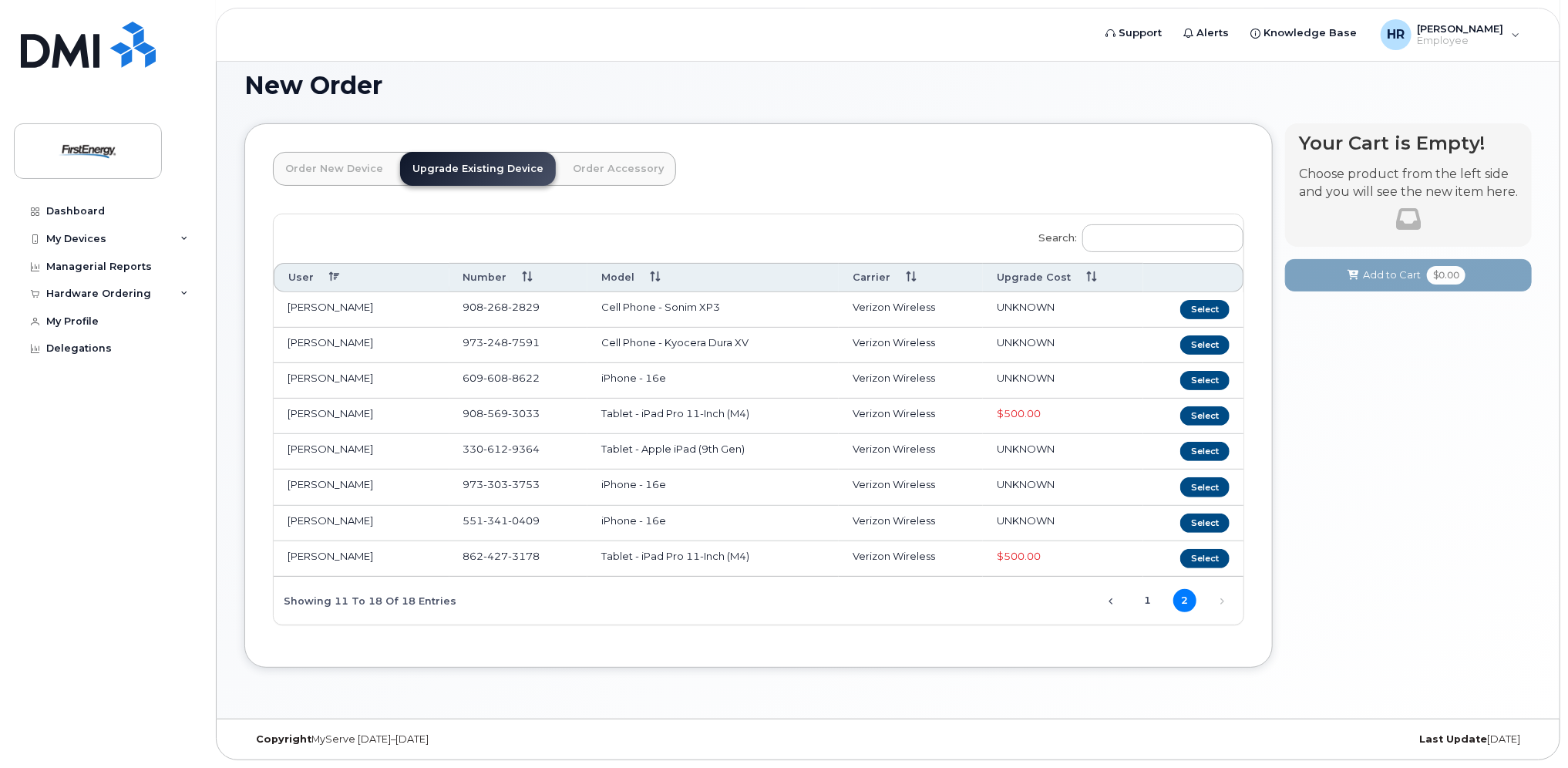
scroll to position [93, 0]
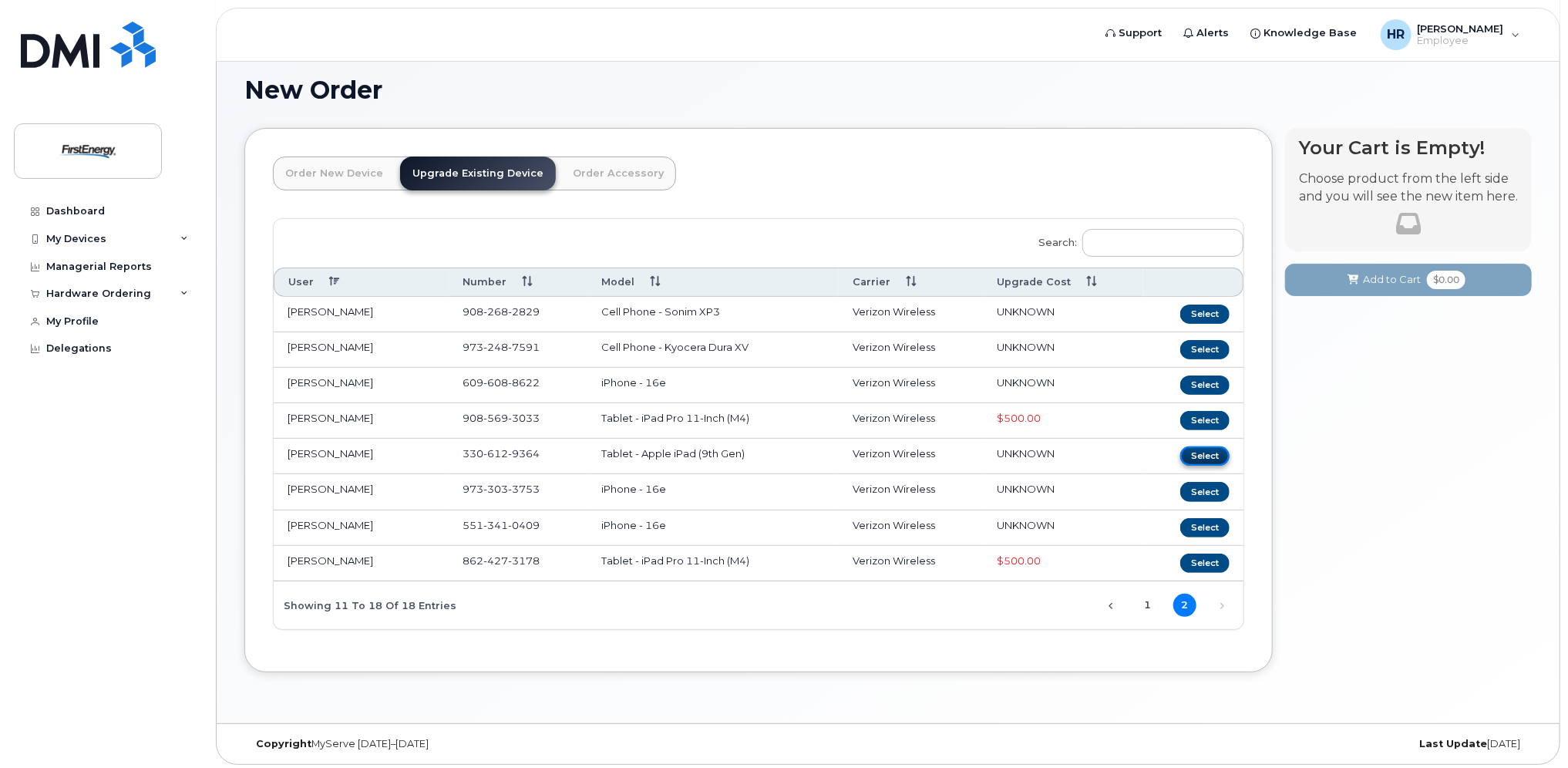
click at [1209, 449] on button "Select" at bounding box center [1205, 456] width 50 height 20
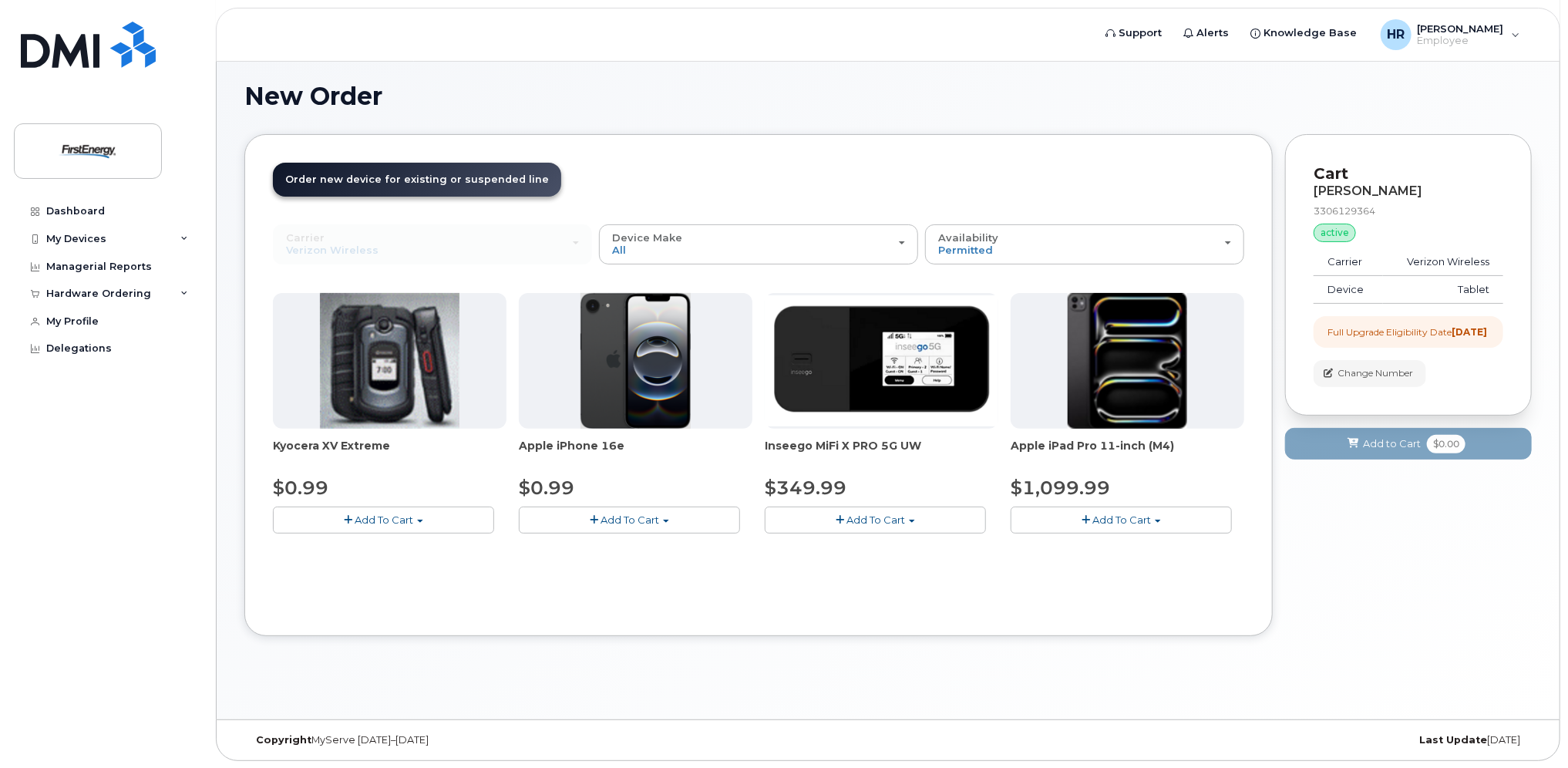
click at [1088, 515] on span "button" at bounding box center [1086, 520] width 8 height 10
click at [1075, 546] on link "$1099.99 - 2 Year Upgrade" at bounding box center [1099, 549] width 170 height 20
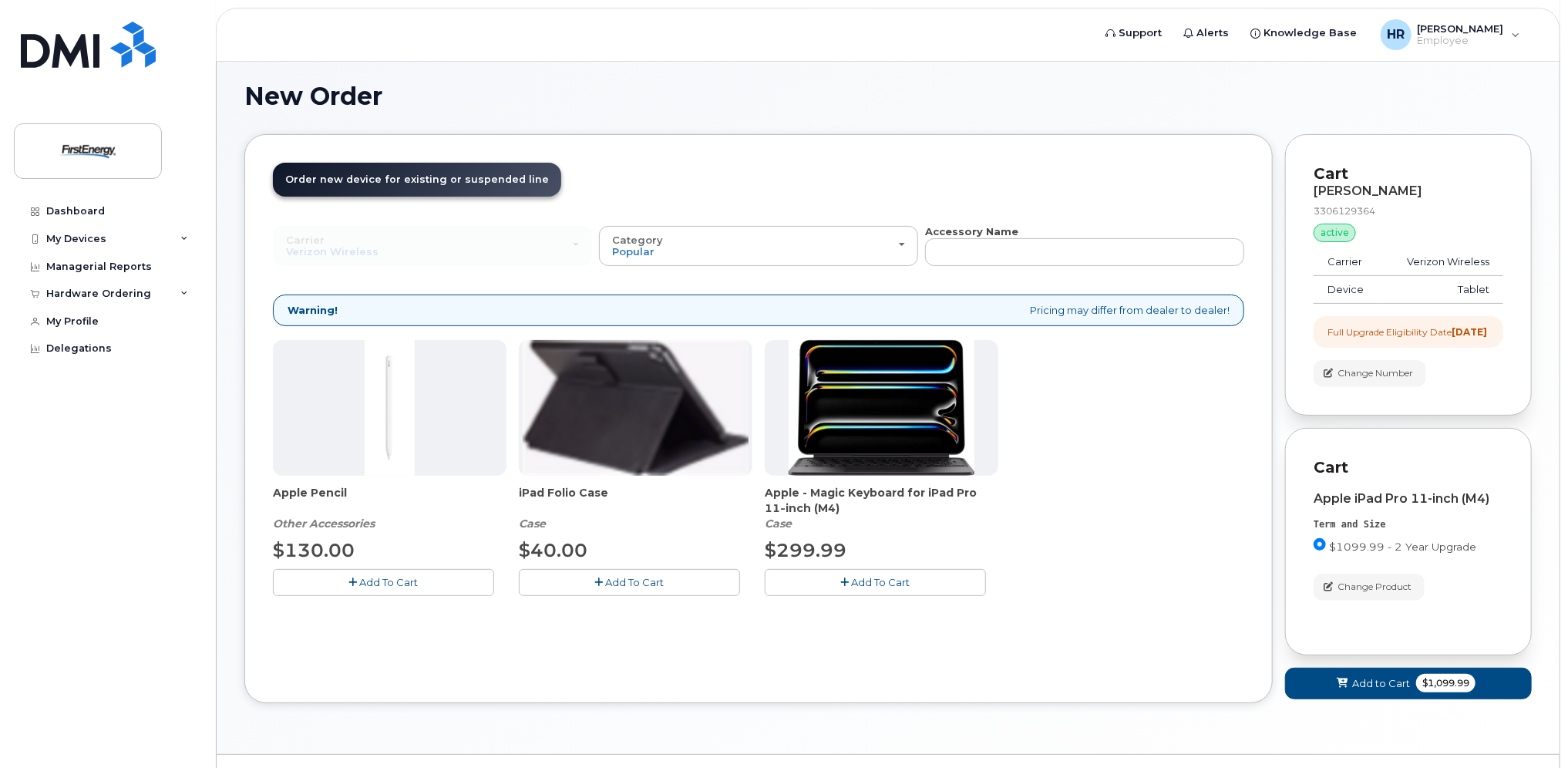
click at [882, 580] on span "Add To Cart" at bounding box center [881, 582] width 59 height 12
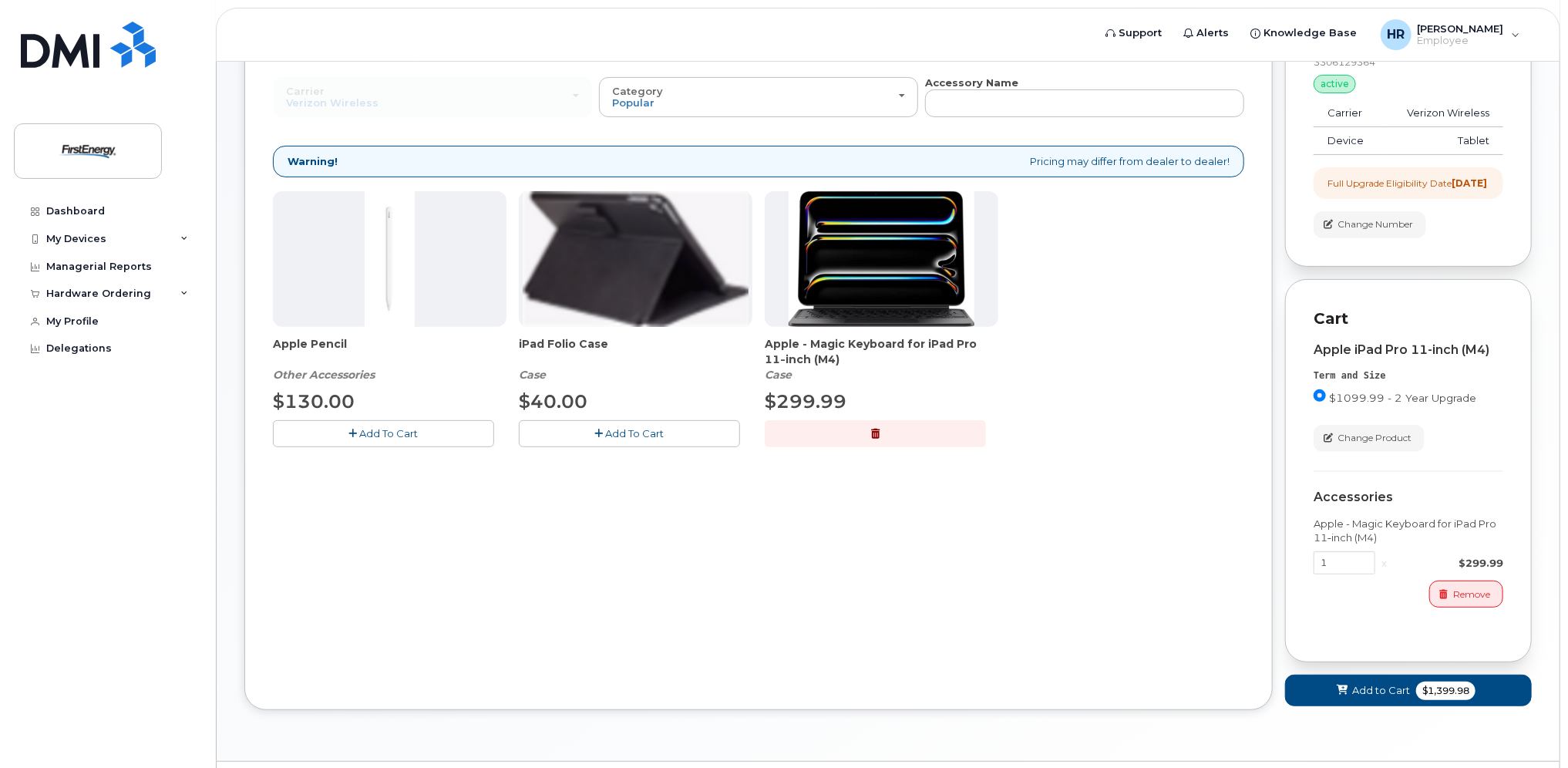
scroll to position [241, 0]
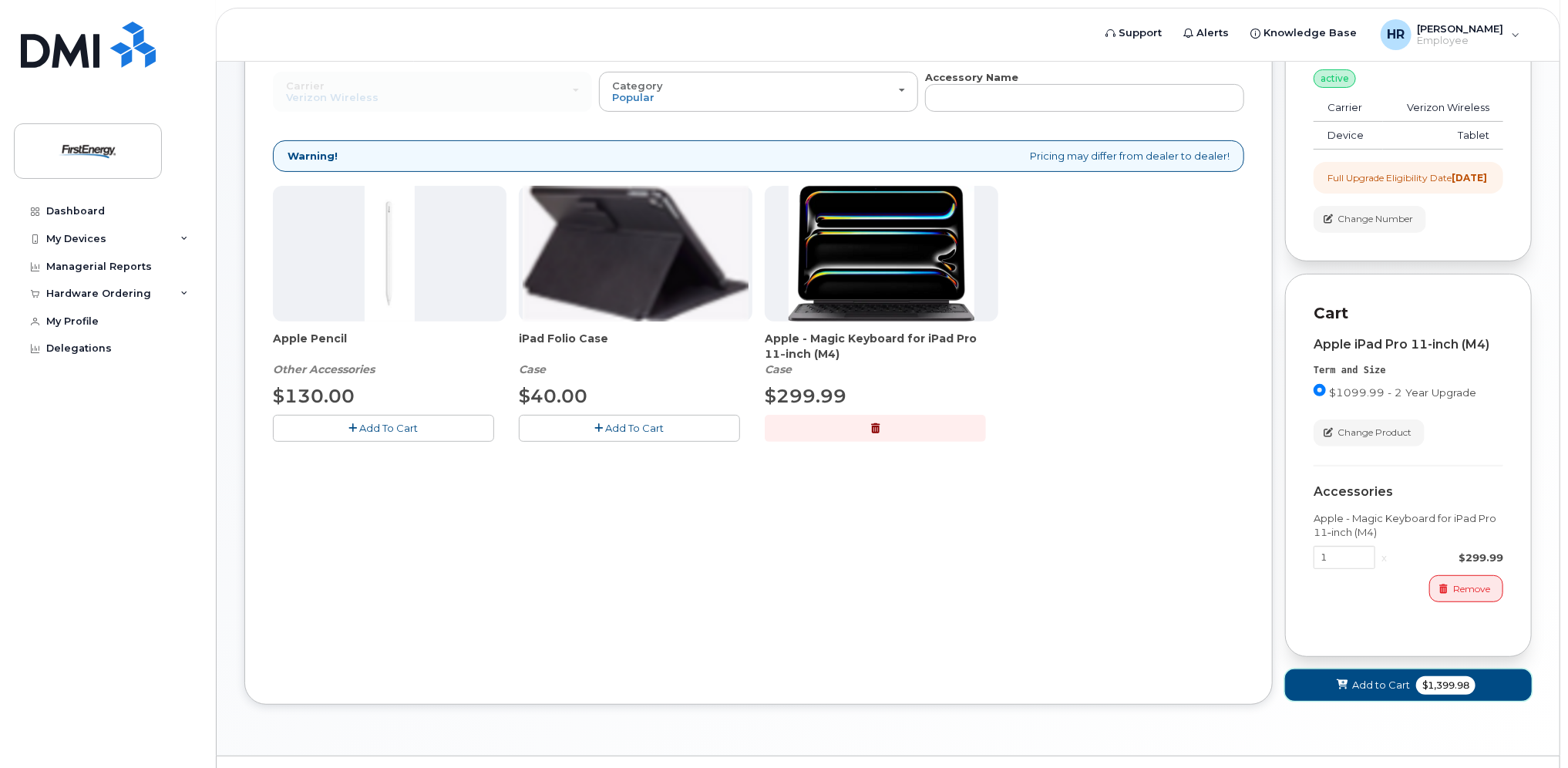
click at [1380, 692] on span "Add to Cart" at bounding box center [1381, 685] width 58 height 15
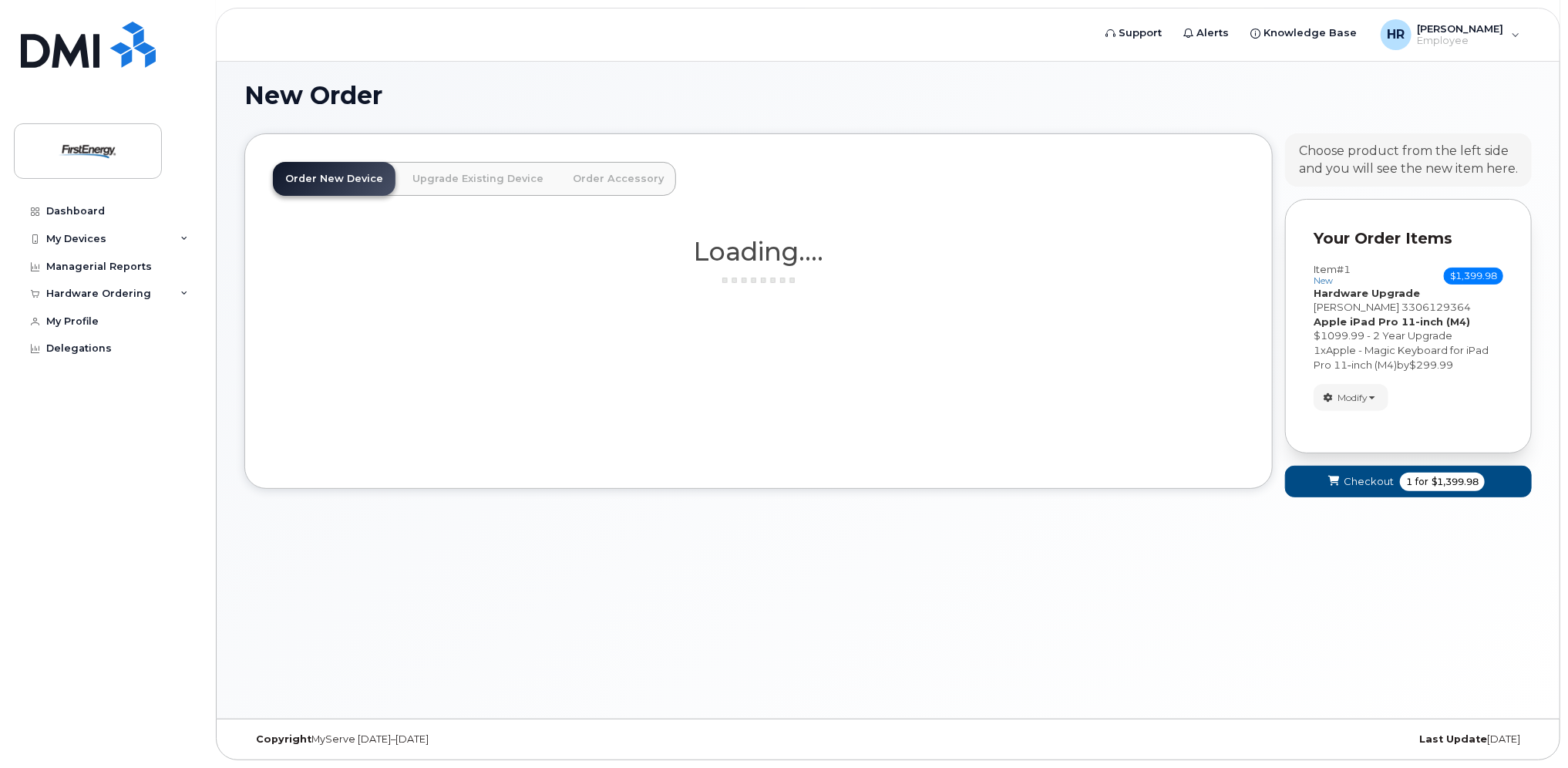
scroll to position [86, 0]
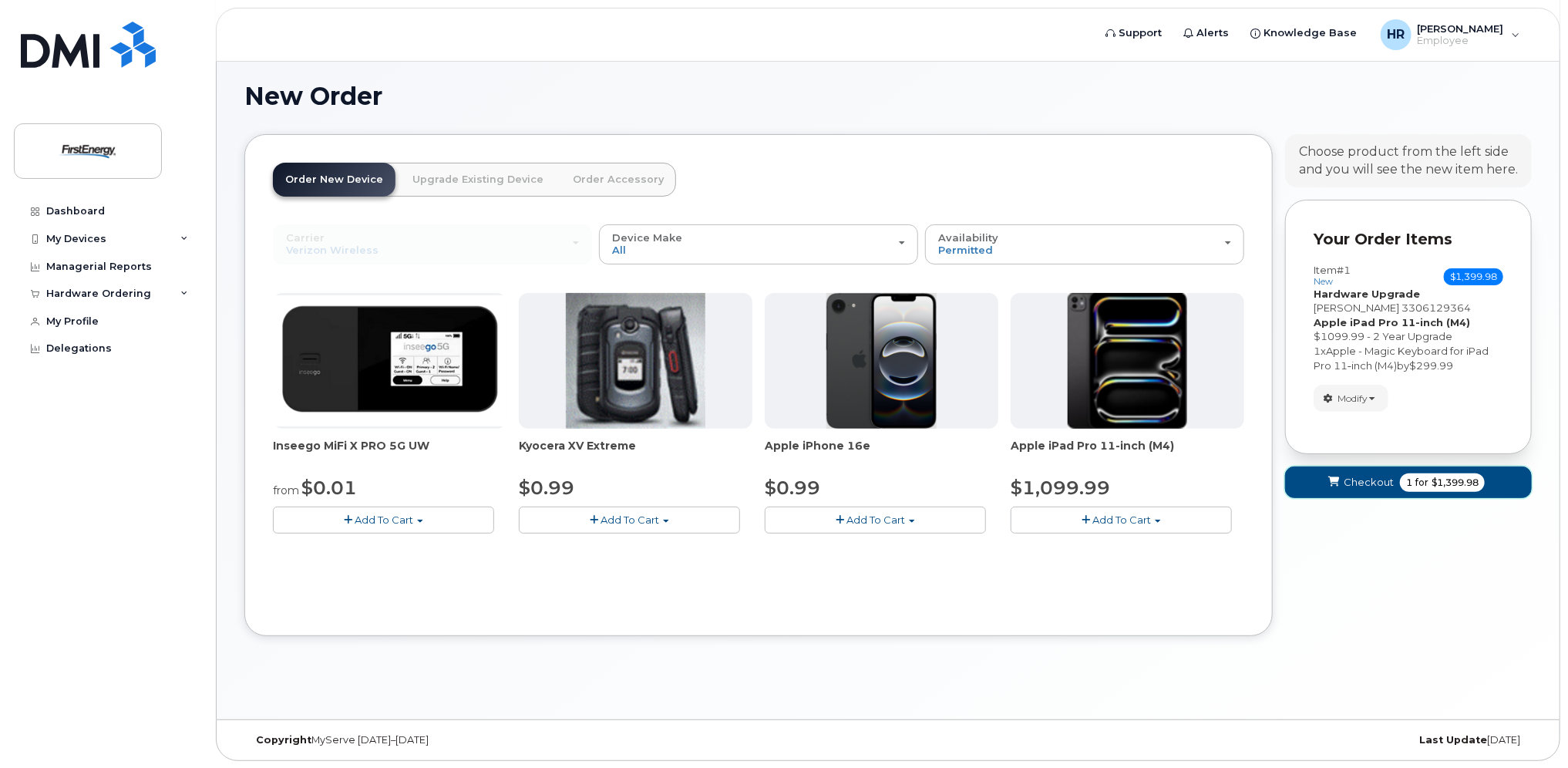
click at [1370, 478] on span "Checkout" at bounding box center [1369, 482] width 50 height 15
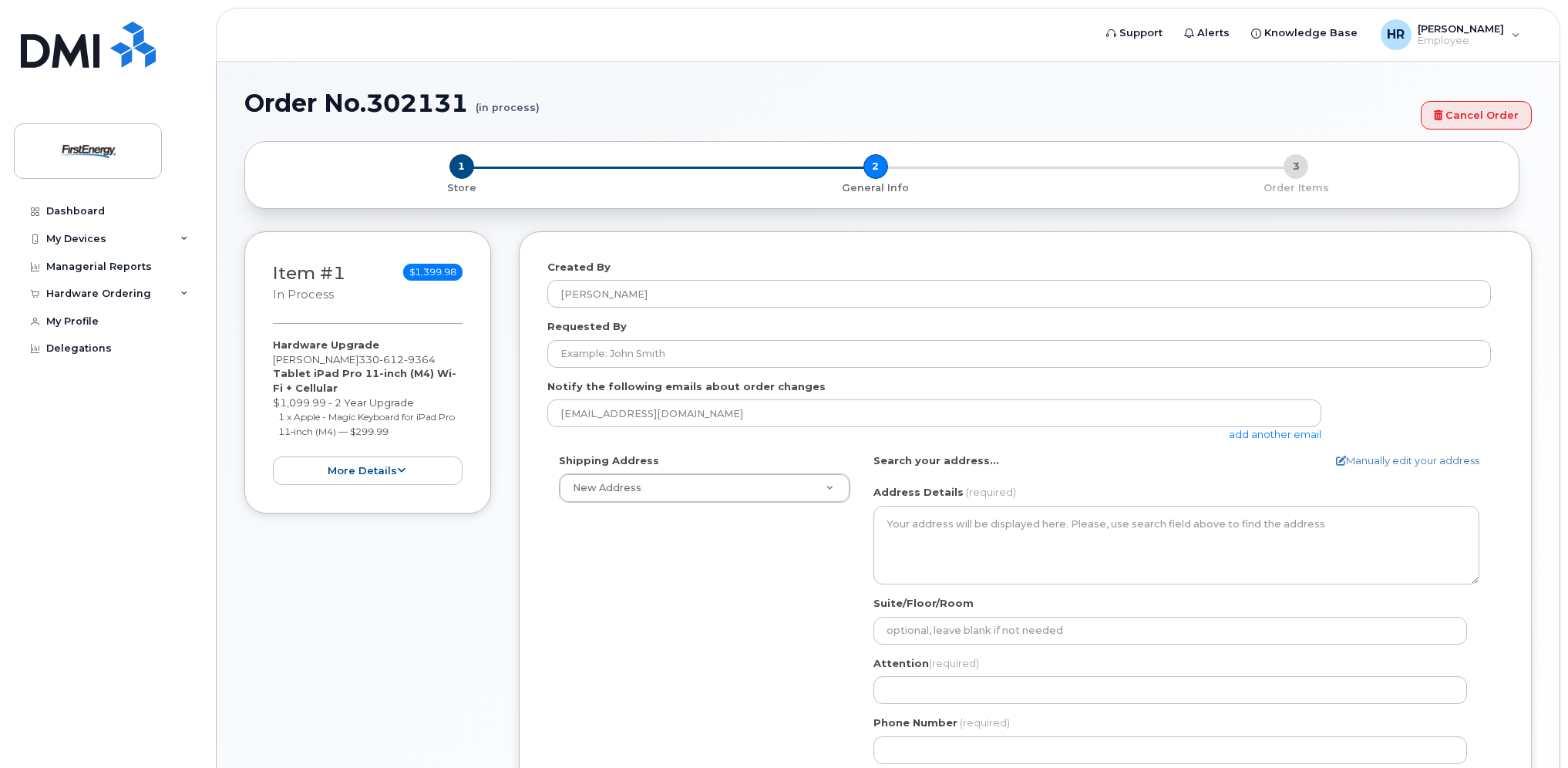
select select
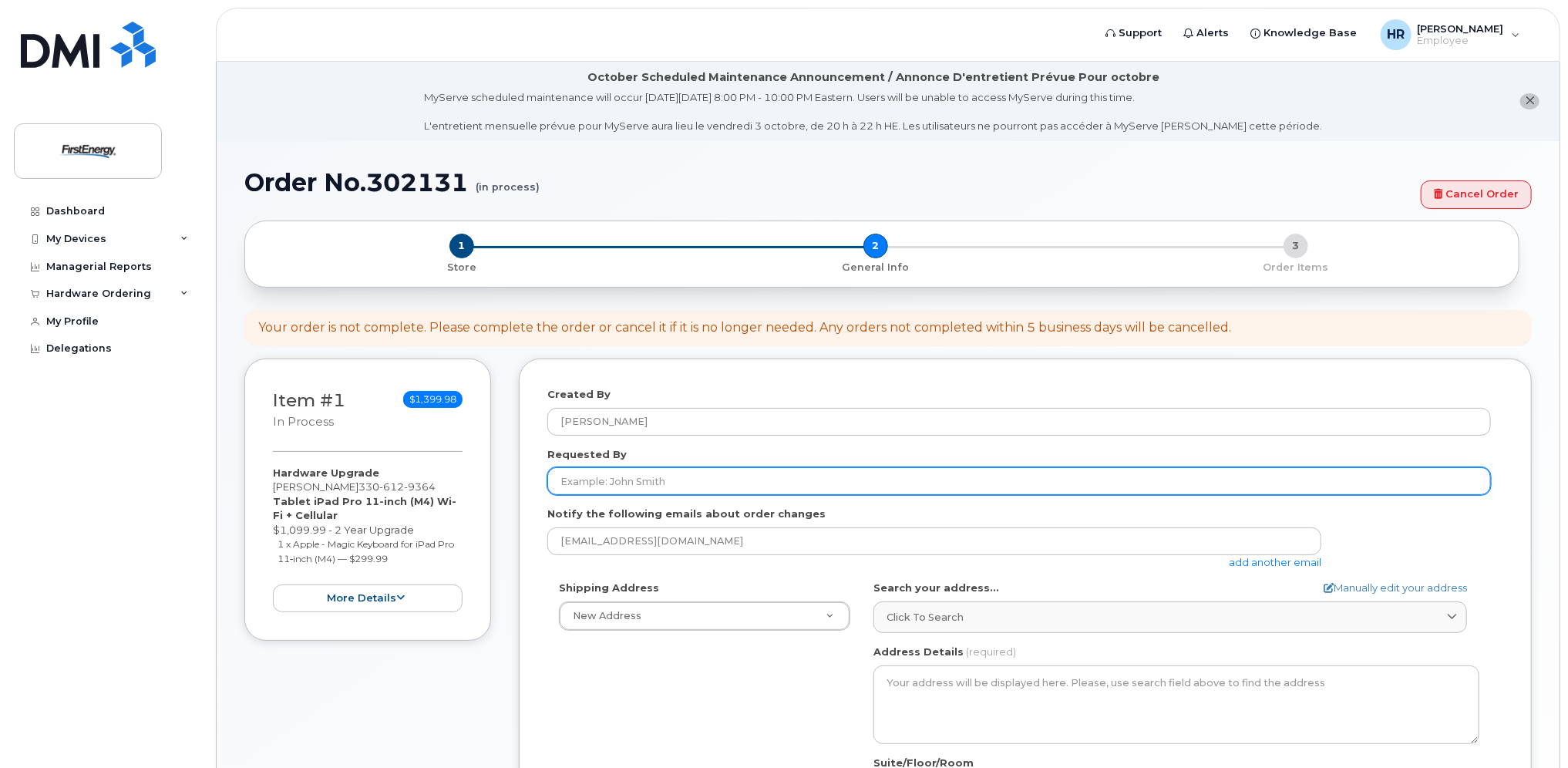
click at [704, 479] on input "Requested By" at bounding box center [1019, 481] width 944 height 28
type input "[PERSON_NAME]"
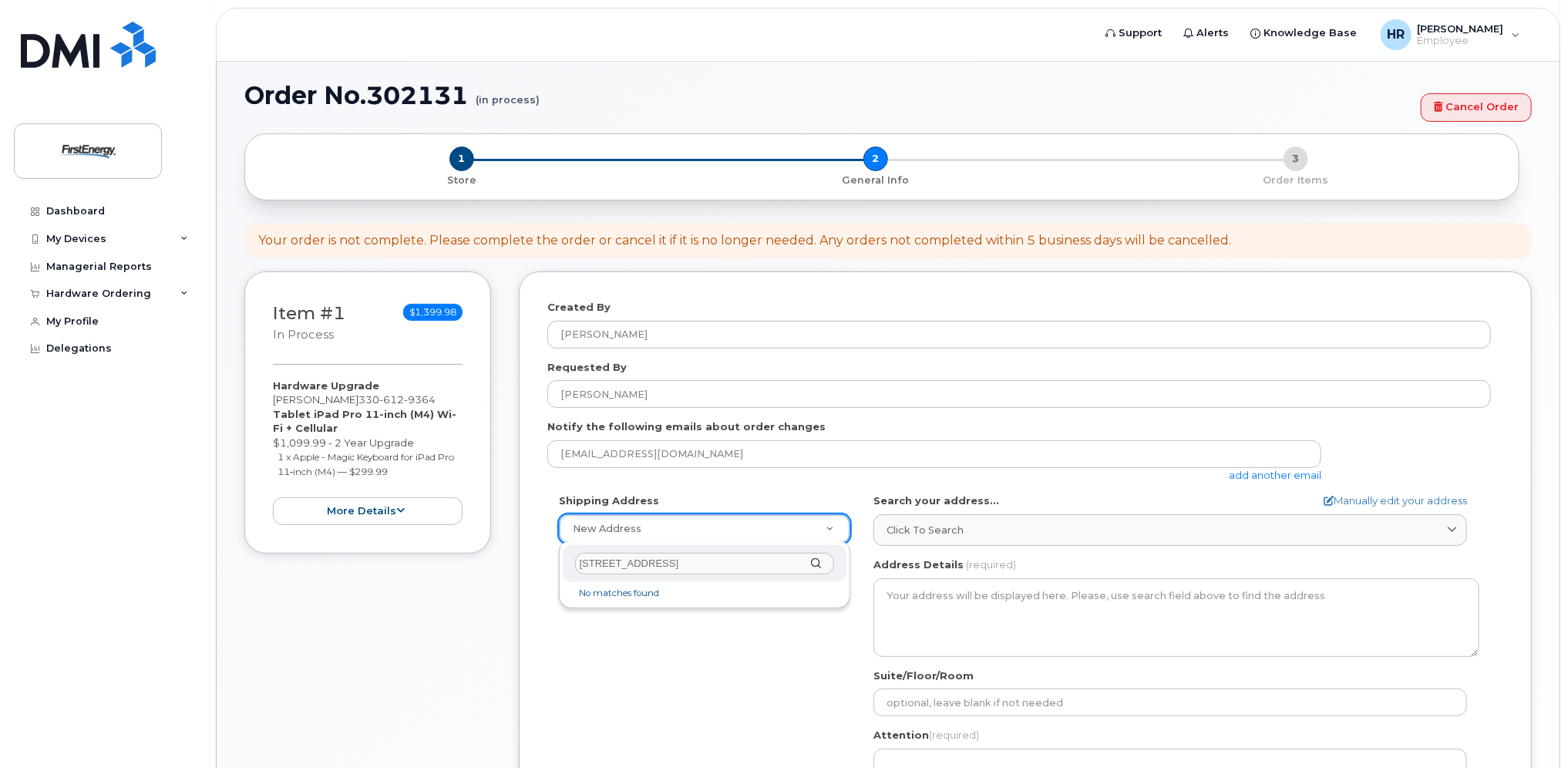
scroll to position [232, 0]
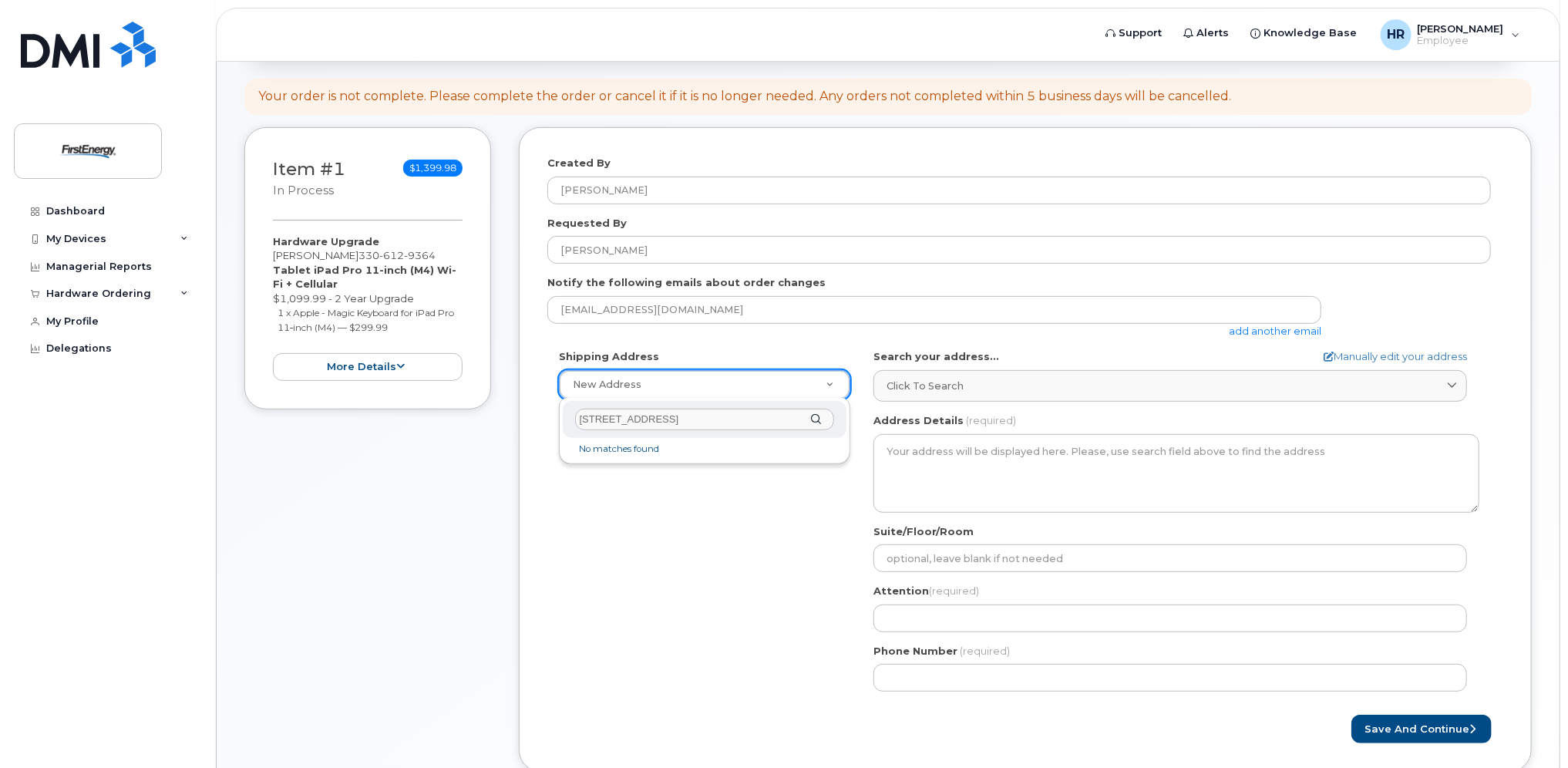
type input "[STREET_ADDRESS]"
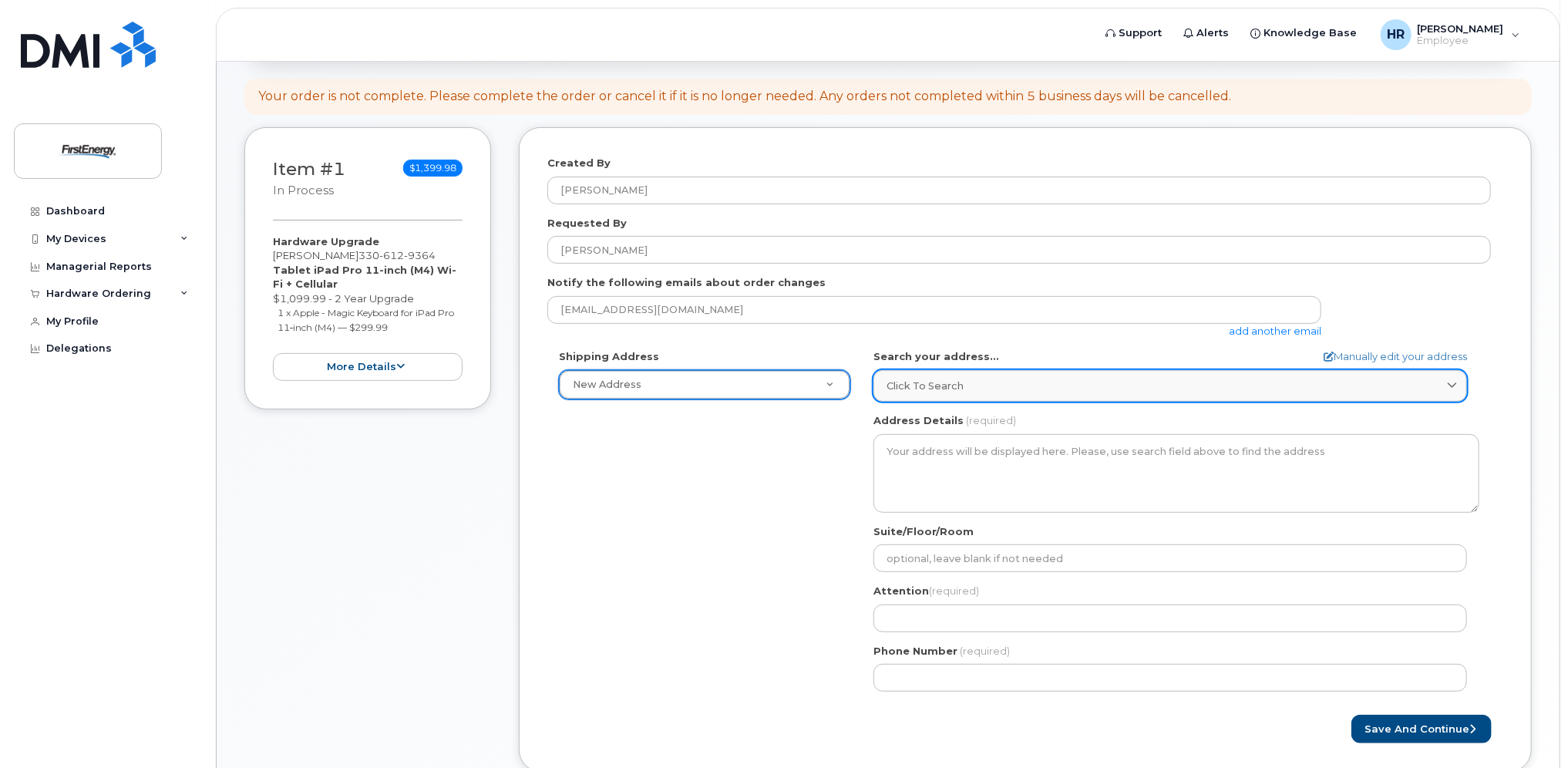
click at [952, 388] on span "Click to search" at bounding box center [925, 386] width 77 height 15
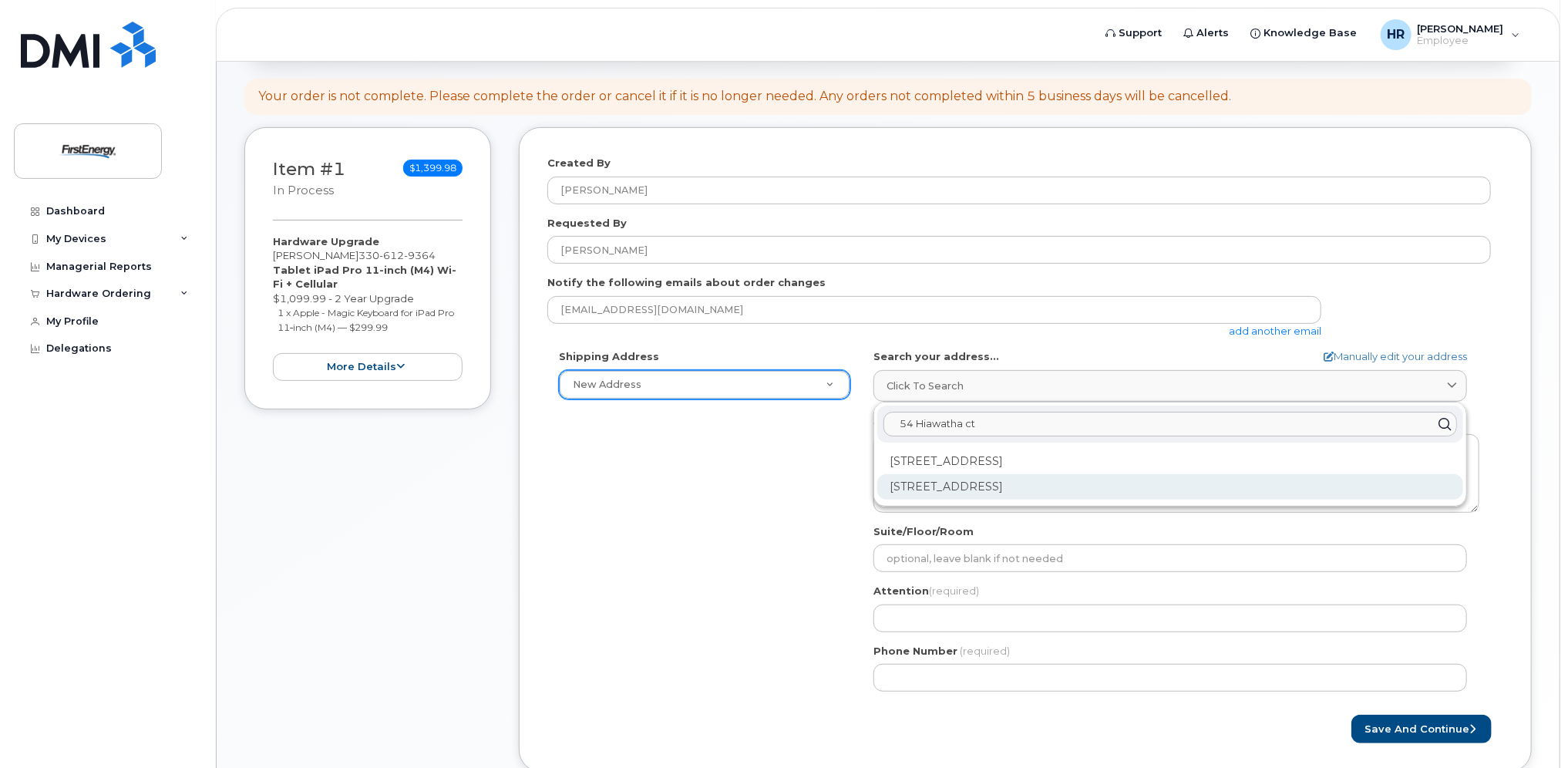
type input "54 Hiawatha ct"
click at [960, 485] on div "54 Hiawatha Ct Midland Park NJ 07432-1006" at bounding box center [1170, 486] width 586 height 25
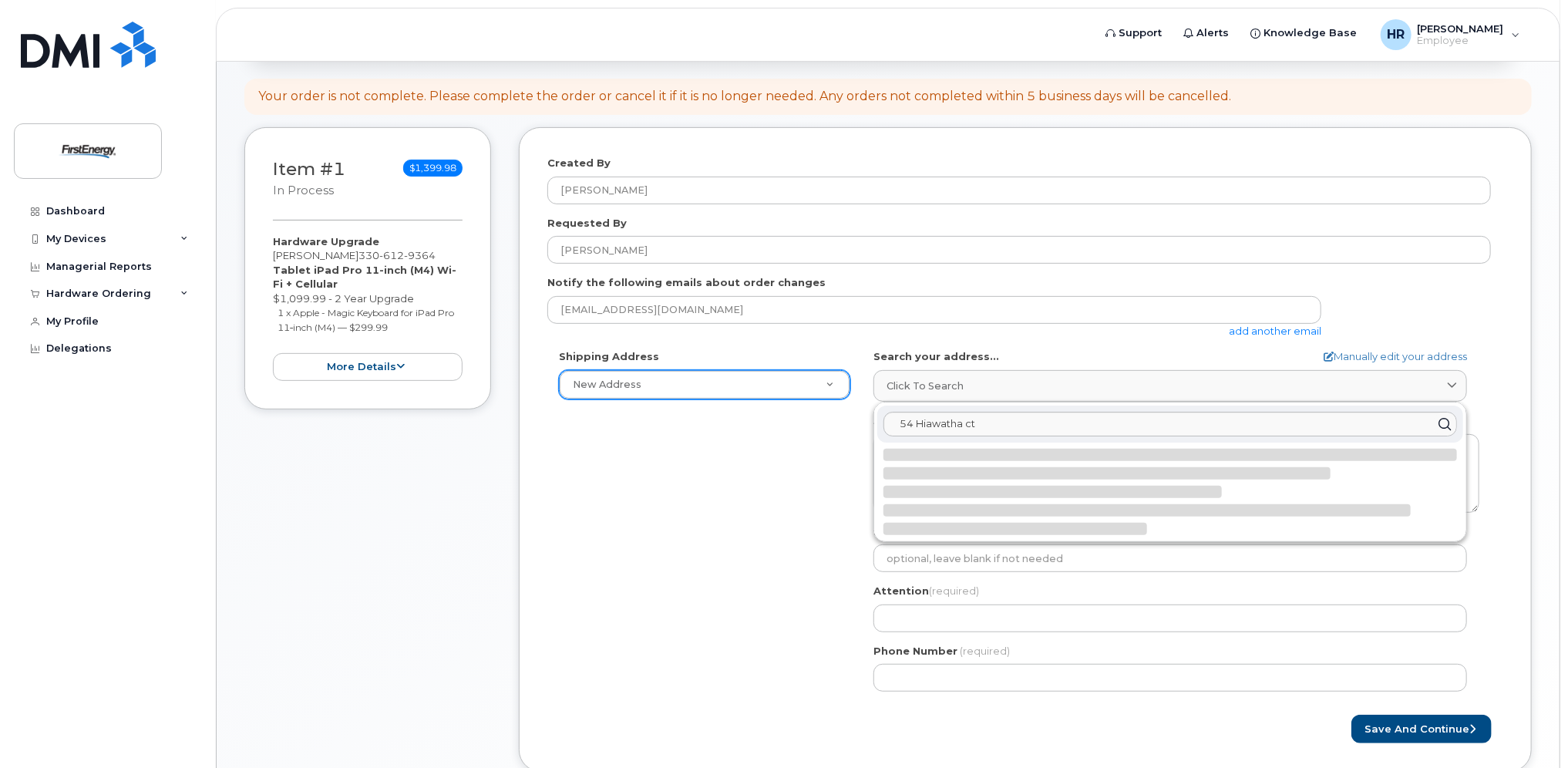
select select
type textarea "54 Hiawatha Ct MIDLAND PARK NJ 07432-1006 UNITED STATES"
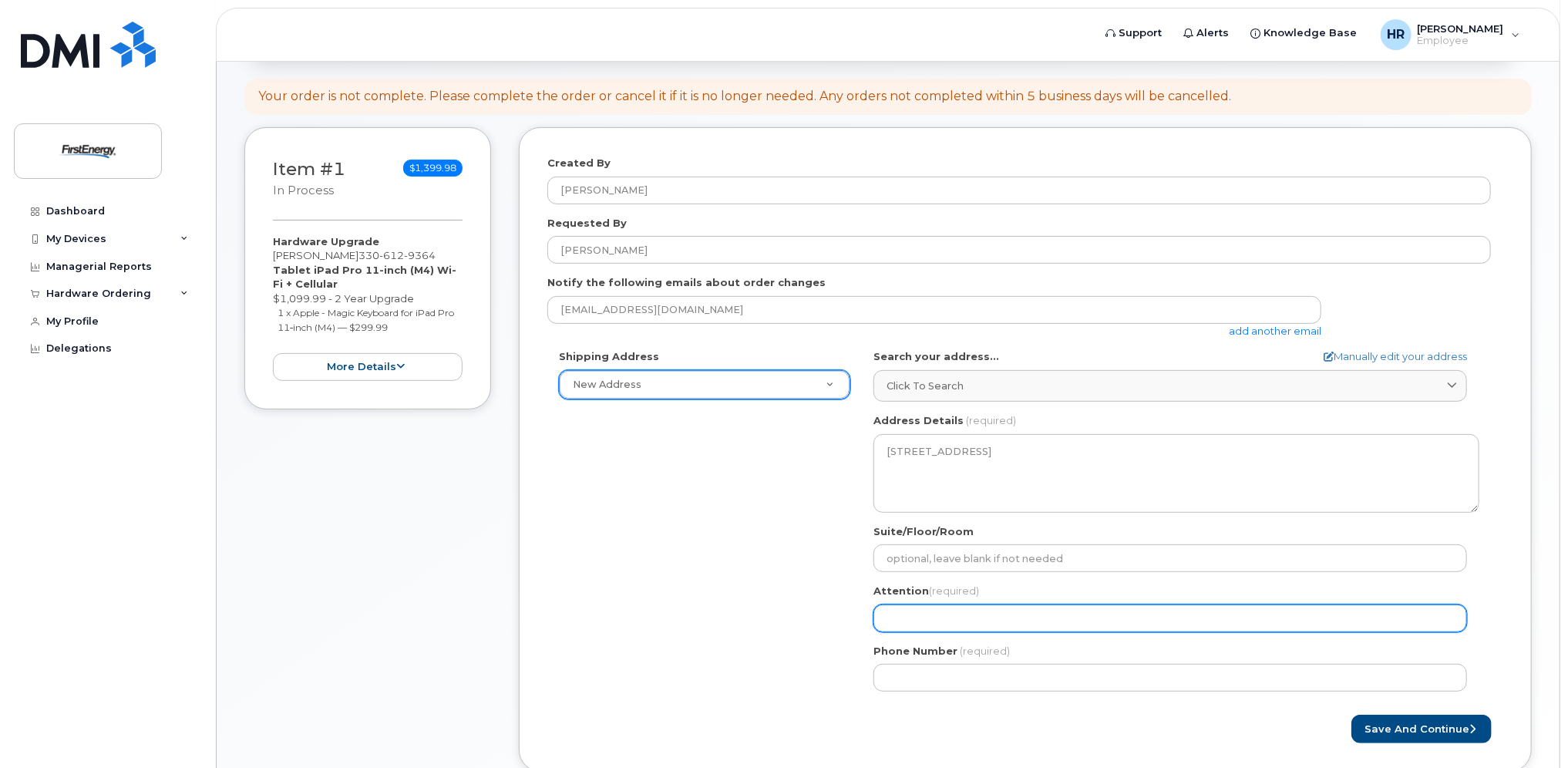
click at [935, 613] on input "Attention (required)" at bounding box center [1171, 618] width 593 height 28
select select
type input "R"
select select
type input "Ra"
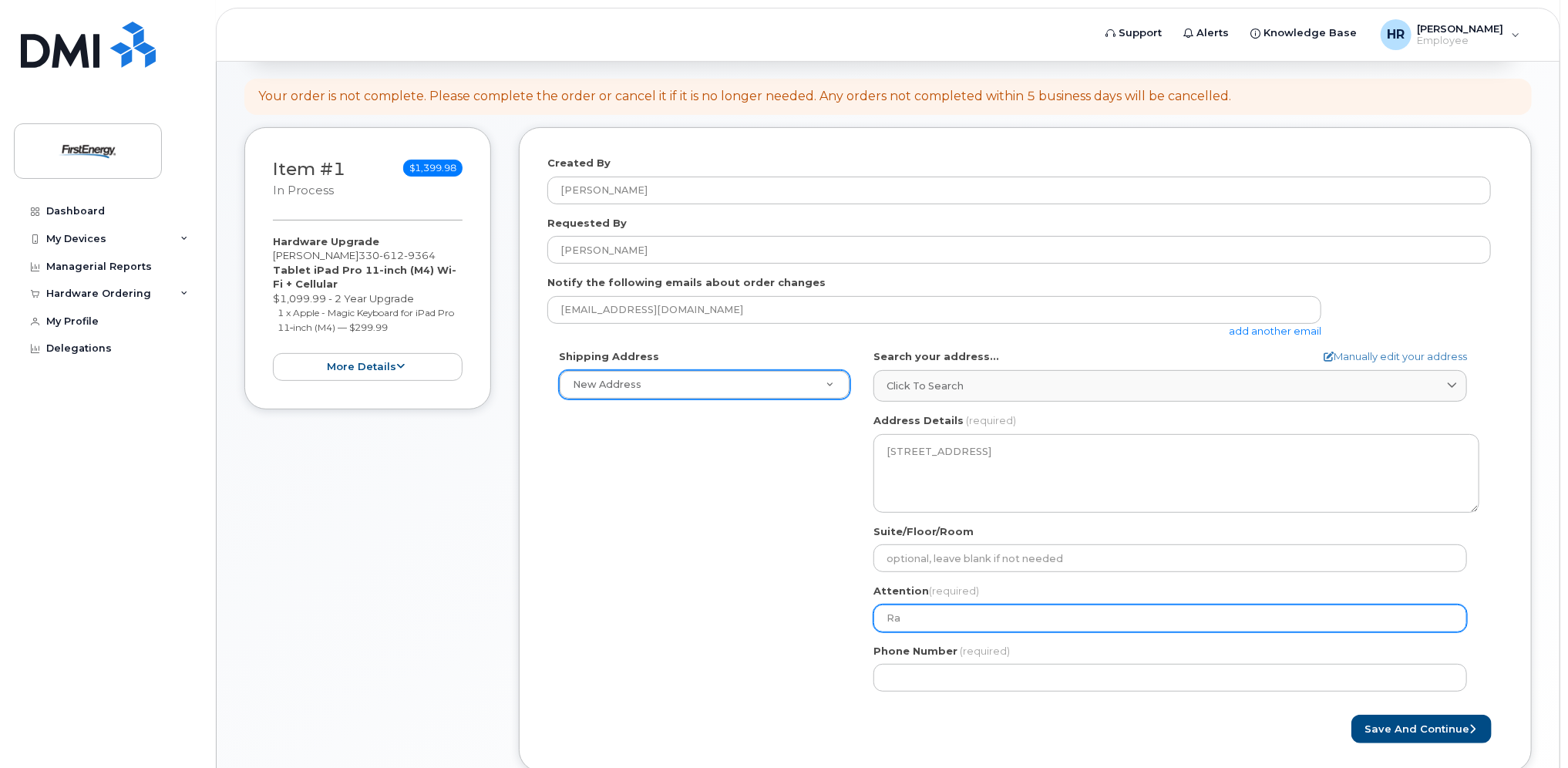
select select
type input "Ral"
select select
type input "Ralp"
select select
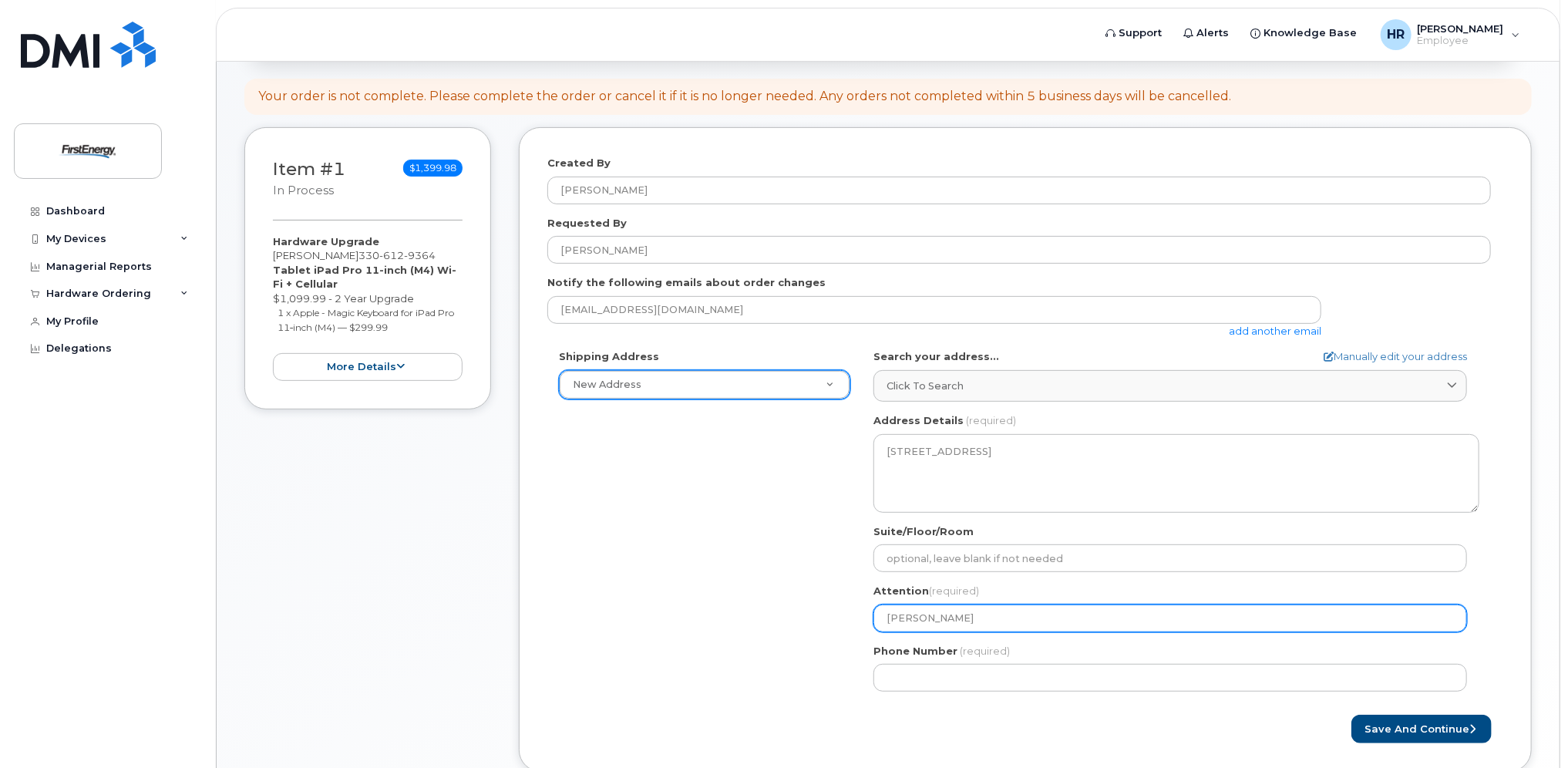
type input "Ralph"
select select
type input "Ralph C"
select select
type input "Ralph C H"
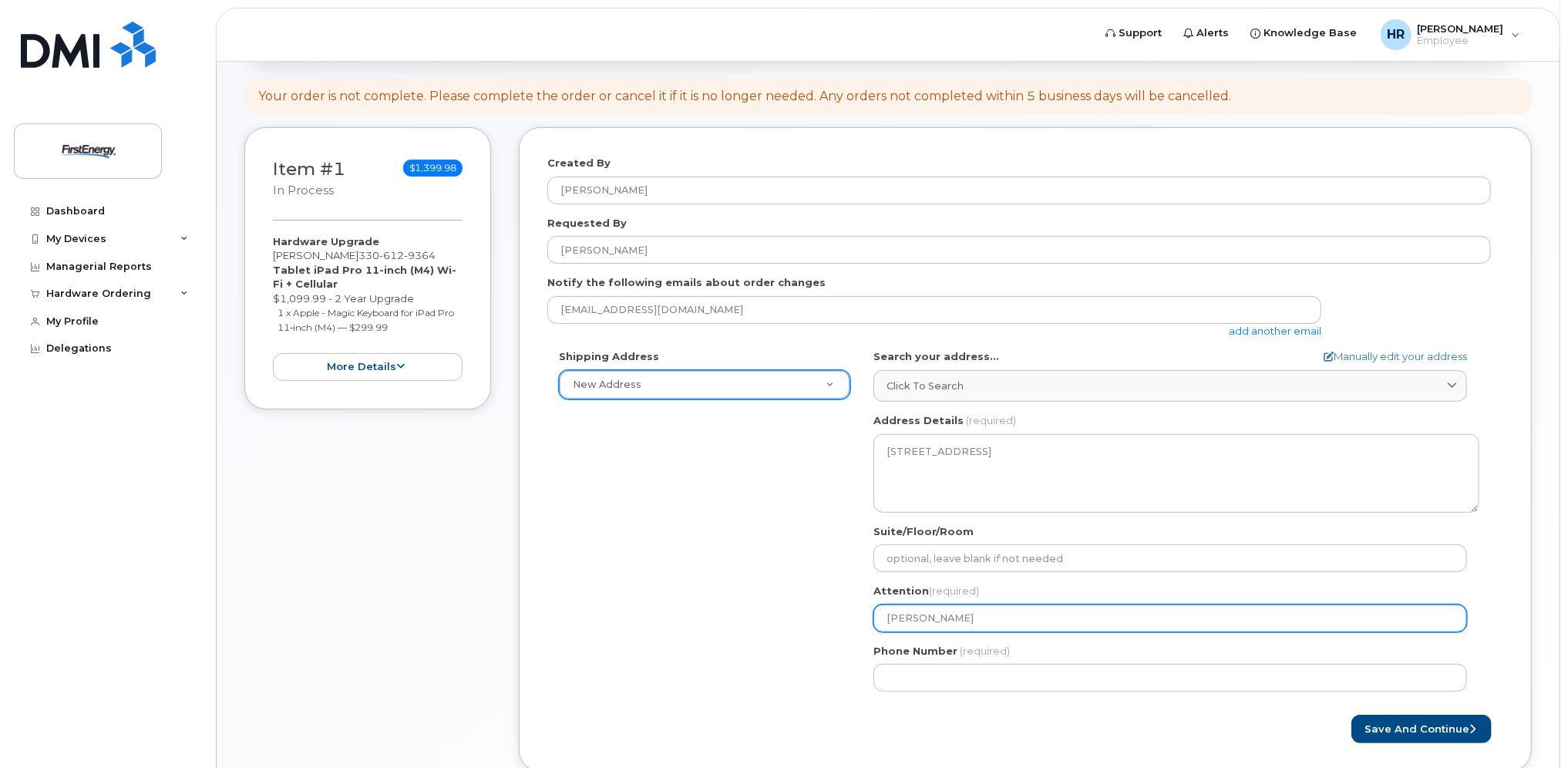
select select
type input "Ralph C Hi"
select select
type input "Ralph C Hil"
select select
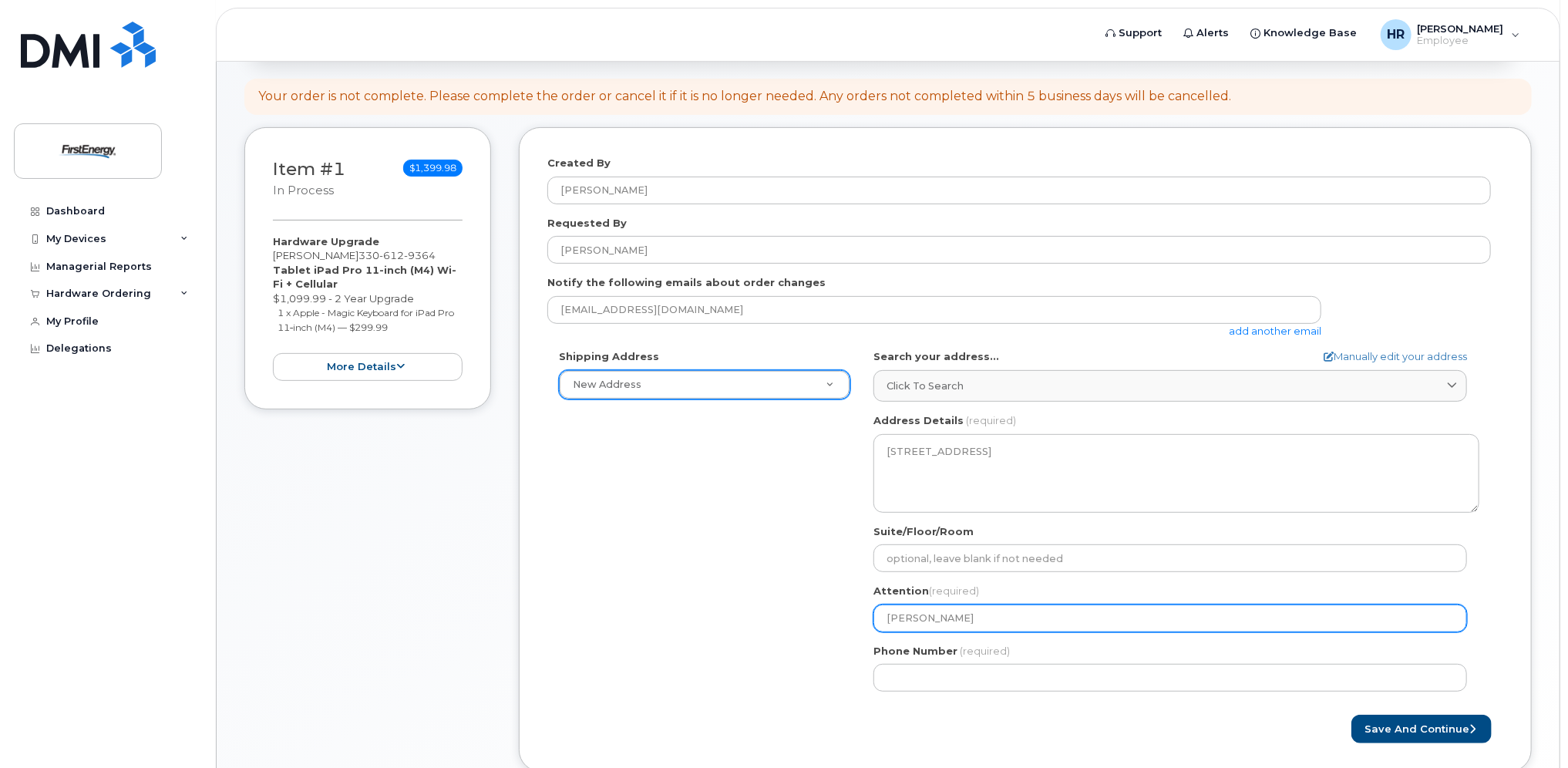
type input "Ralph C Hill"
select select
type input "Ralph C Hillm"
select select
type input "Ralph C Hillme"
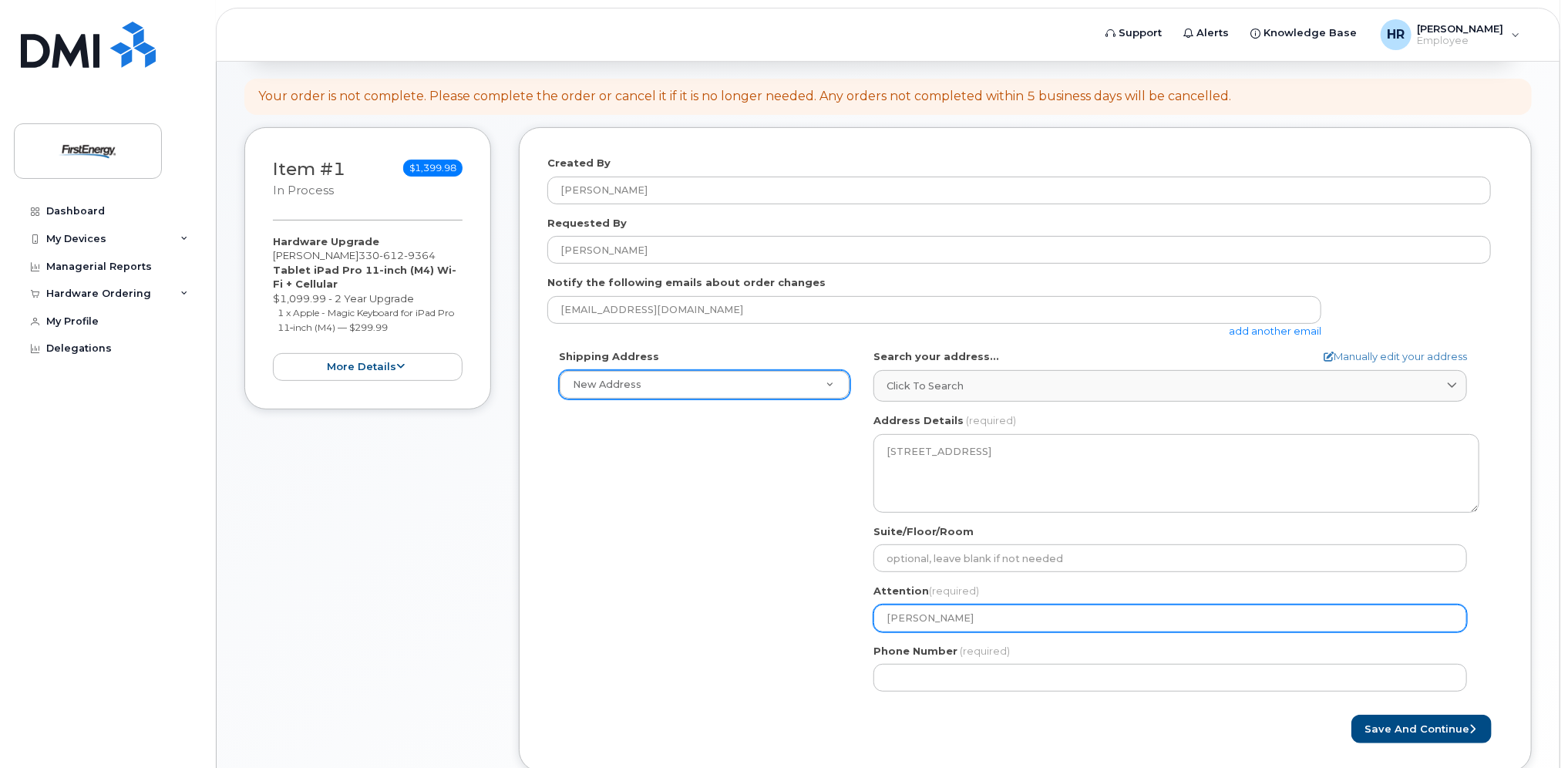
select select
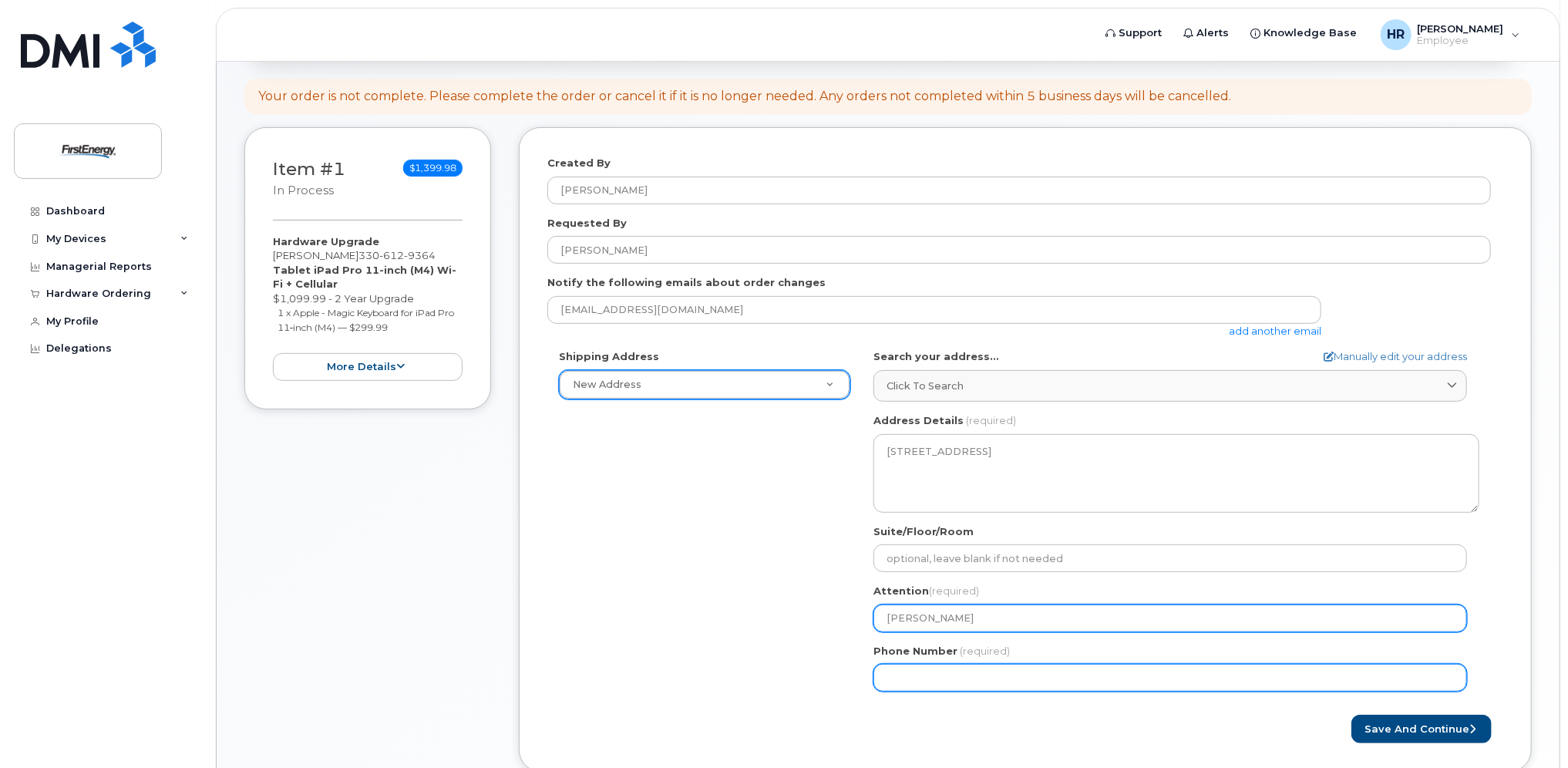
type input "[PERSON_NAME]"
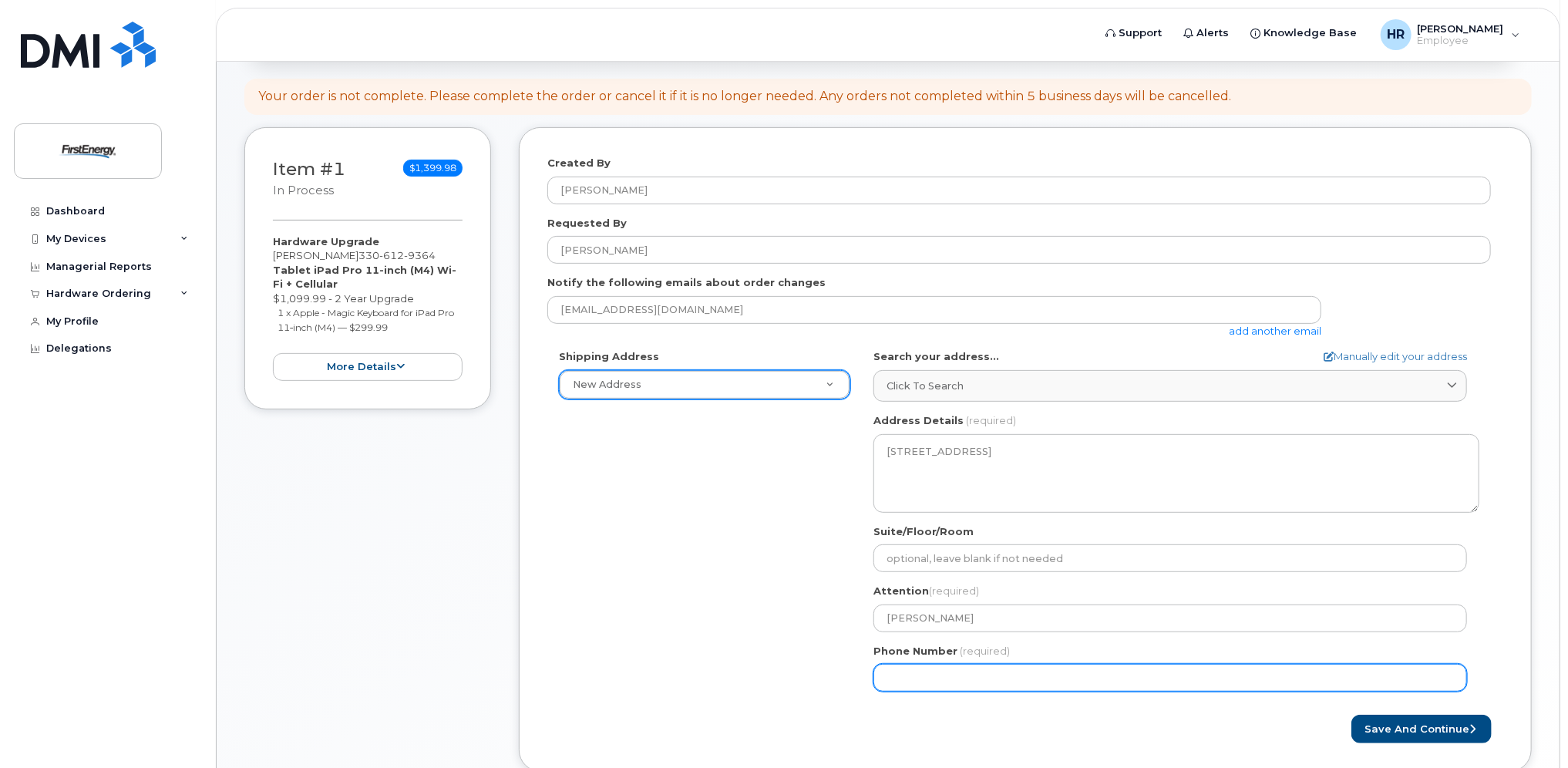
click at [945, 679] on input "Phone Number" at bounding box center [1171, 678] width 593 height 28
type input "201248571"
select select
type input "2012485713"
select select
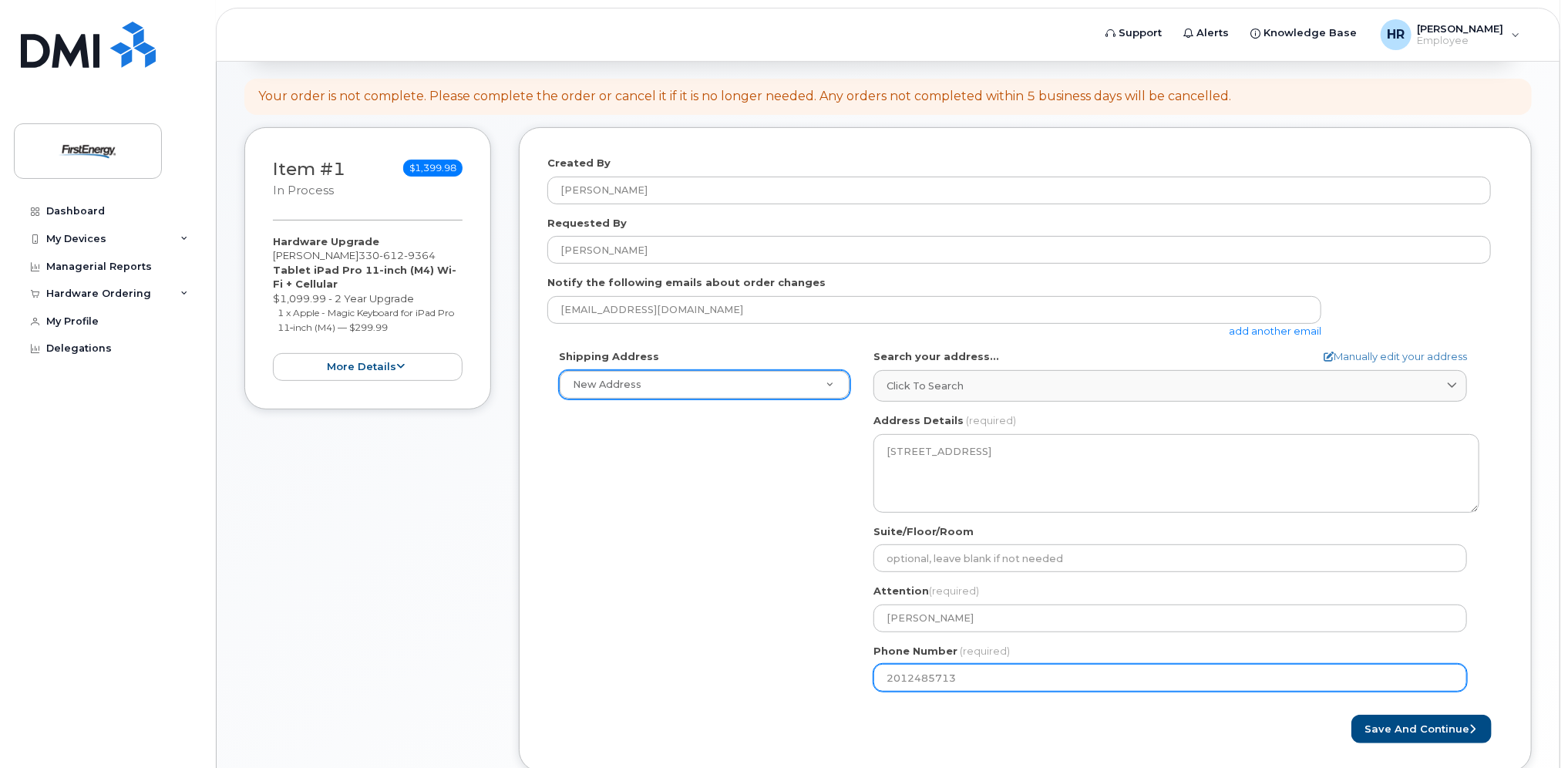
type input "2012485712"
select select
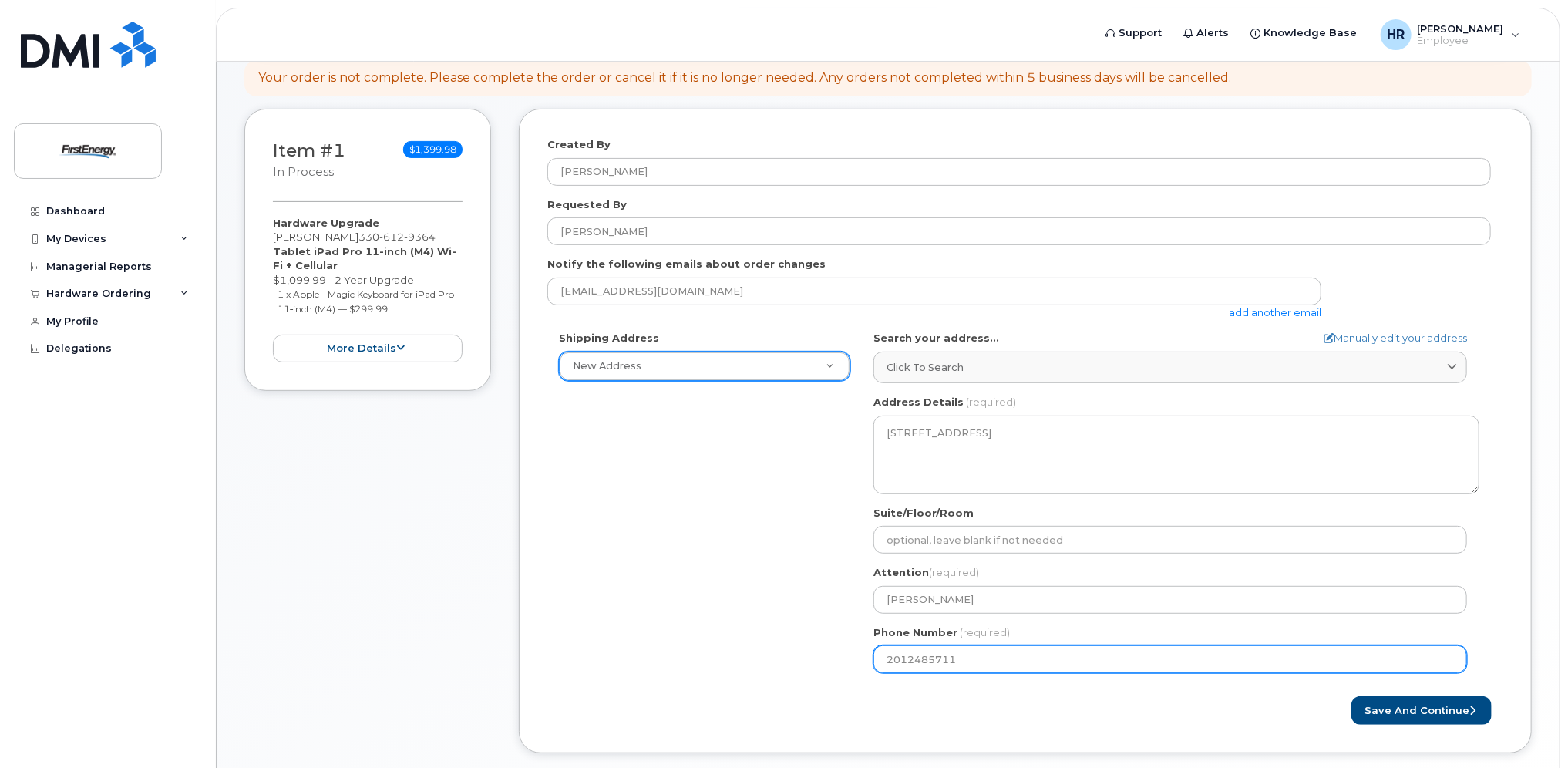
scroll to position [333, 0]
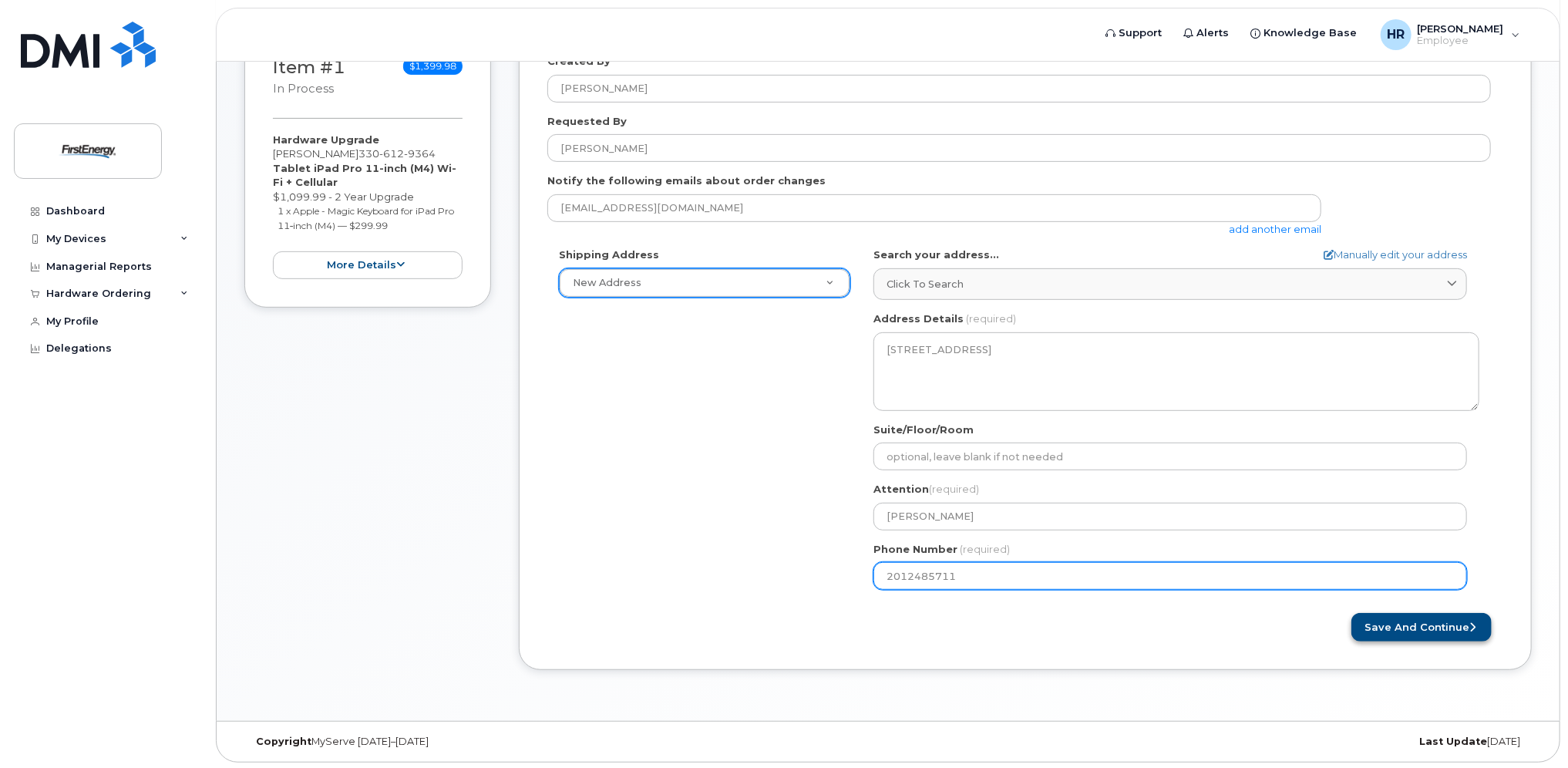
type input "2012485711"
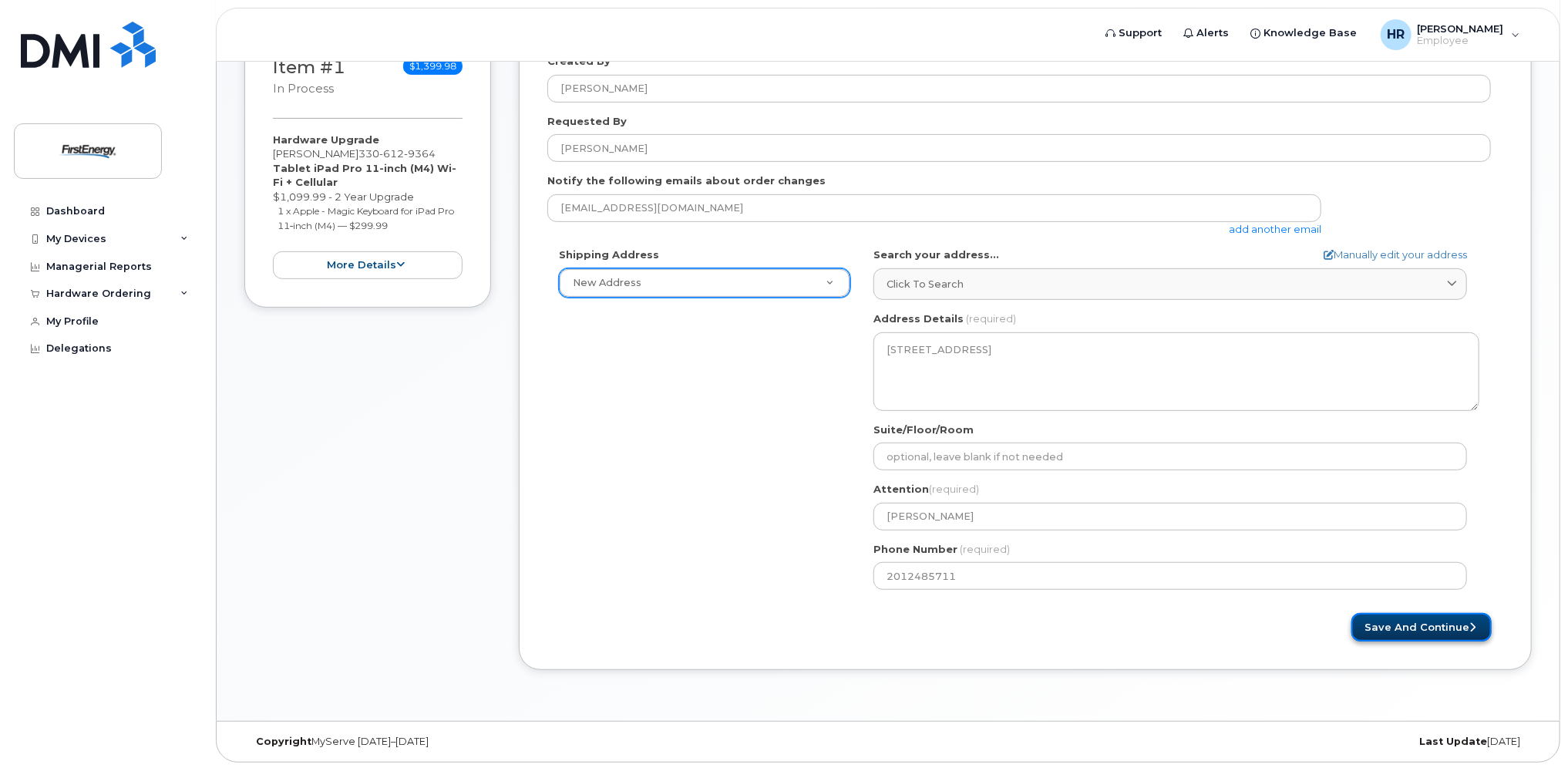
click at [1413, 625] on button "Save and Continue" at bounding box center [1422, 627] width 141 height 28
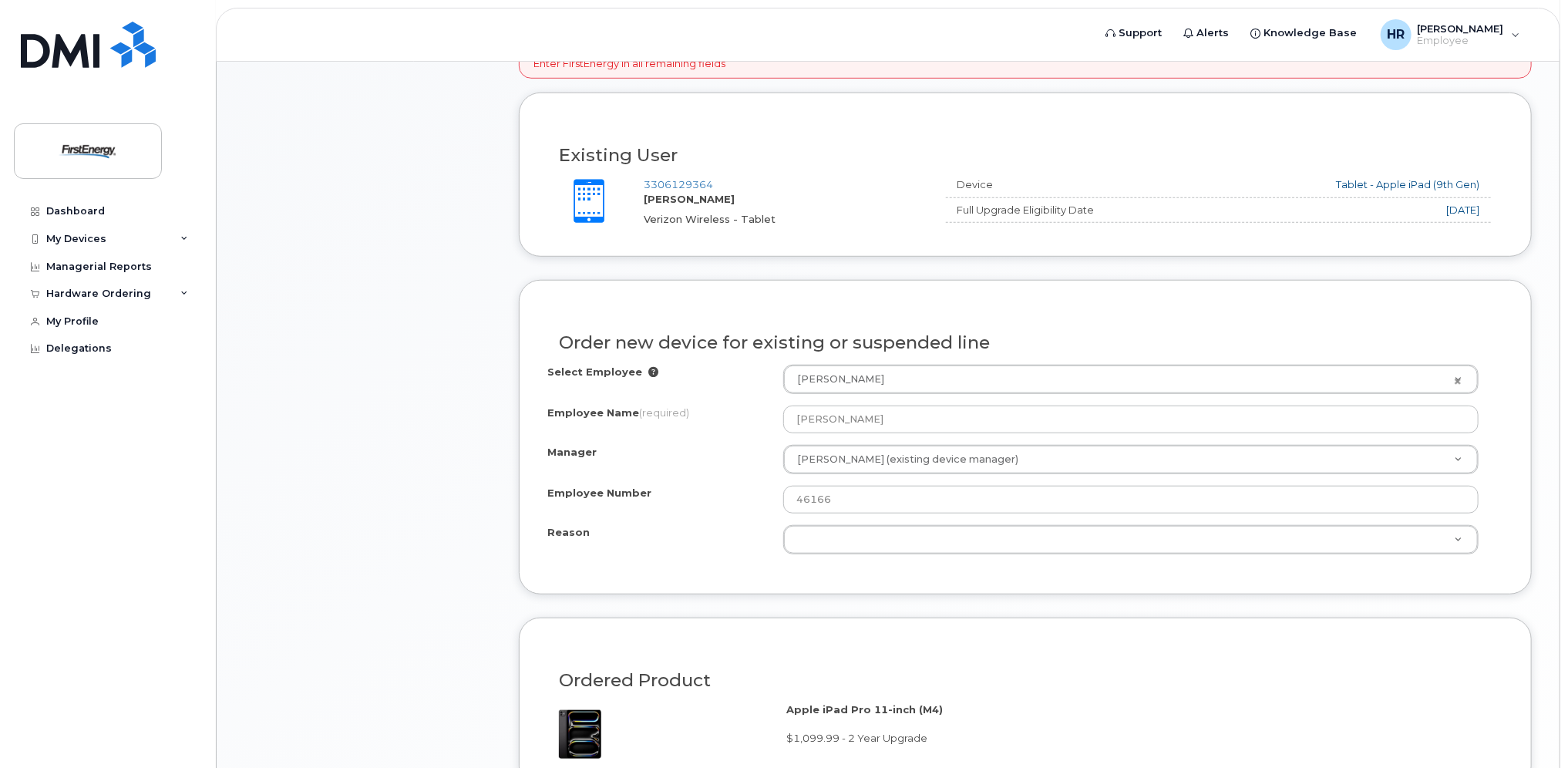
scroll to position [643, 0]
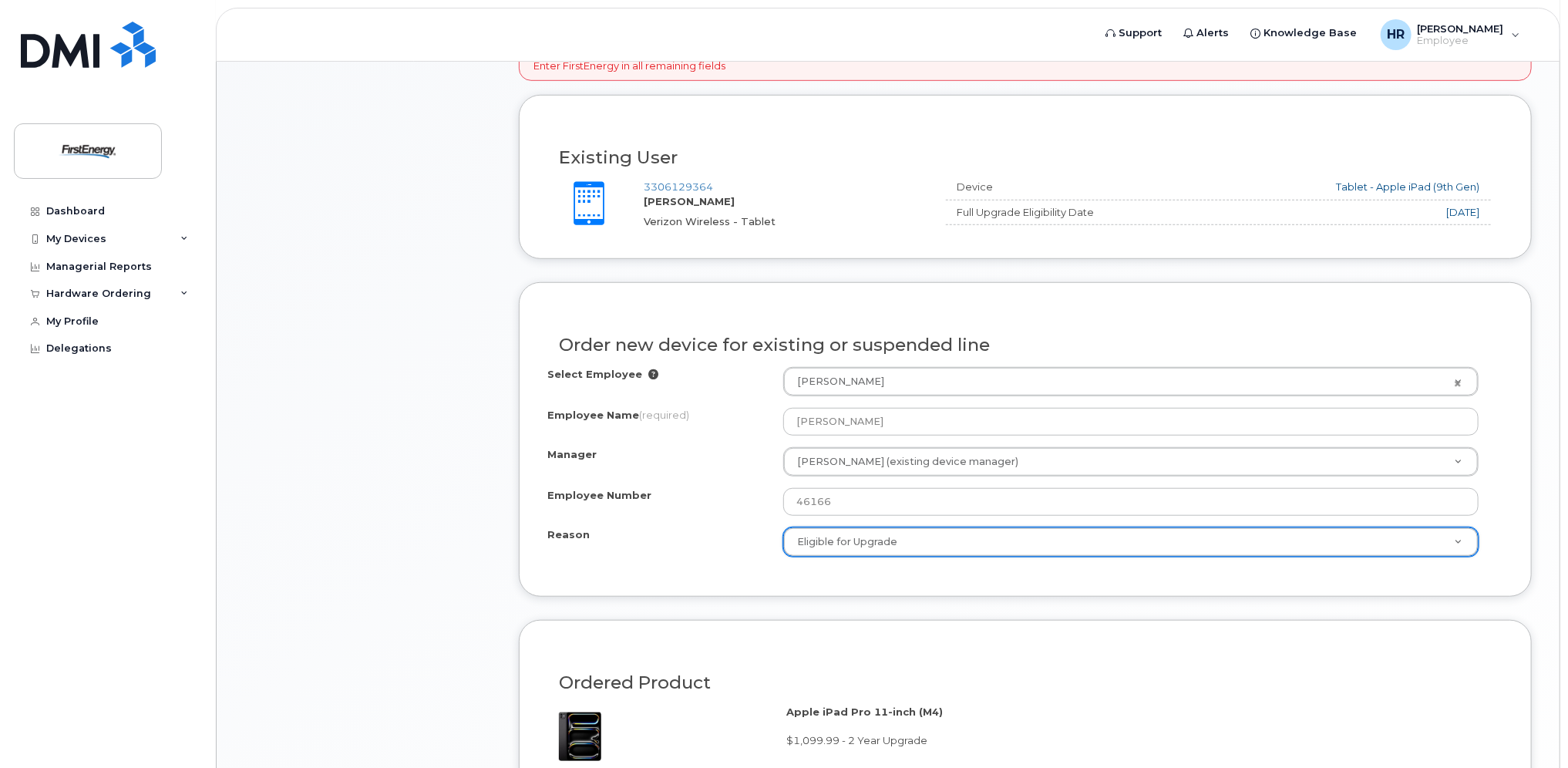
select select "eligible_for_upgrade"
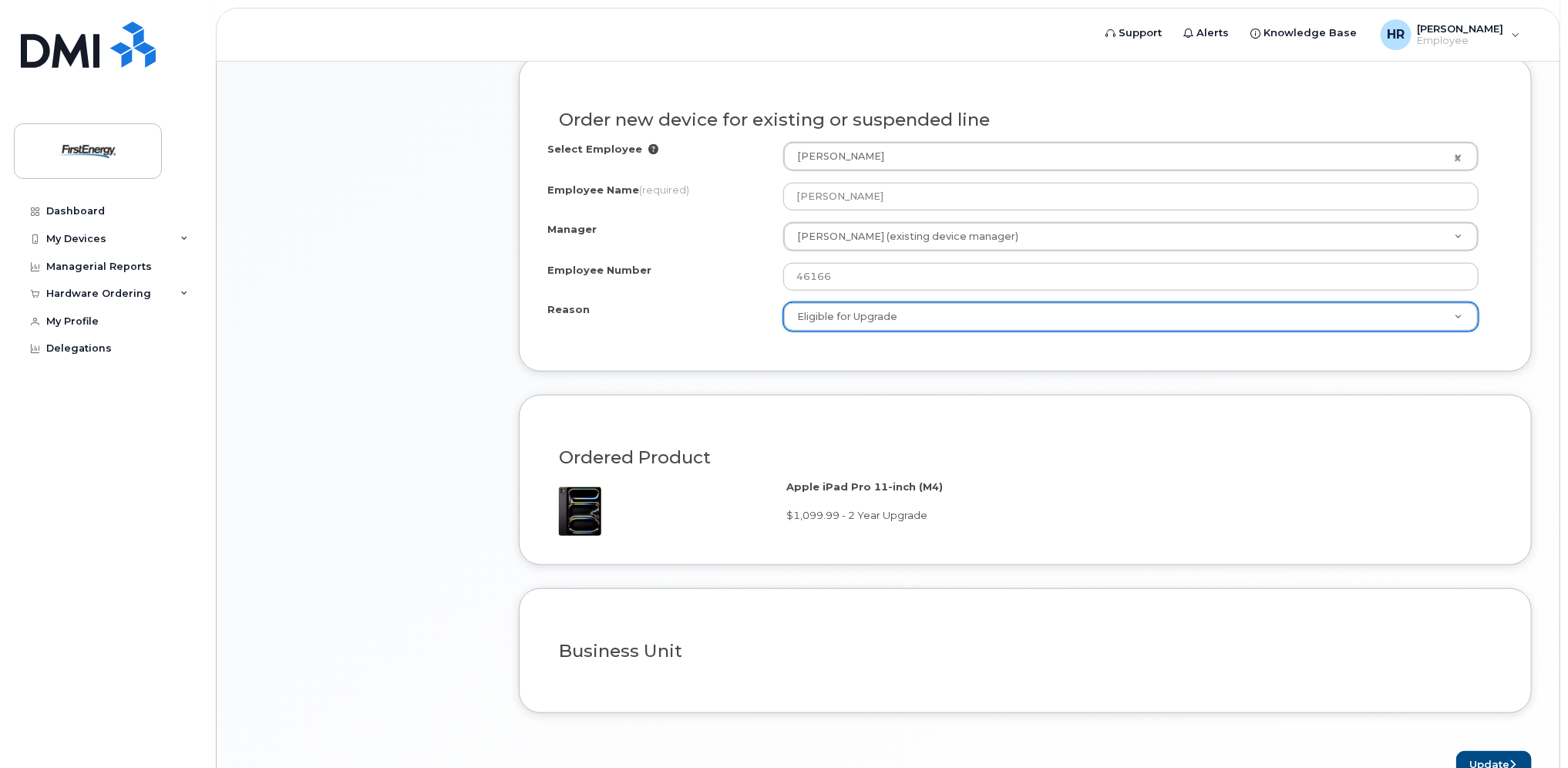
scroll to position [951, 0]
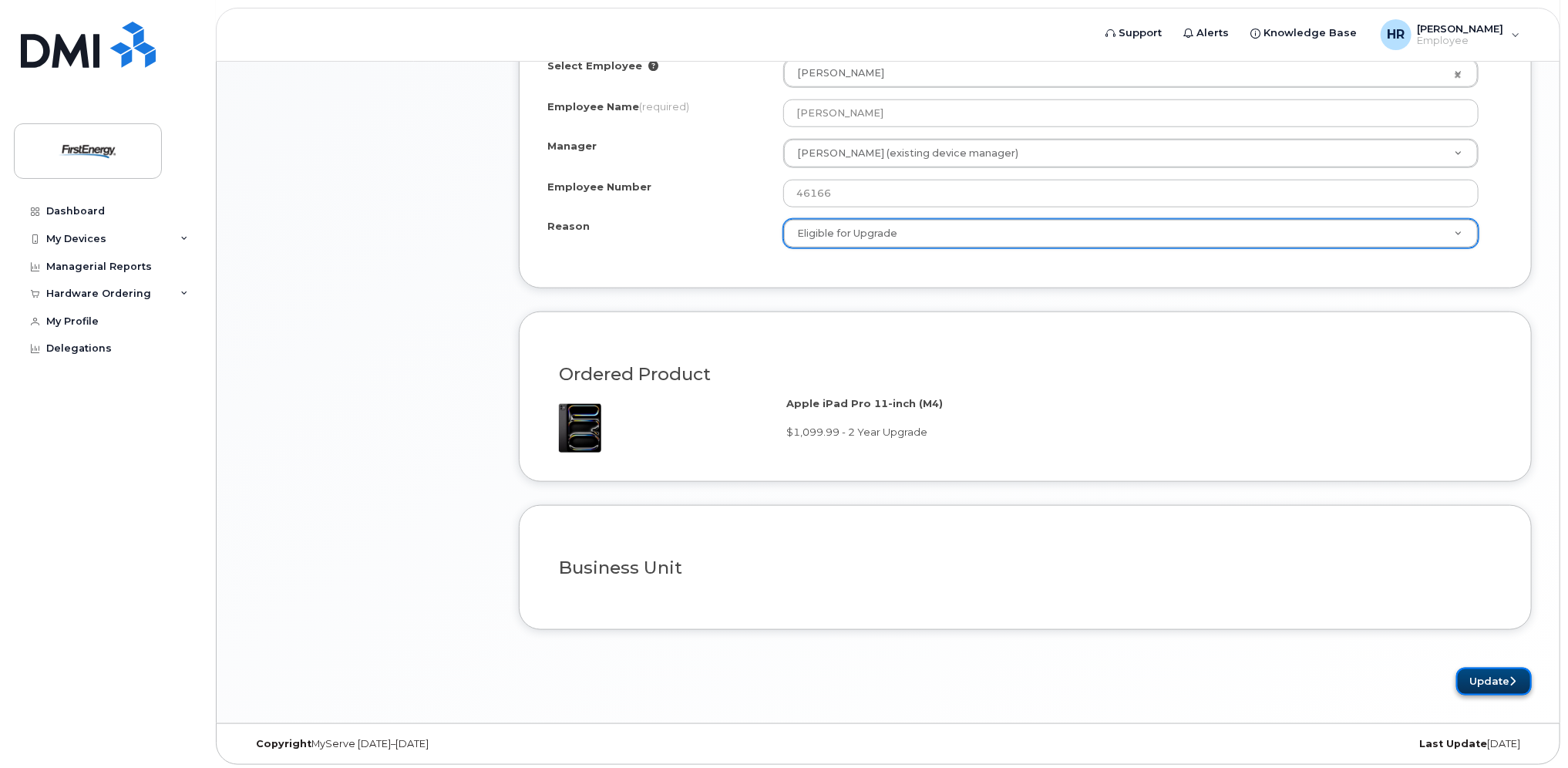
click at [1490, 675] on button "Update" at bounding box center [1494, 681] width 76 height 28
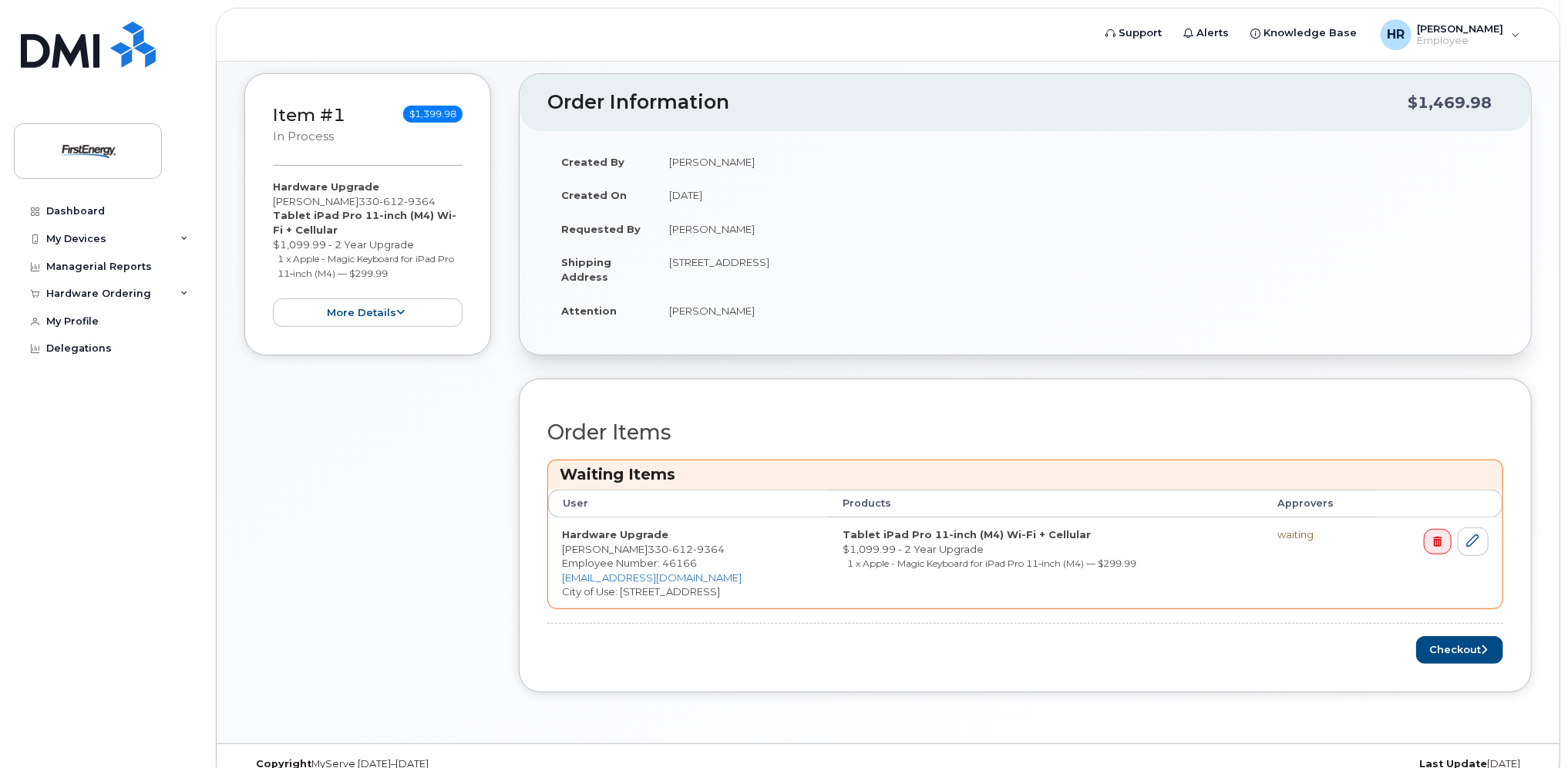
scroll to position [372, 0]
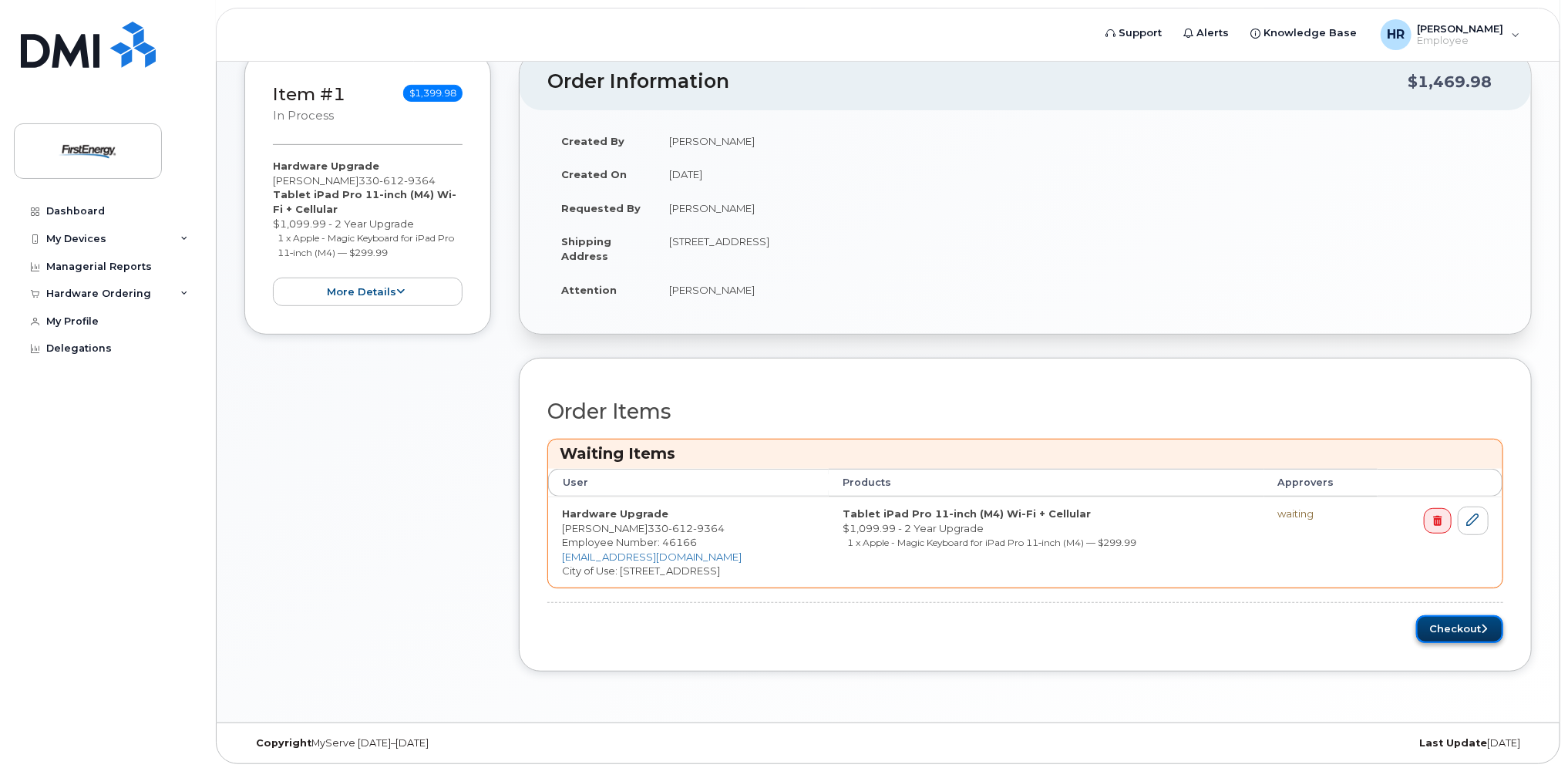
click at [1456, 618] on button "Checkout" at bounding box center [1459, 629] width 87 height 28
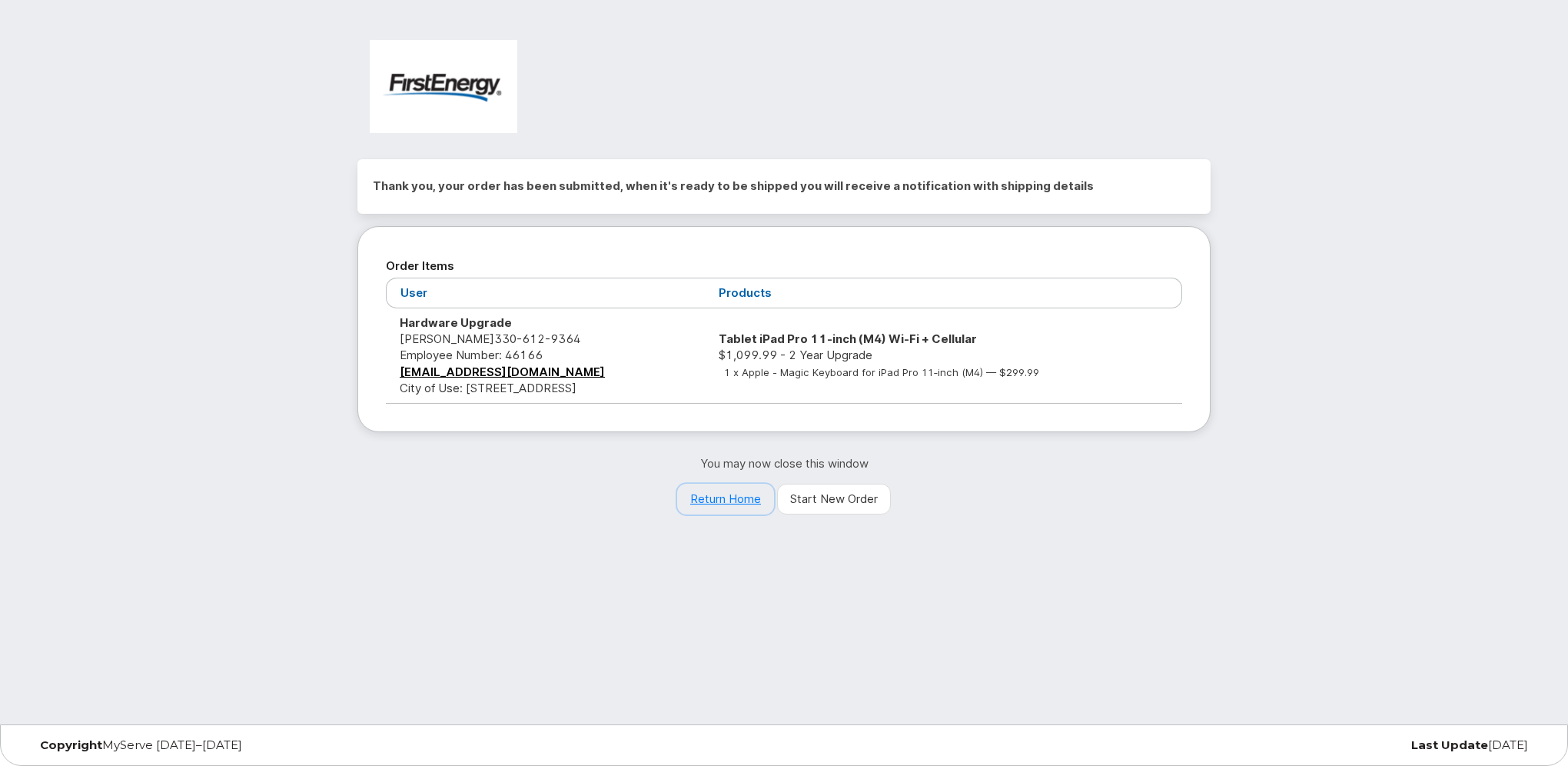
click at [739, 499] on link "Return Home" at bounding box center [726, 499] width 97 height 31
